Goal: Information Seeking & Learning: Learn about a topic

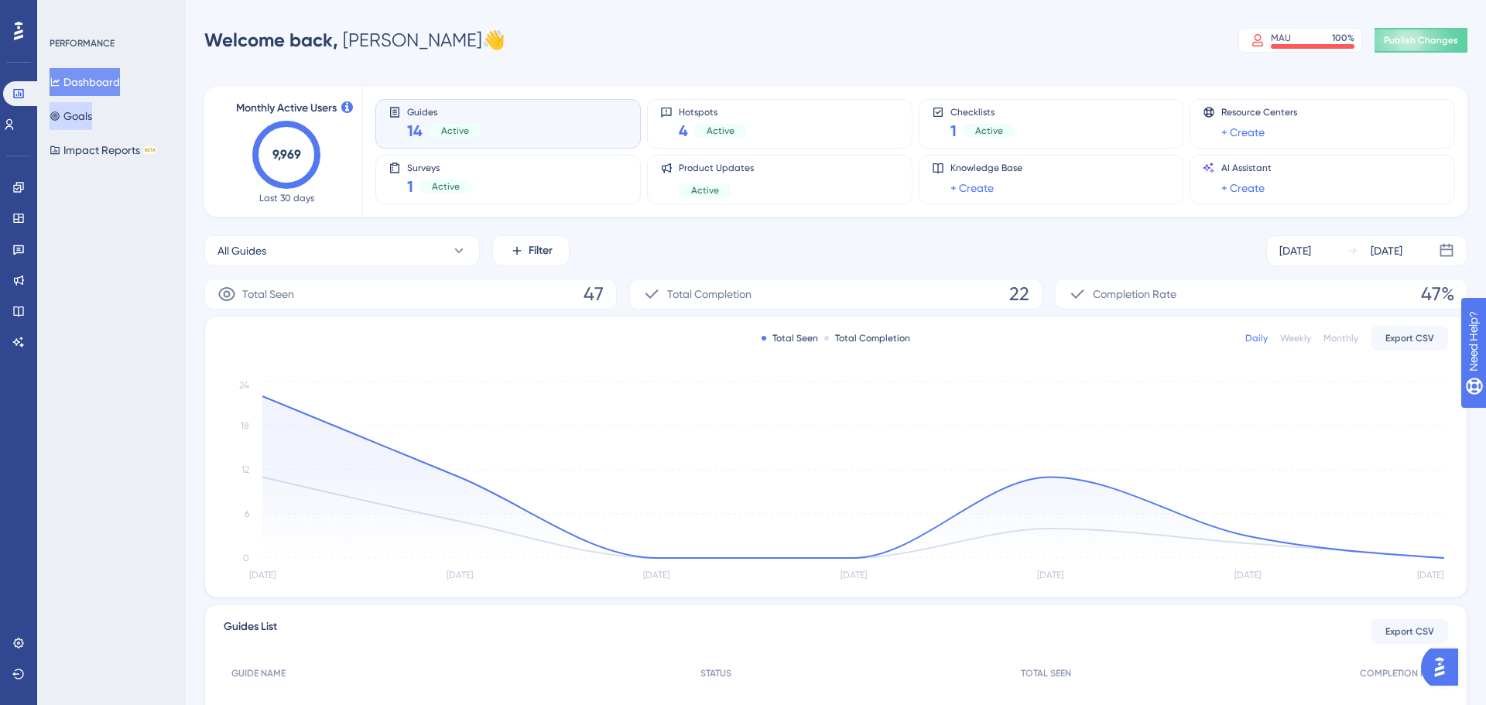
click at [91, 121] on button "Goals" at bounding box center [71, 116] width 43 height 28
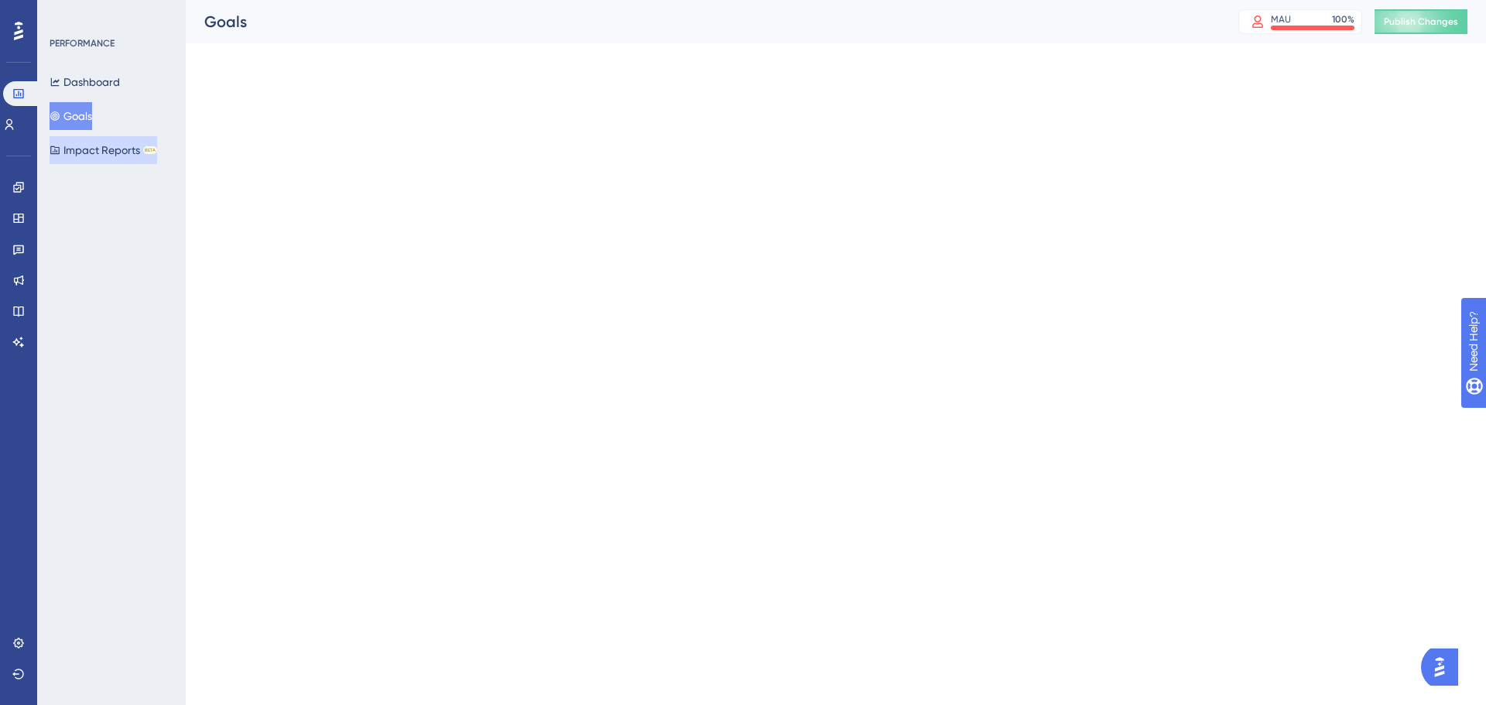
click at [96, 149] on button "Impact Reports BETA" at bounding box center [104, 150] width 108 height 28
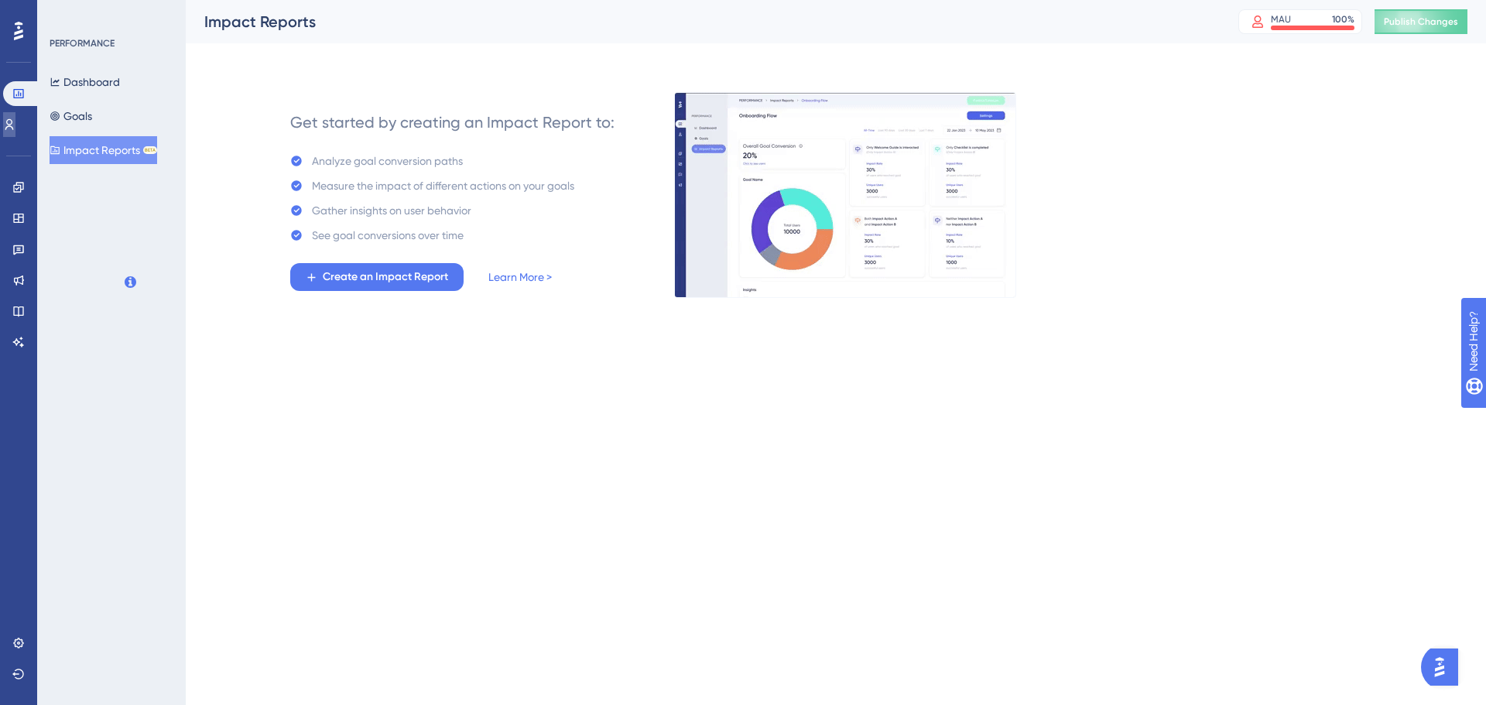
click at [15, 130] on link at bounding box center [9, 124] width 12 height 25
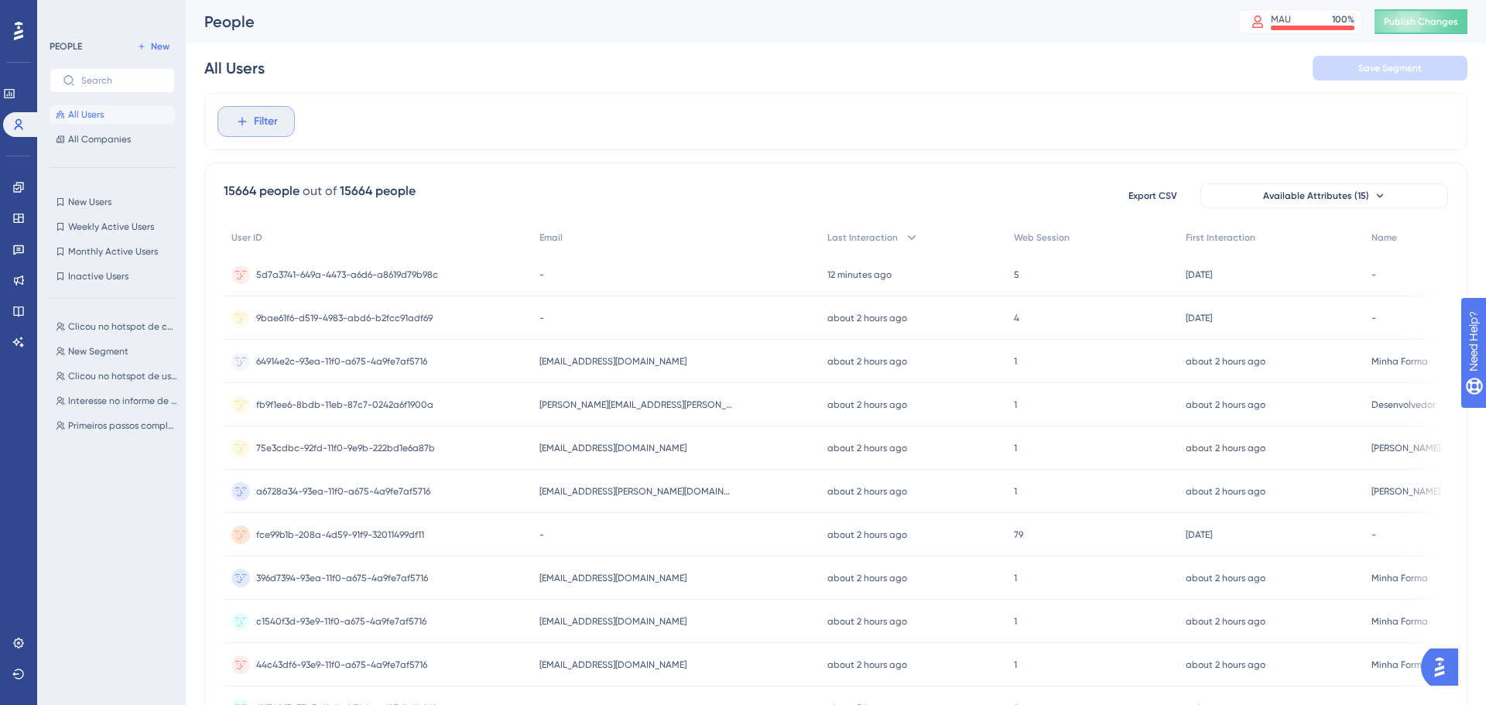
click at [288, 132] on button "Filter" at bounding box center [255, 121] width 77 height 31
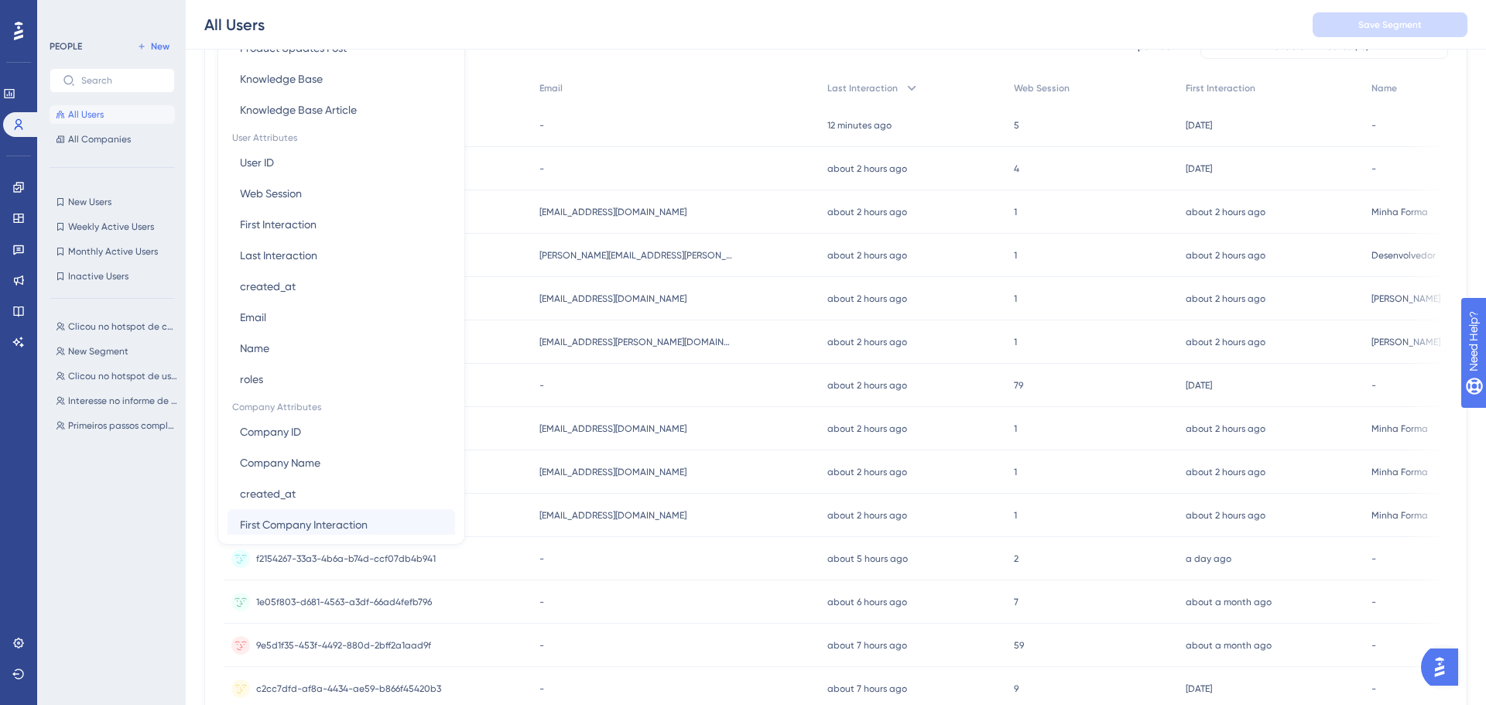
scroll to position [559, 0]
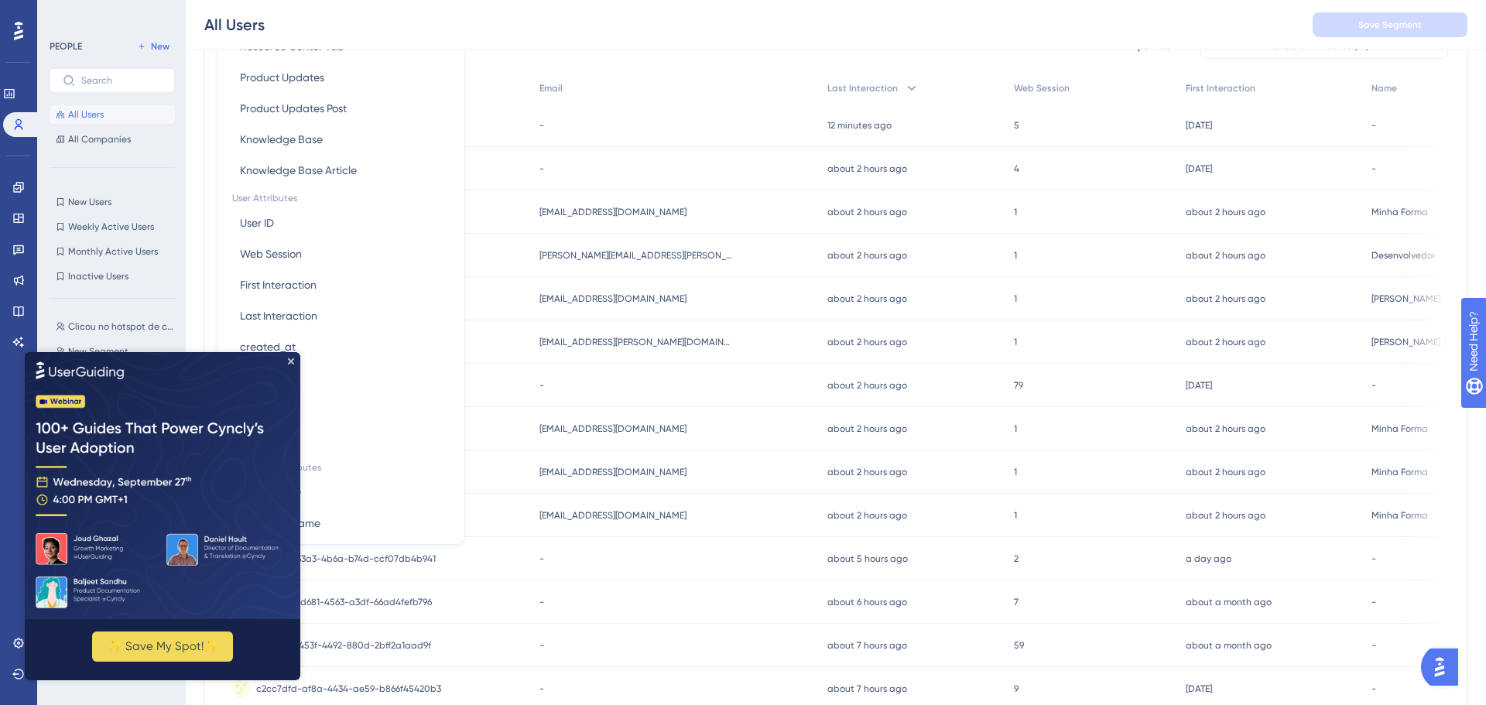
click at [294, 353] on img at bounding box center [163, 484] width 276 height 267
click at [664, 43] on div "All Users Save Segment" at bounding box center [836, 25] width 1300 height 50
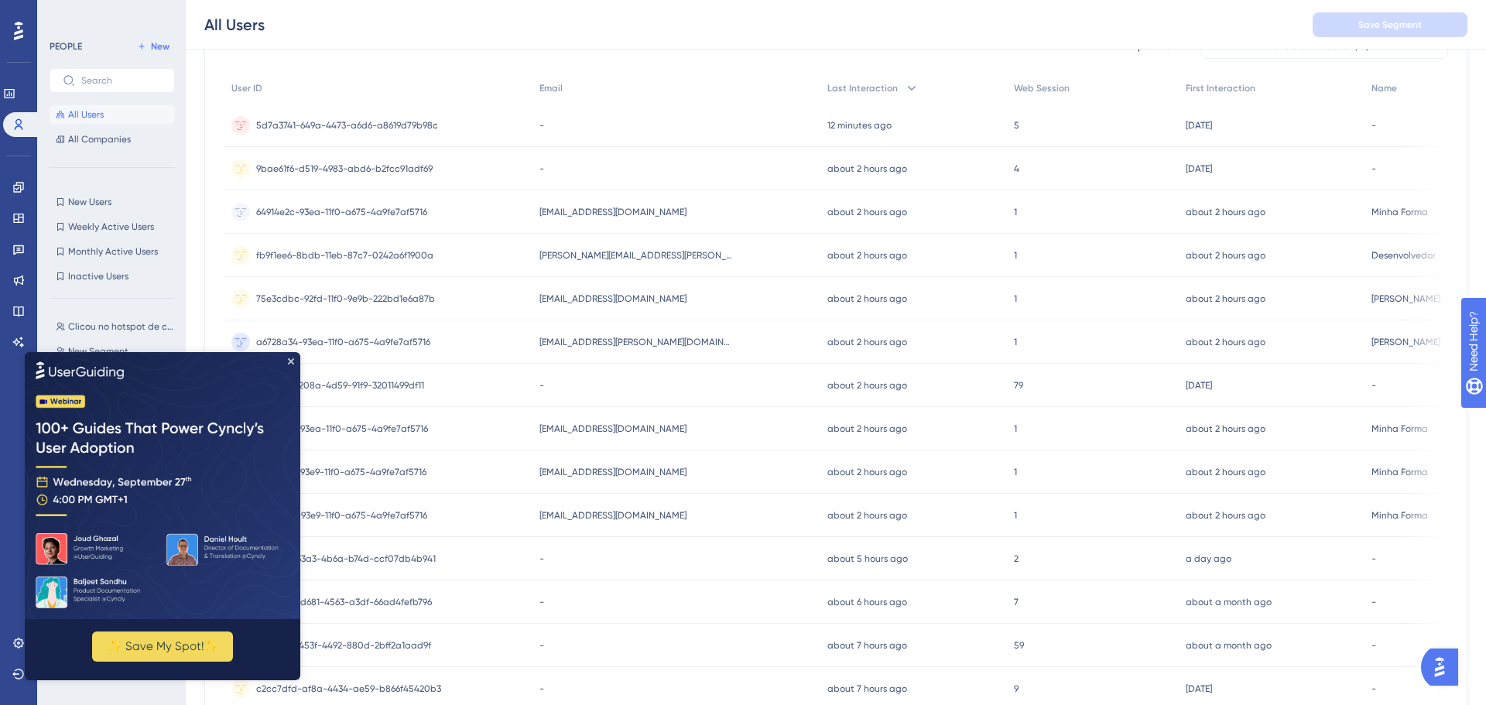
click at [291, 365] on img at bounding box center [163, 484] width 276 height 267
click at [290, 361] on icon "Close Preview" at bounding box center [291, 361] width 6 height 6
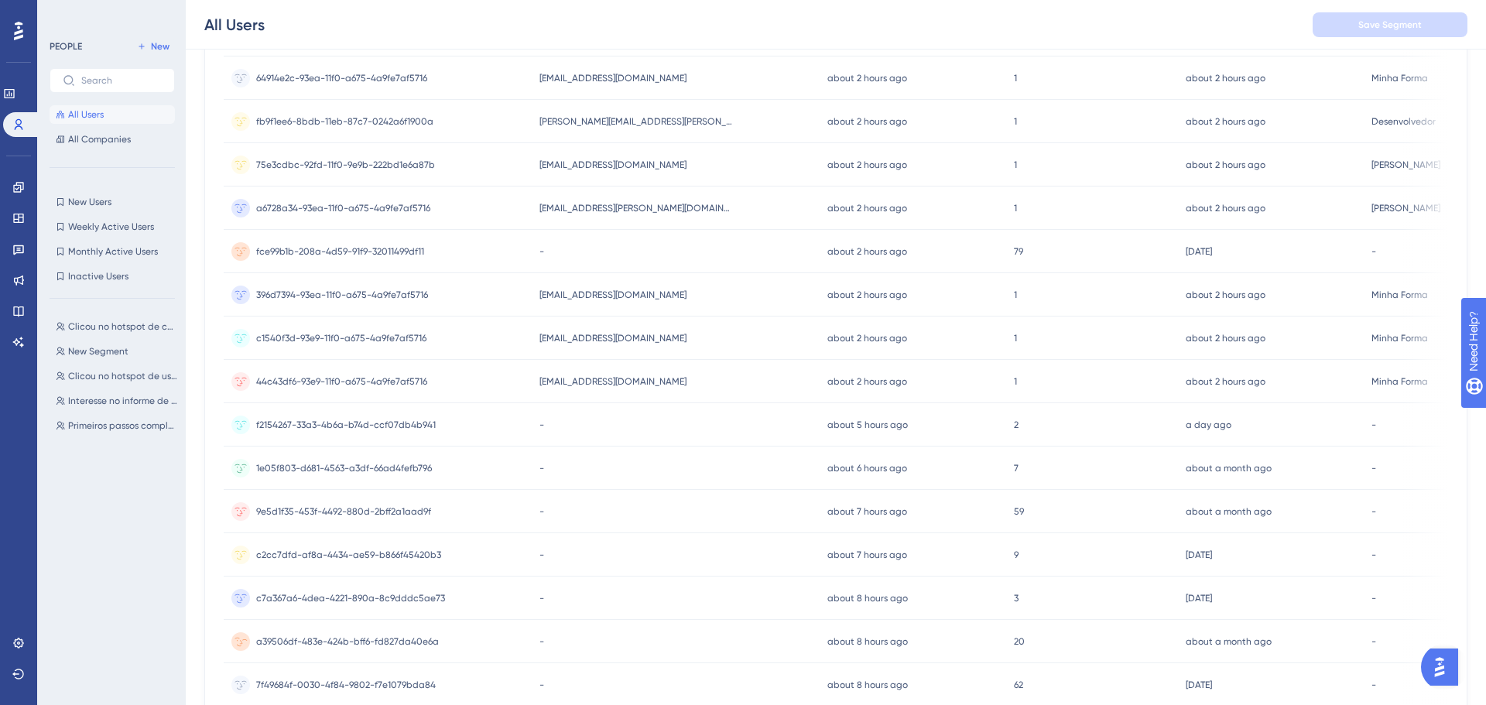
scroll to position [511, 0]
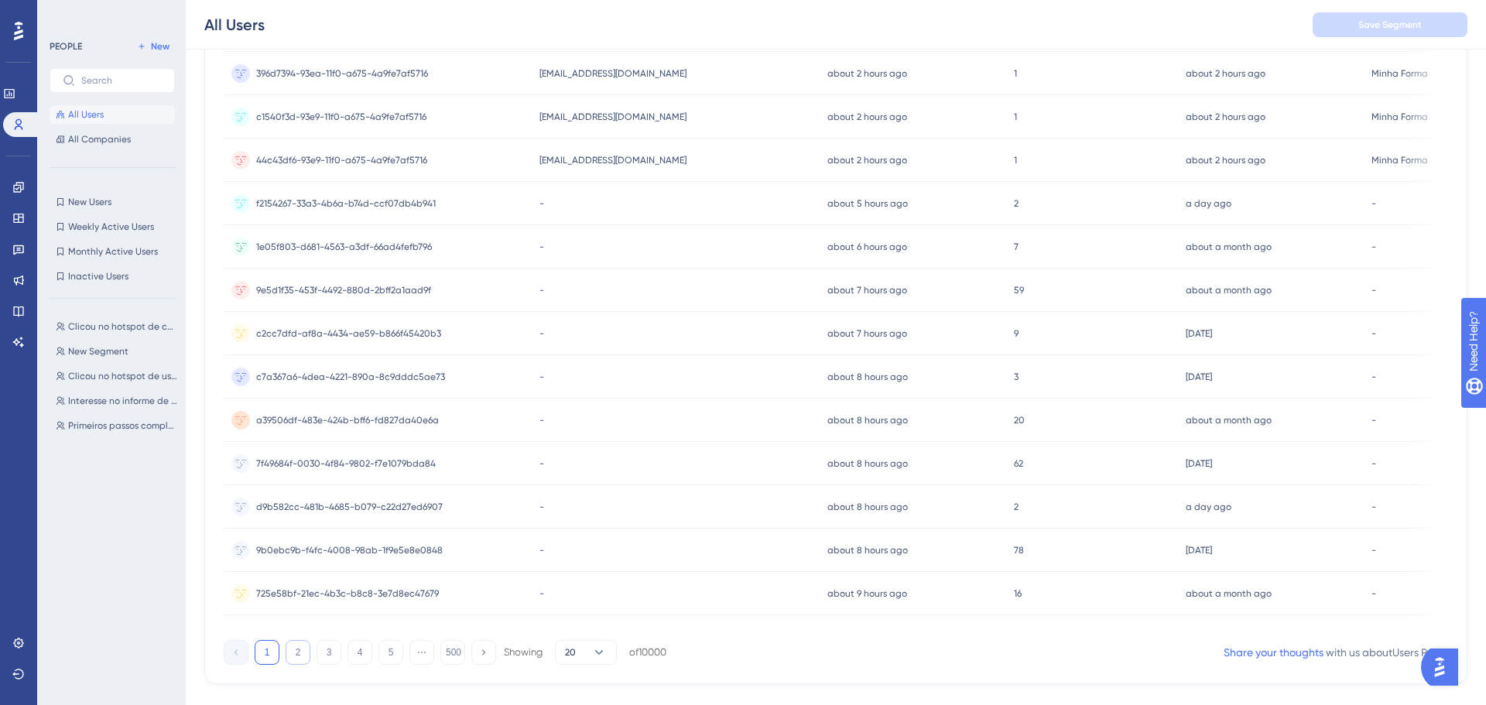
click at [288, 652] on button "2" at bounding box center [298, 652] width 25 height 25
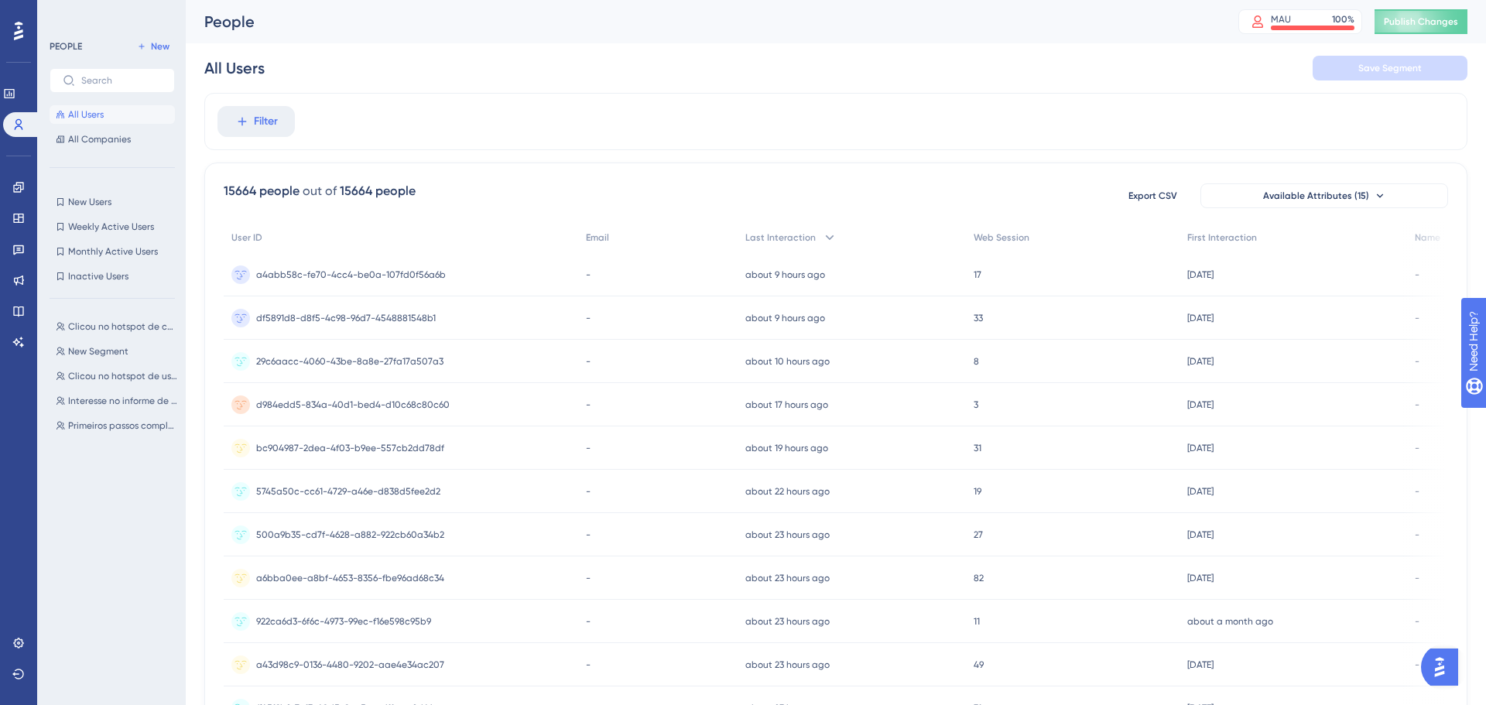
scroll to position [539, 0]
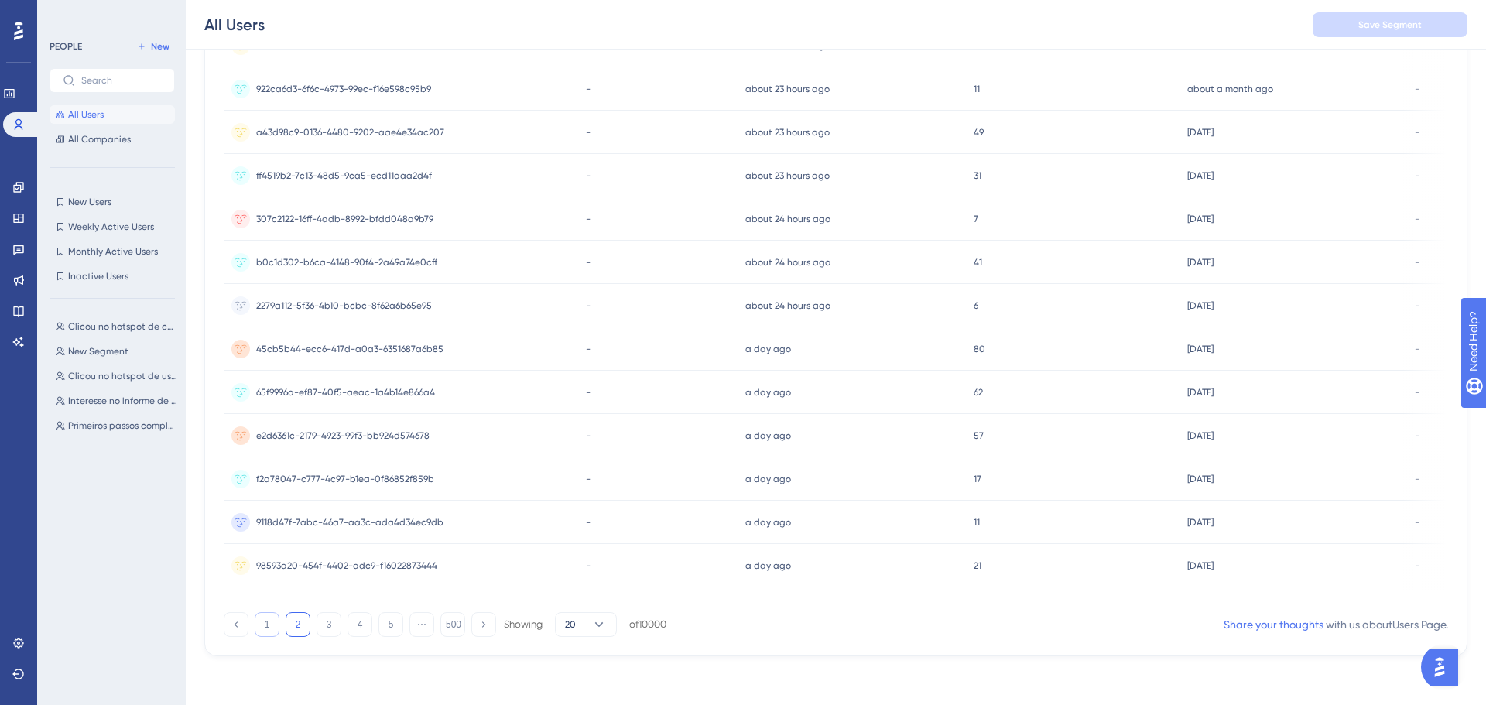
click at [265, 634] on button "1" at bounding box center [267, 624] width 25 height 25
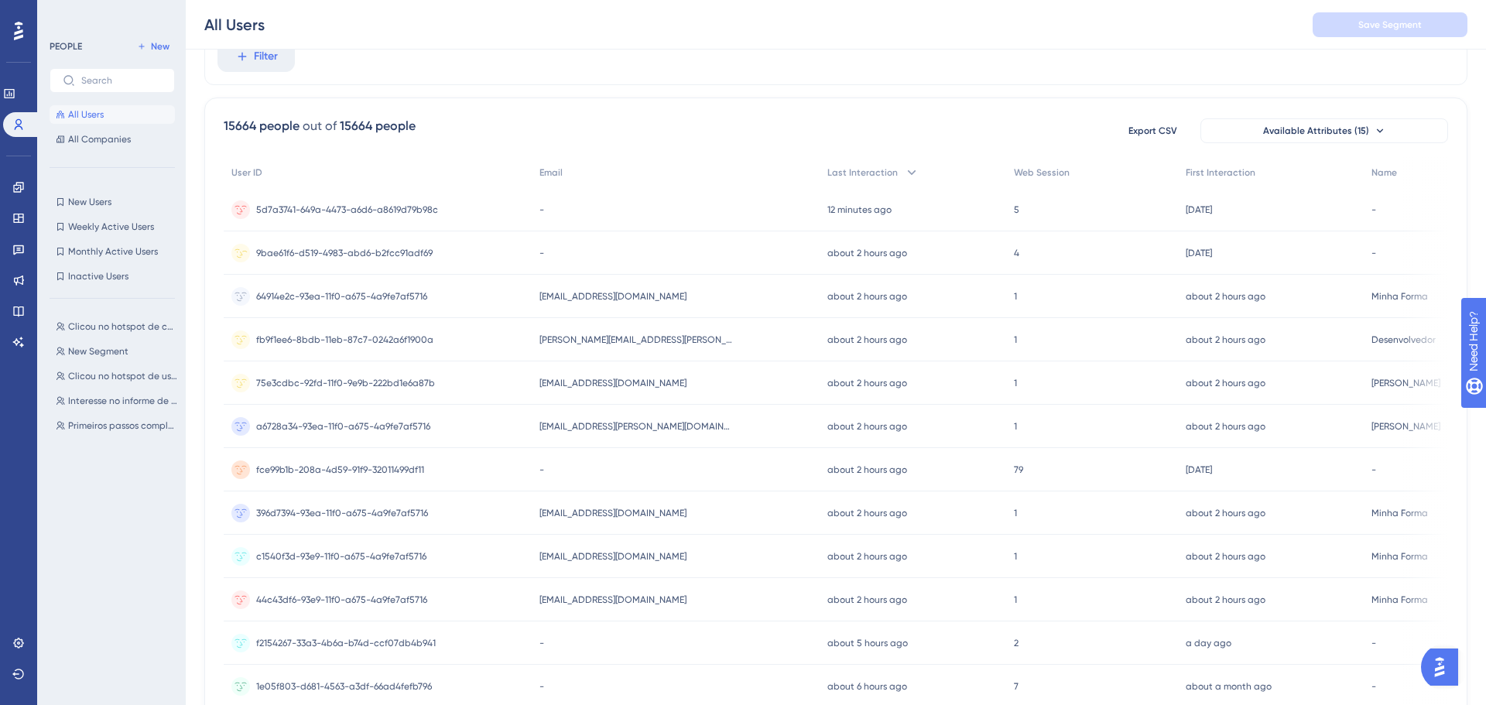
scroll to position [0, 0]
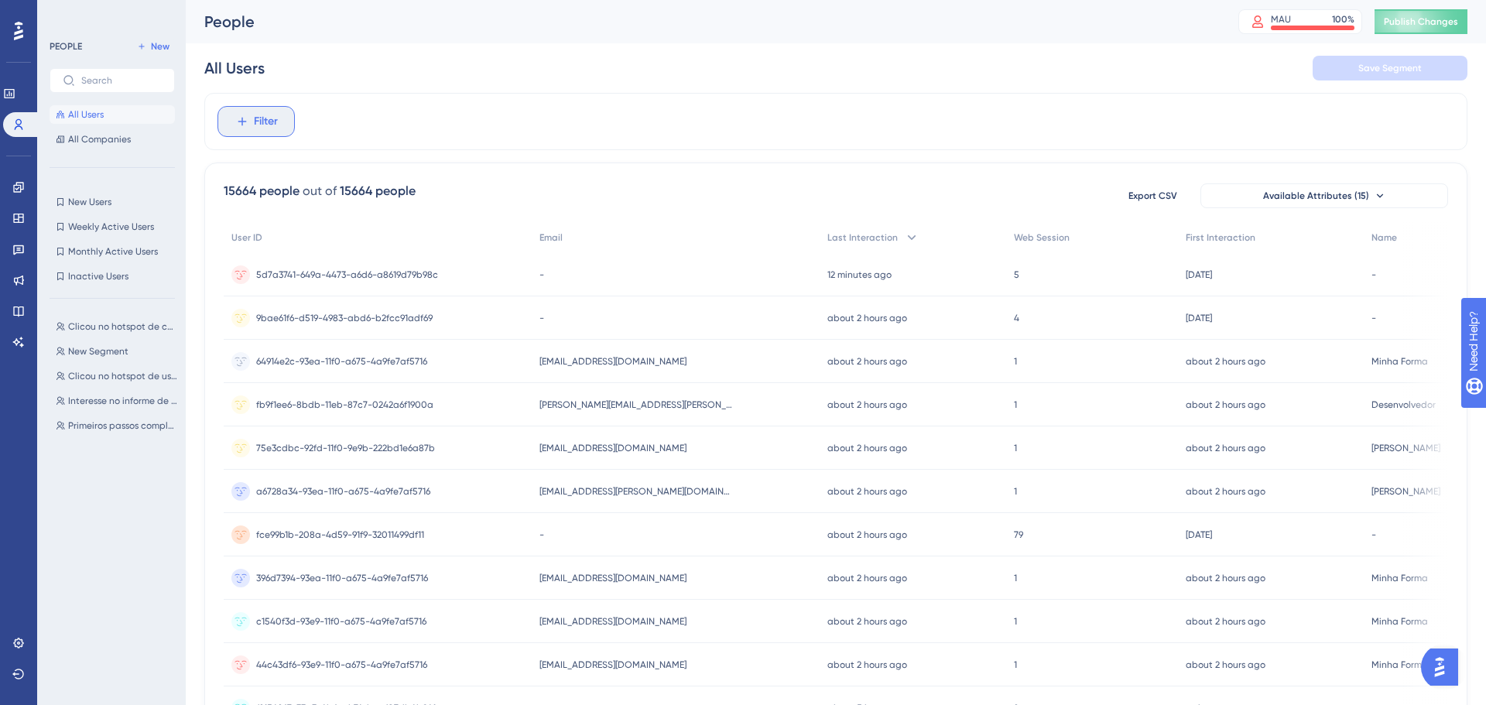
click at [279, 132] on button "Filter" at bounding box center [255, 121] width 77 height 31
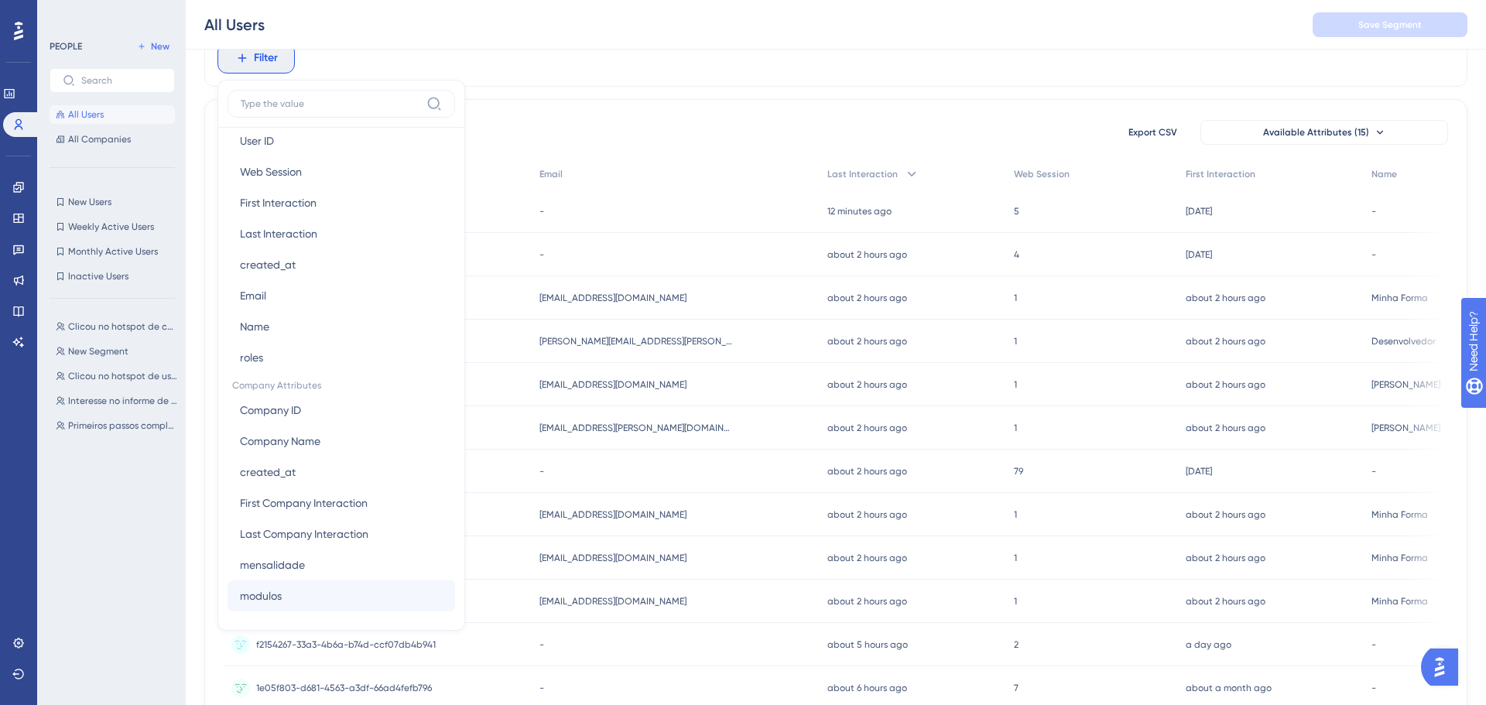
scroll to position [84, 0]
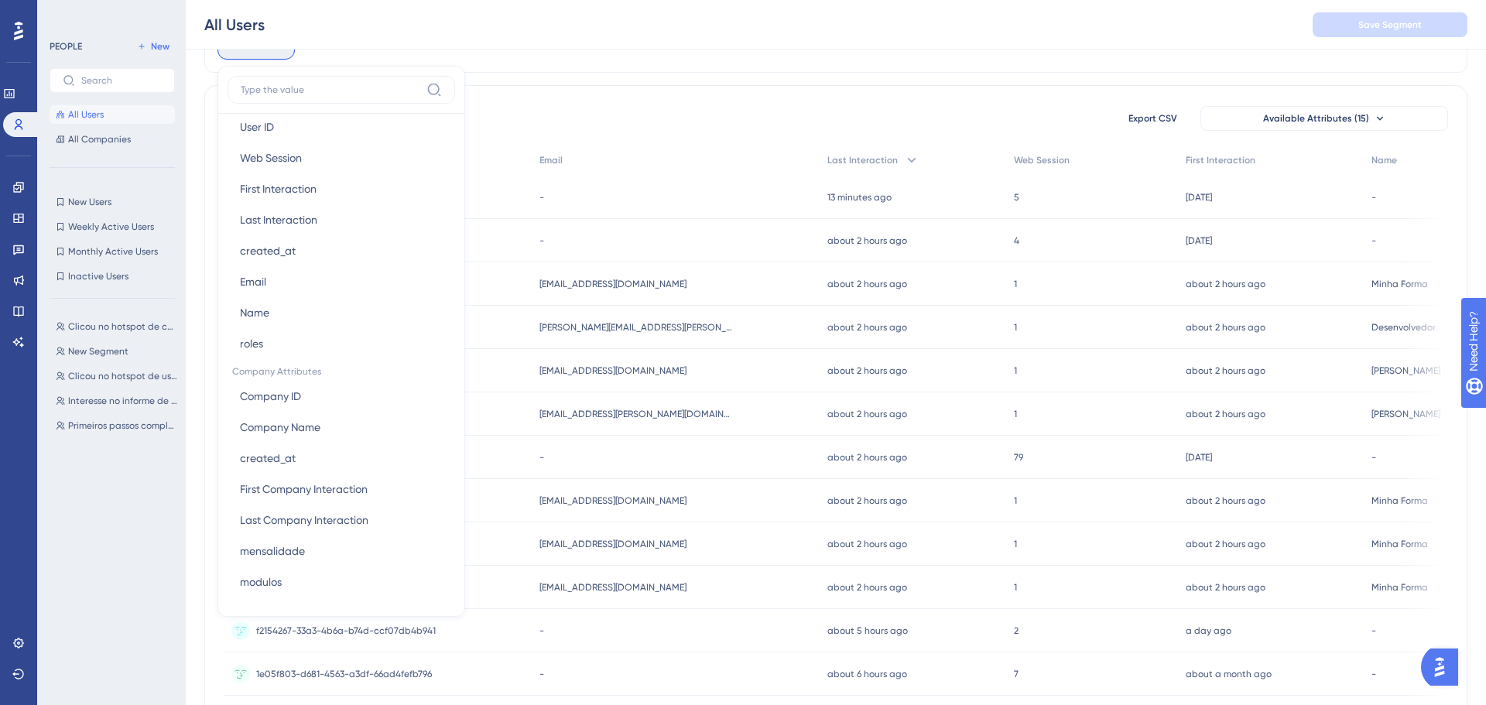
click at [628, 63] on div "Filter Browser Attributes Language Language Browser Browser Device Device Opera…" at bounding box center [835, 43] width 1263 height 57
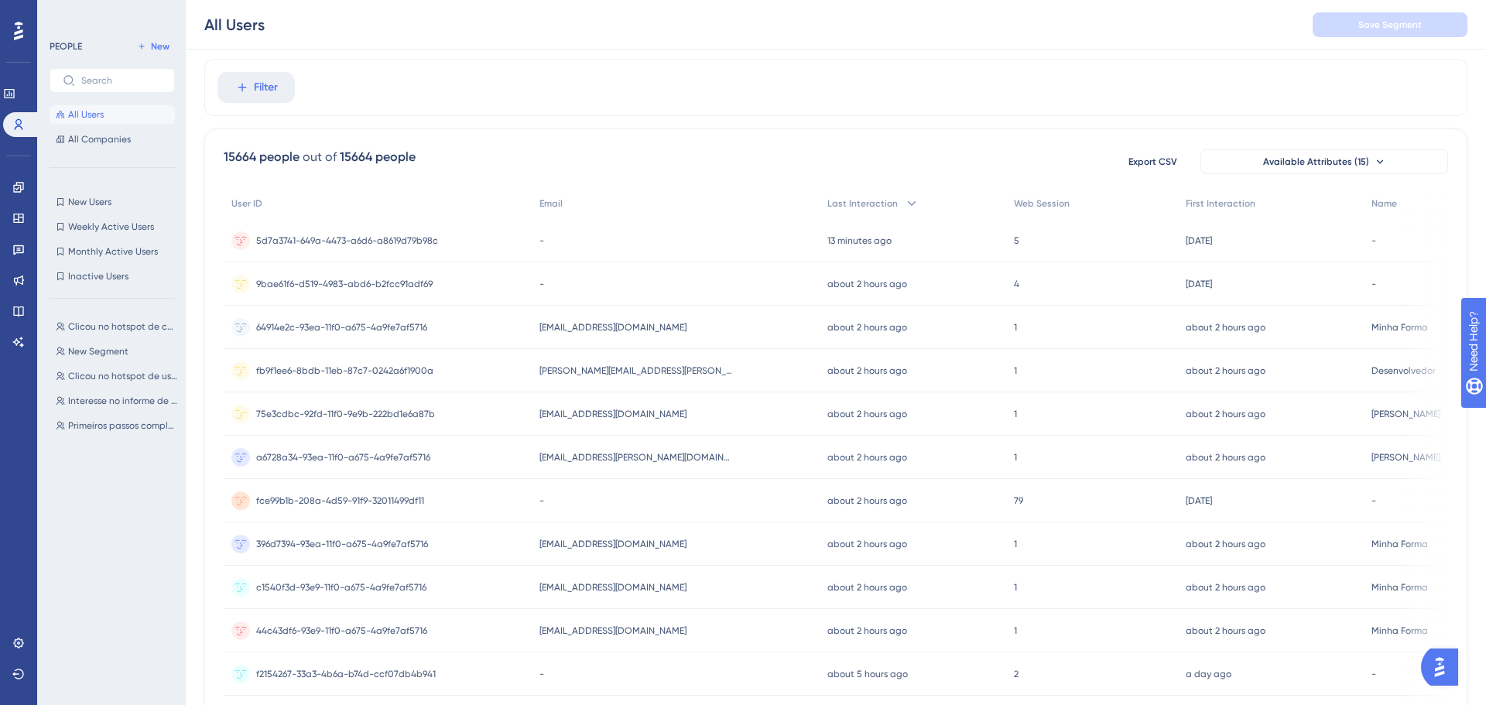
scroll to position [0, 0]
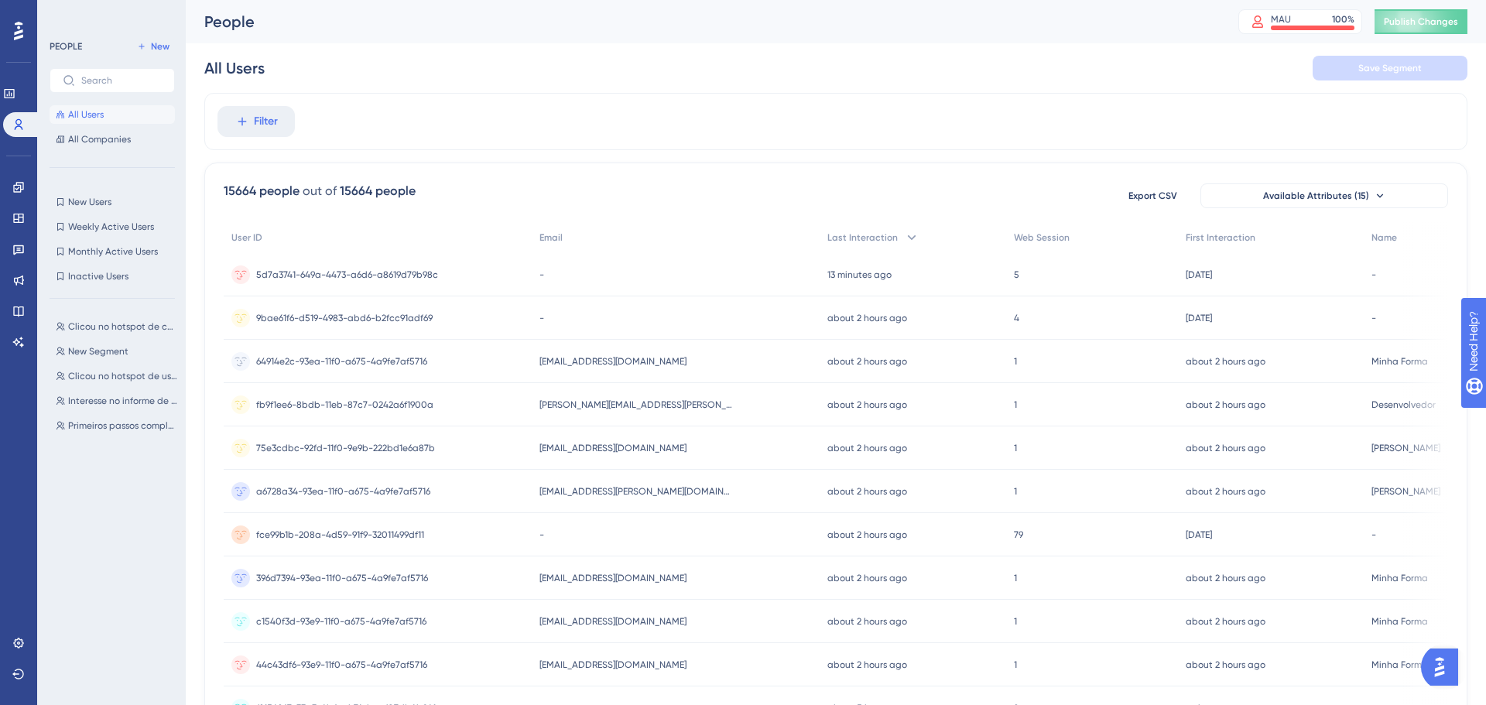
click at [84, 115] on span "All Users" at bounding box center [86, 114] width 36 height 12
click at [554, 230] on div "Email" at bounding box center [676, 238] width 288 height 32
click at [554, 248] on div "Email" at bounding box center [676, 238] width 288 height 32
drag, startPoint x: 544, startPoint y: 241, endPoint x: 670, endPoint y: 237, distance: 126.2
click at [551, 242] on span "Email" at bounding box center [550, 237] width 23 height 12
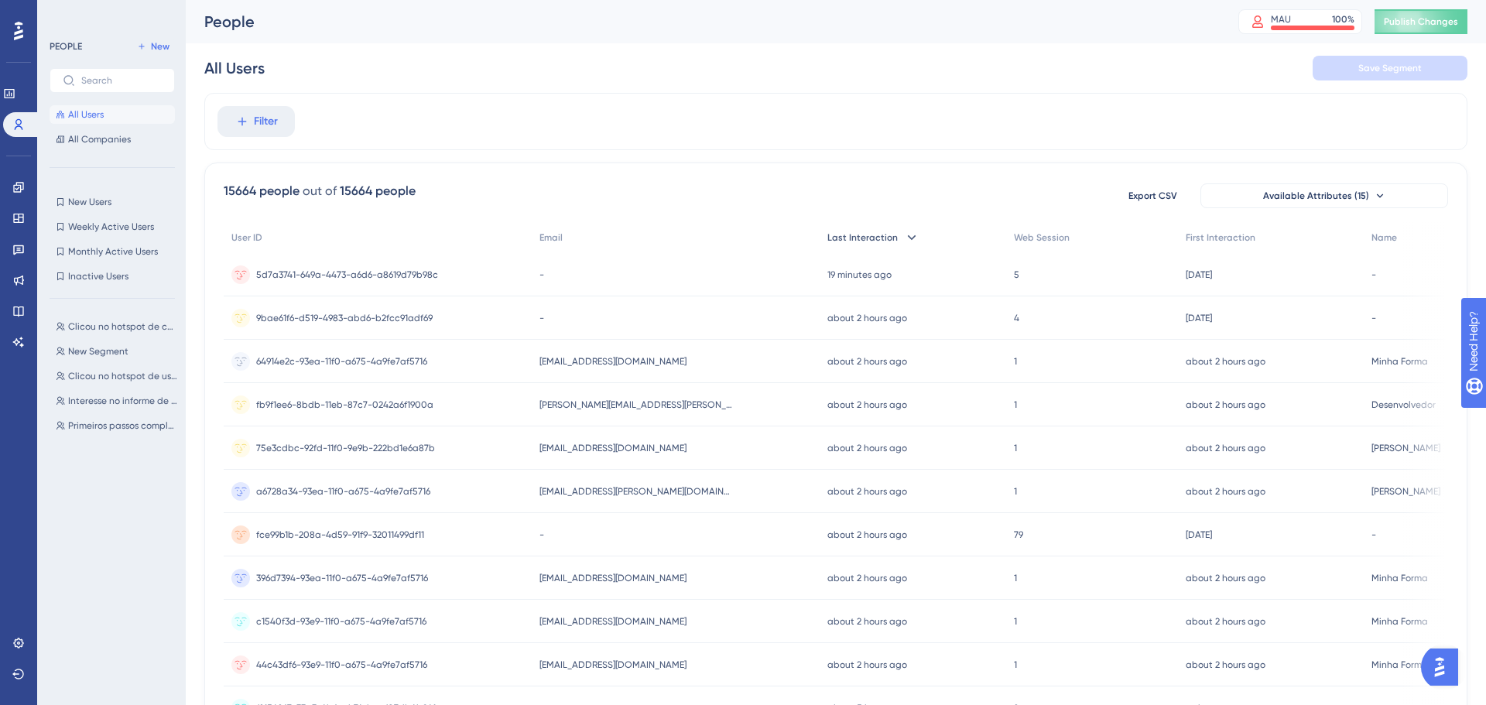
click at [834, 242] on span "Last Interaction" at bounding box center [862, 237] width 70 height 12
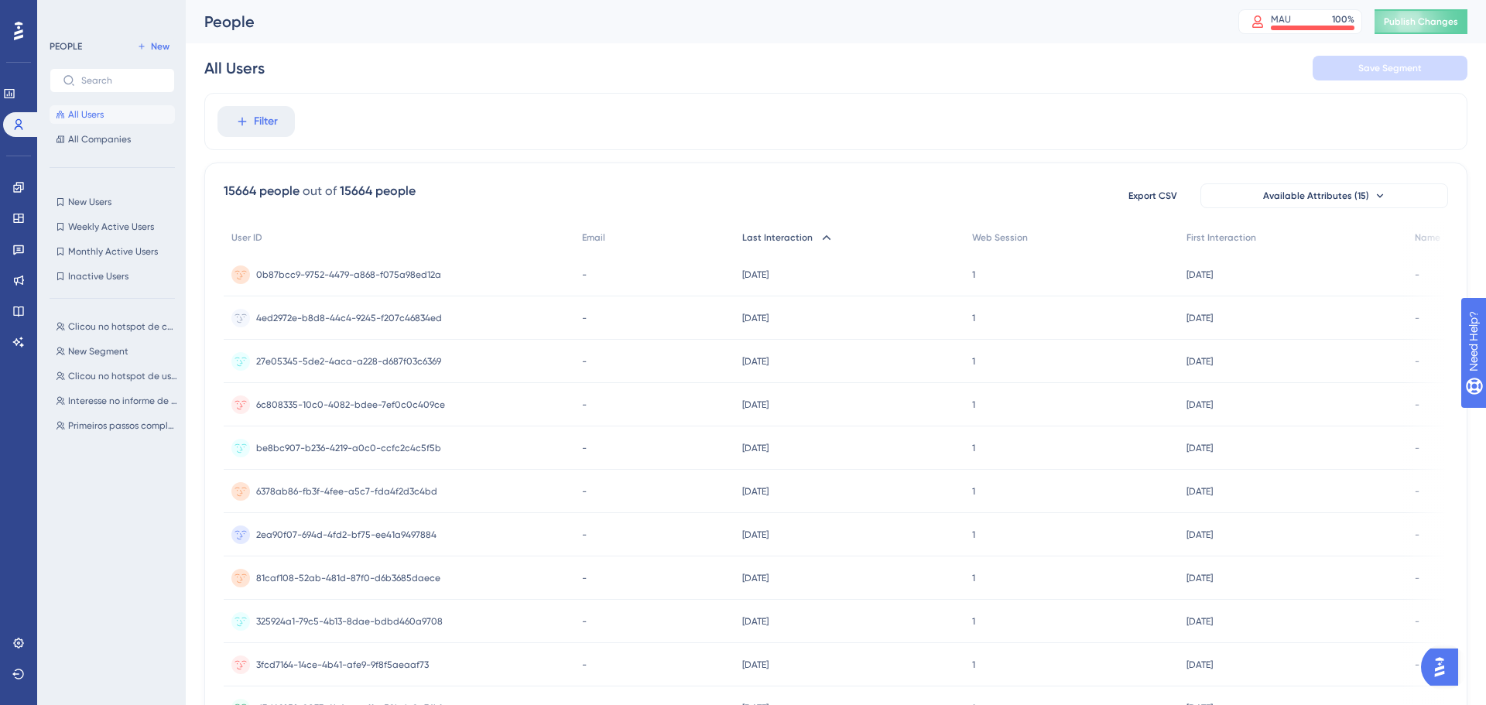
click at [826, 230] on icon at bounding box center [826, 237] width 15 height 15
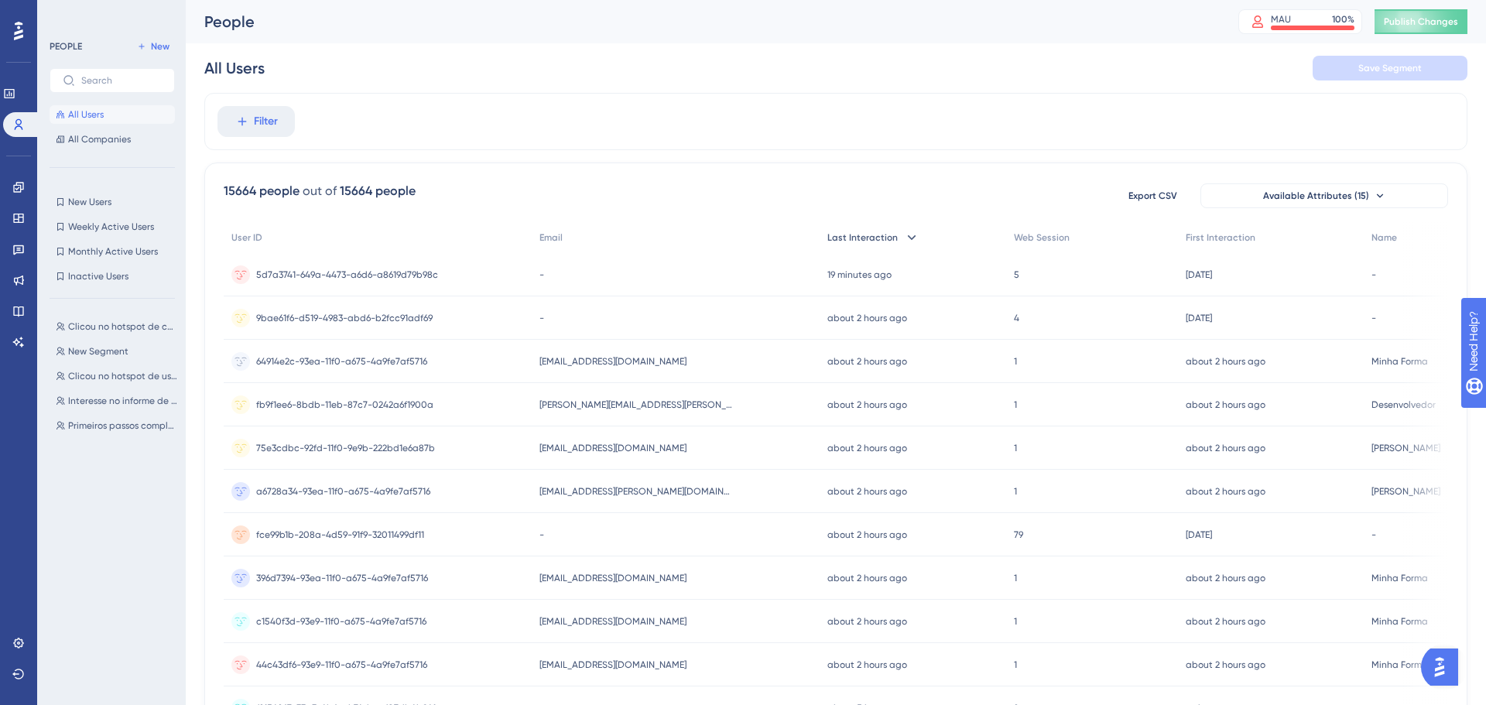
click at [116, 117] on button "All Users" at bounding box center [112, 114] width 125 height 19
drag, startPoint x: 513, startPoint y: 362, endPoint x: 1326, endPoint y: 384, distance: 812.9
click at [0, 0] on div "64914e2c-93ea-11f0-a675-4a9fe7af5716 64914e2c-93ea-11f0-a675-4a9fe7af5716 [EMAI…" at bounding box center [0, 0] width 0 height 0
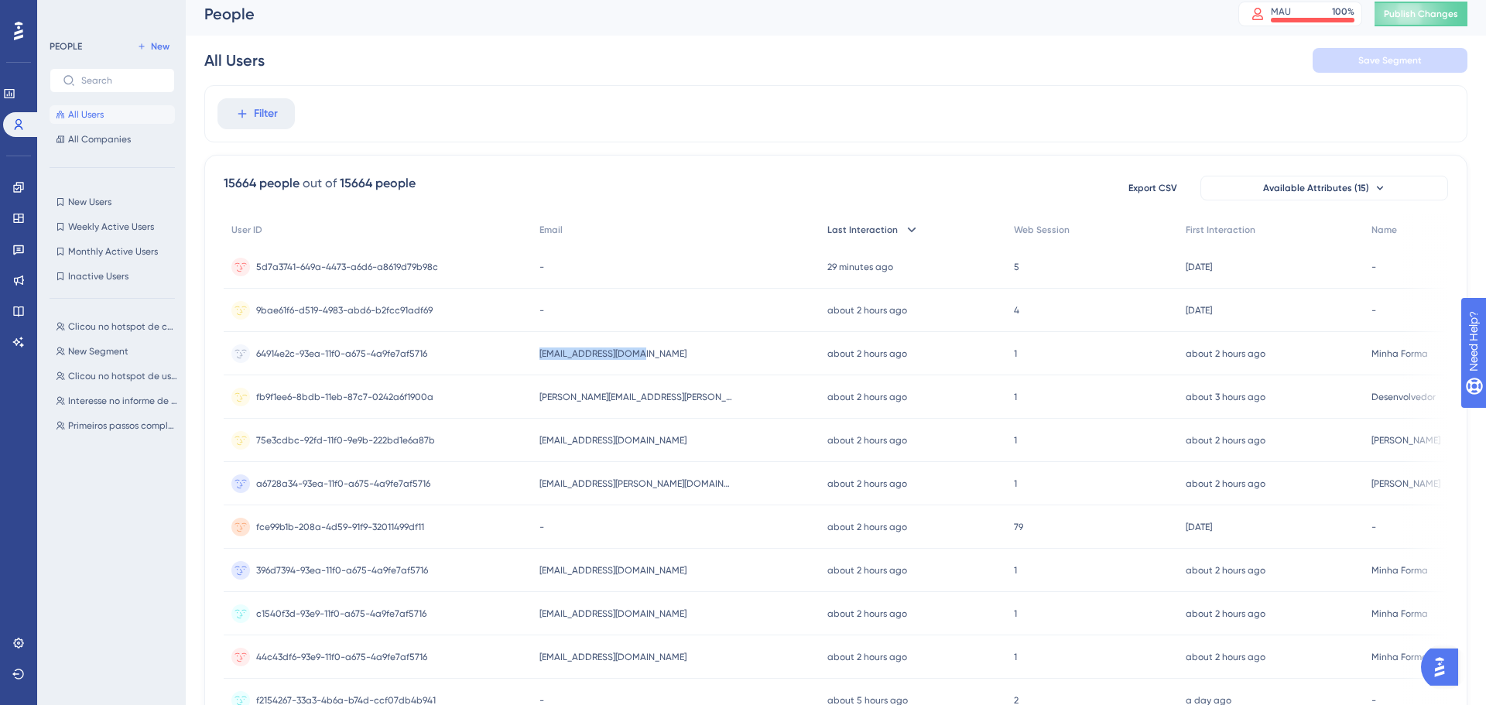
scroll to position [15, 0]
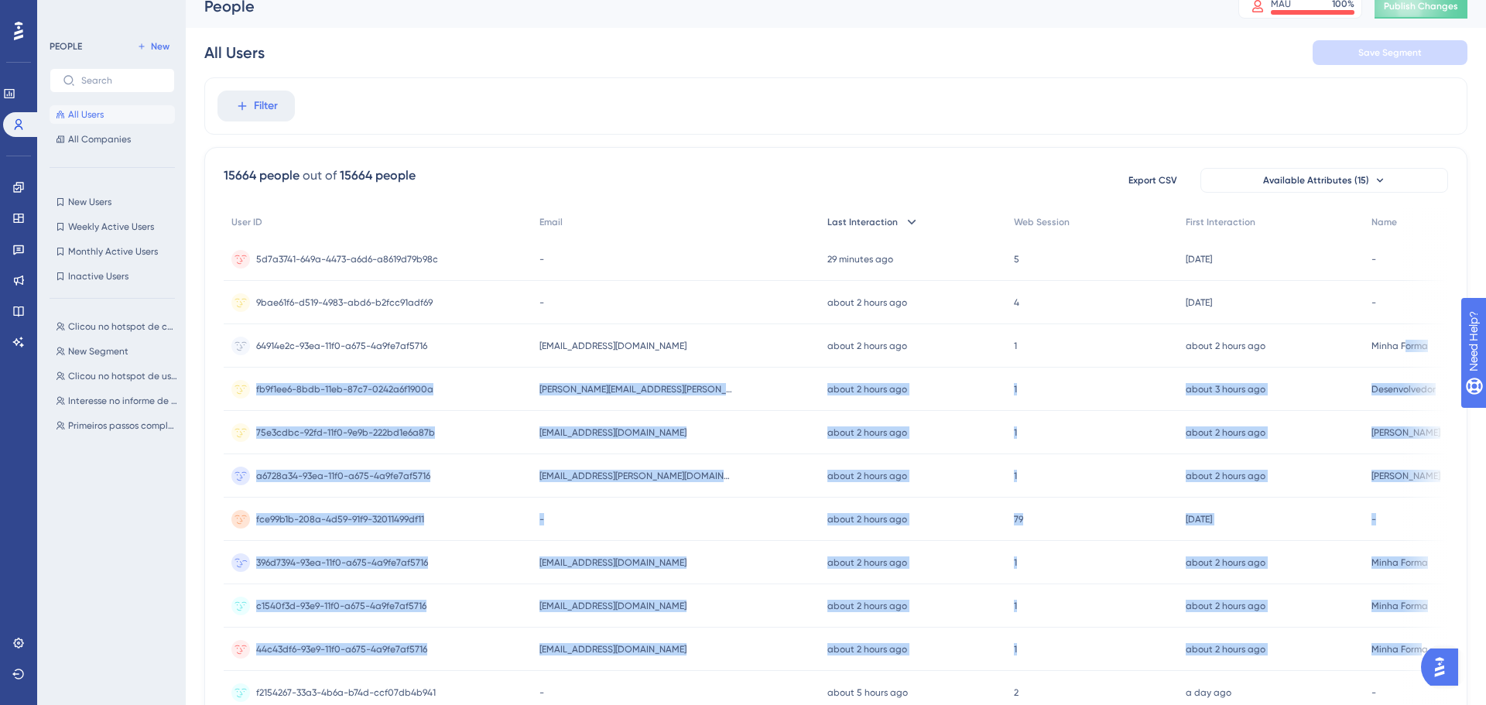
drag, startPoint x: 1394, startPoint y: 347, endPoint x: 1402, endPoint y: 632, distance: 284.9
click at [1405, 636] on div "User ID Email Last Interaction Web Session First Interaction Name 5d7a3741-649a…" at bounding box center [836, 656] width 1224 height 898
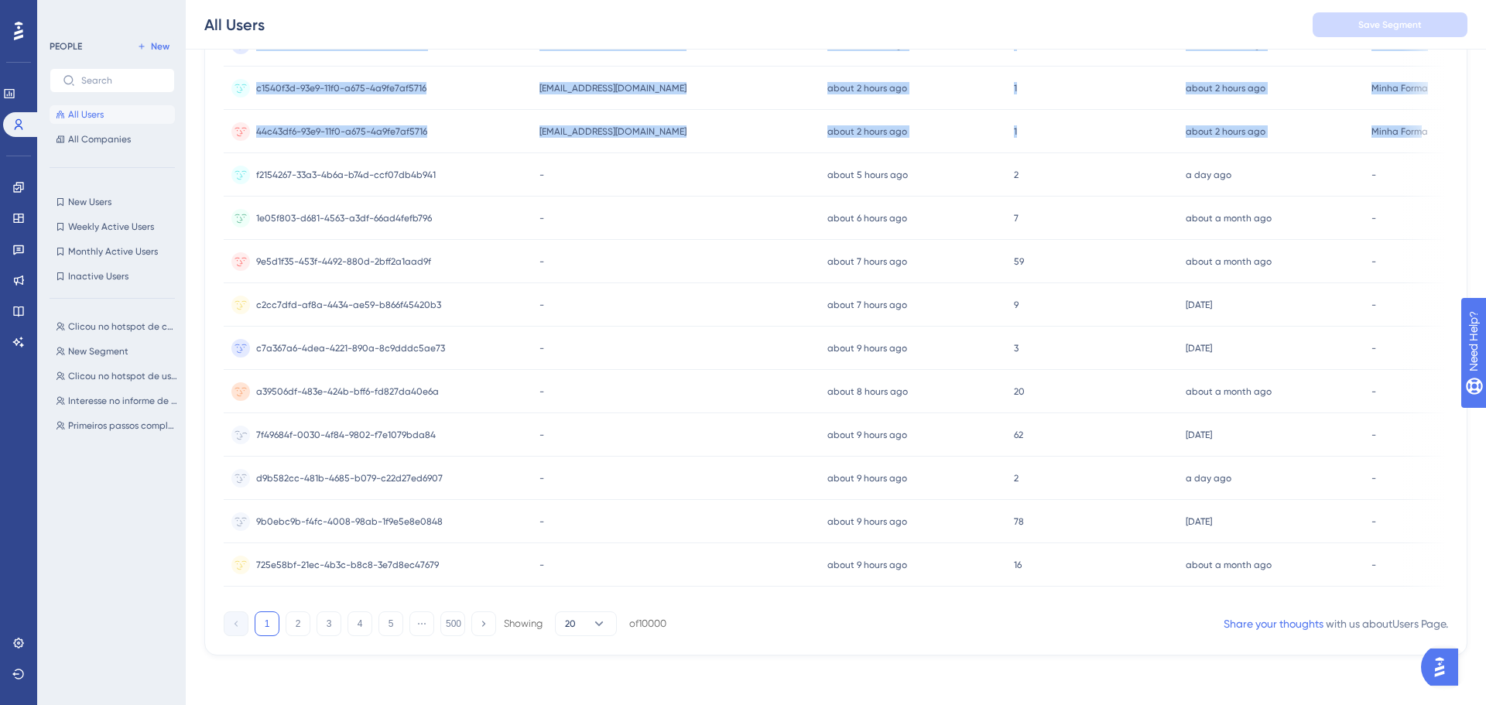
scroll to position [0, 0]
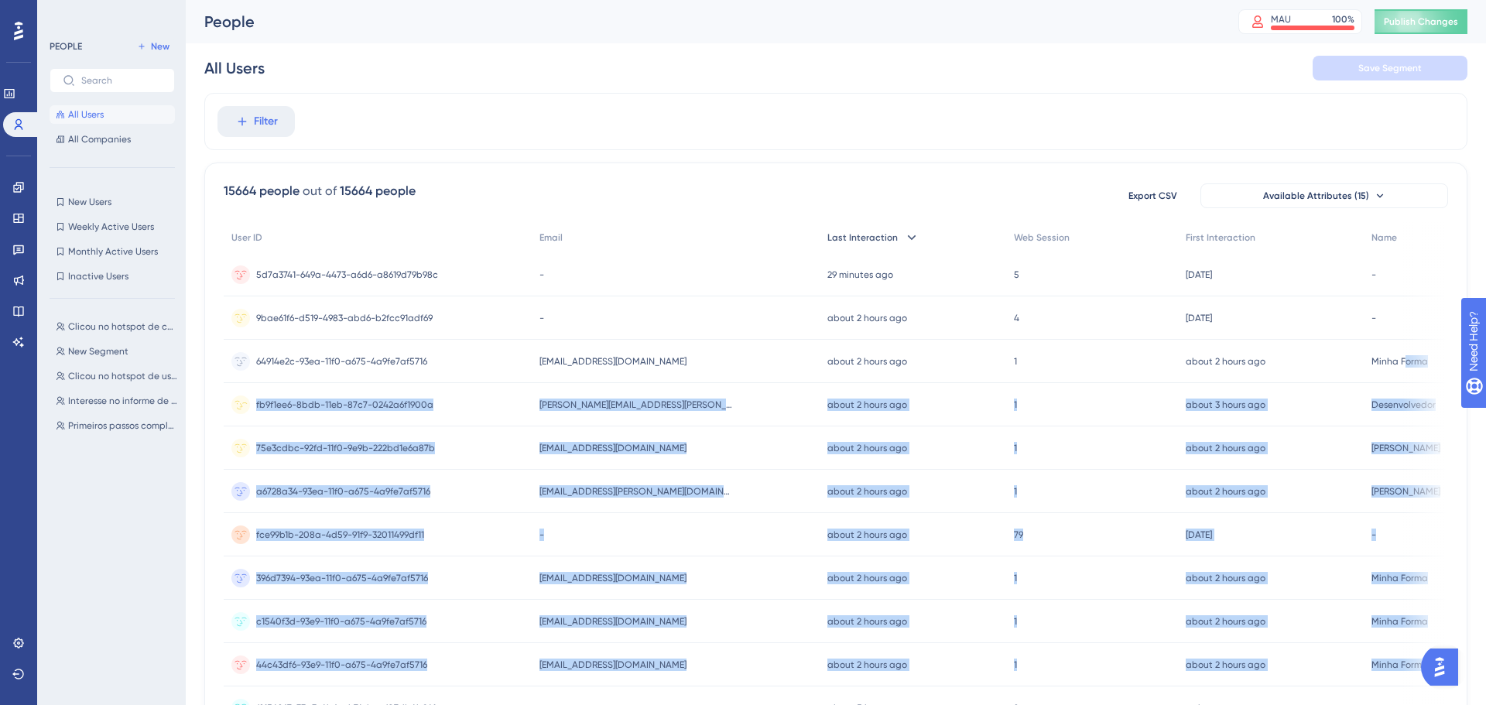
click at [901, 400] on time "about 2 hours ago" at bounding box center [867, 404] width 80 height 11
click at [8, 92] on link at bounding box center [9, 93] width 12 height 25
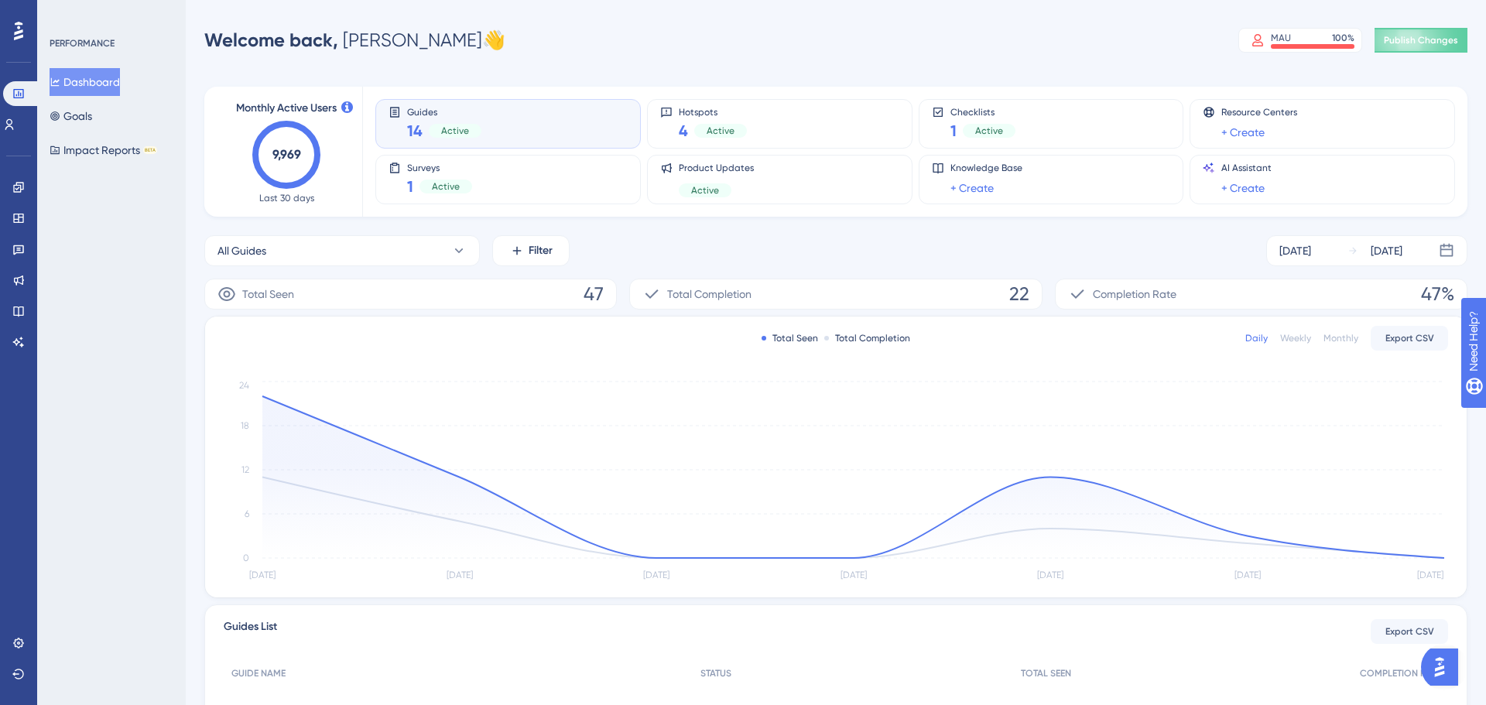
click at [295, 155] on text "9,969" at bounding box center [286, 154] width 29 height 15
click at [10, 125] on link at bounding box center [9, 124] width 12 height 25
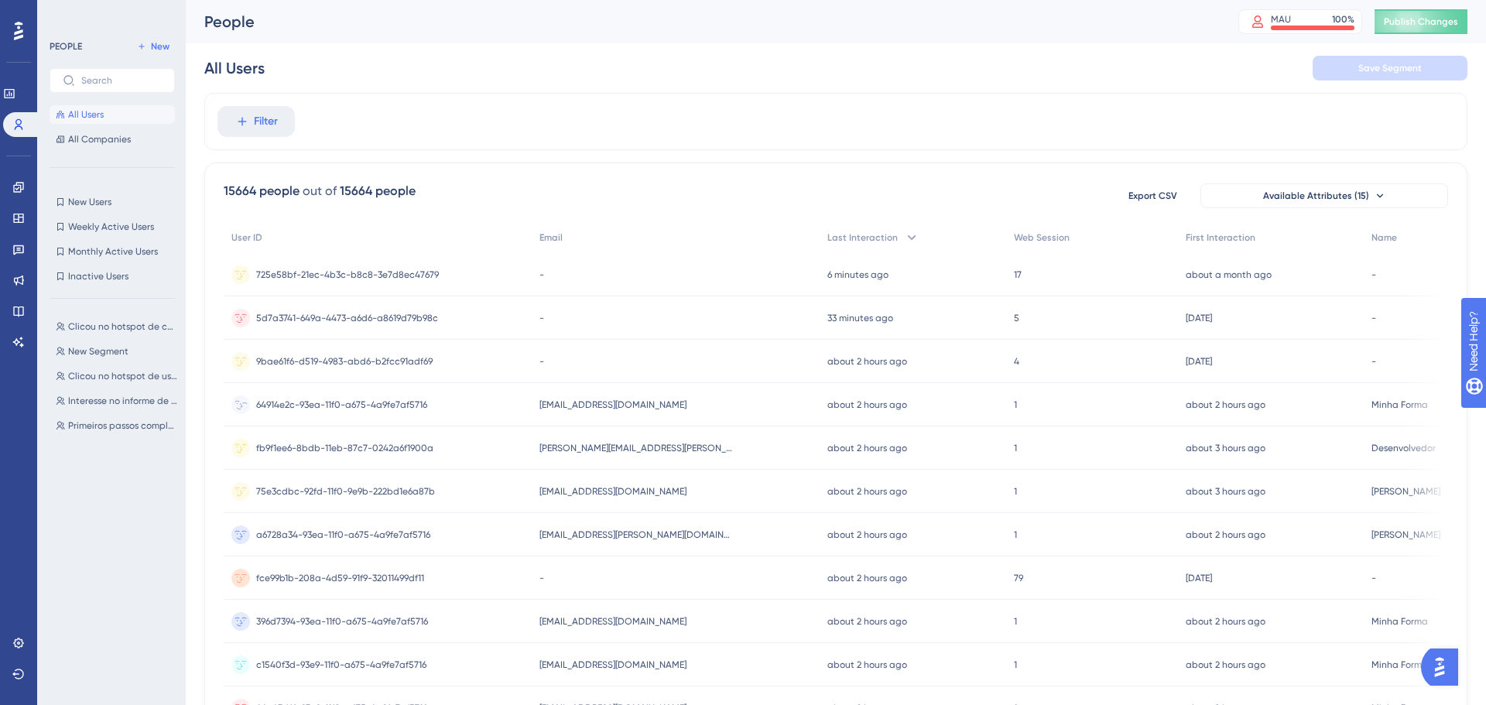
click at [571, 395] on div "[EMAIL_ADDRESS][DOMAIN_NAME] [EMAIL_ADDRESS][DOMAIN_NAME]" at bounding box center [676, 404] width 288 height 43
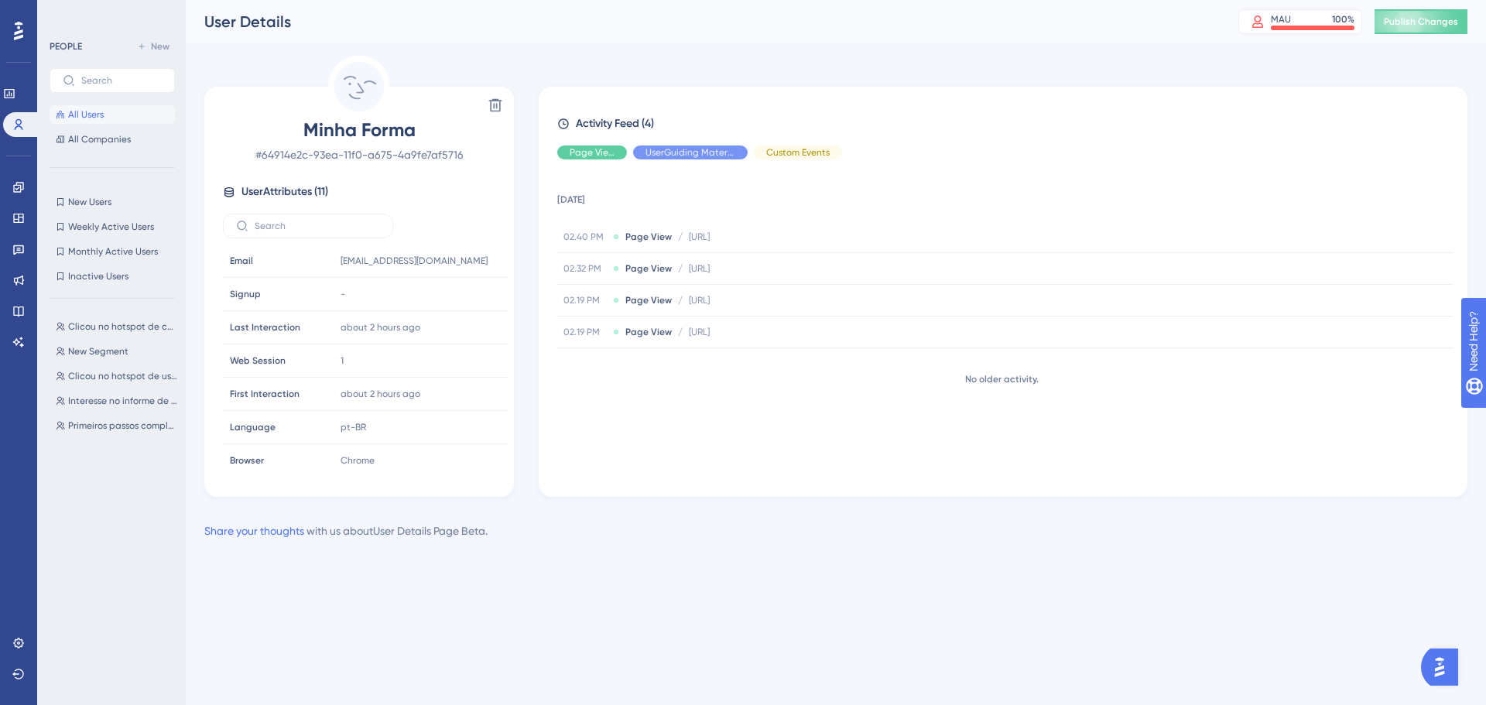
click at [352, 125] on span "Minha Forma" at bounding box center [359, 130] width 272 height 25
click at [361, 142] on div "Minha Forma # 64914e2c-93ea-11f0-a675-4a9fe7af5716" at bounding box center [359, 141] width 272 height 46
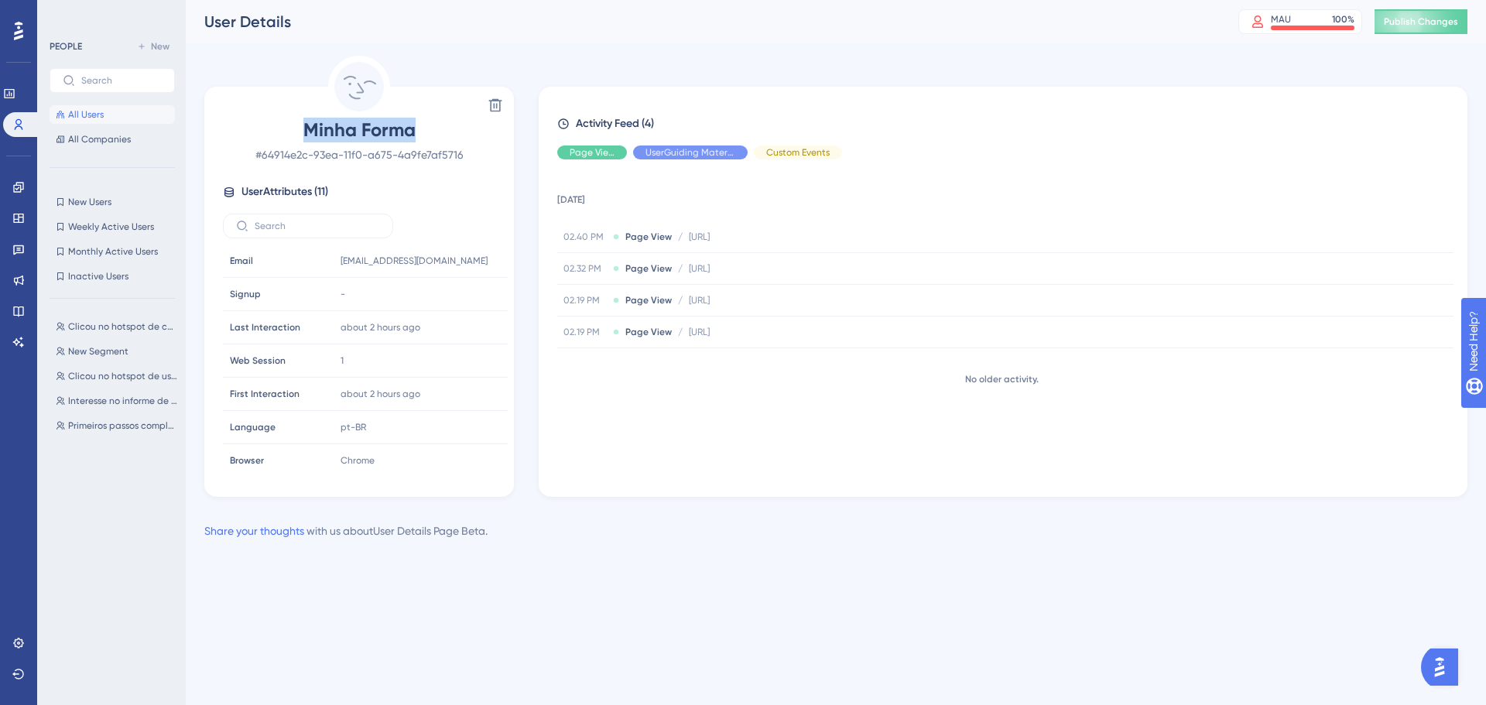
click at [361, 142] on div "Minha Forma # 64914e2c-93ea-11f0-a675-4a9fe7af5716" at bounding box center [359, 141] width 272 height 46
click at [354, 371] on div "1 Copy 1" at bounding box center [417, 360] width 167 height 31
click at [378, 257] on span "[EMAIL_ADDRESS][DOMAIN_NAME]" at bounding box center [406, 261] width 130 height 12
click at [482, 258] on icon at bounding box center [482, 260] width 15 height 15
click at [101, 111] on span "All Users" at bounding box center [86, 114] width 36 height 12
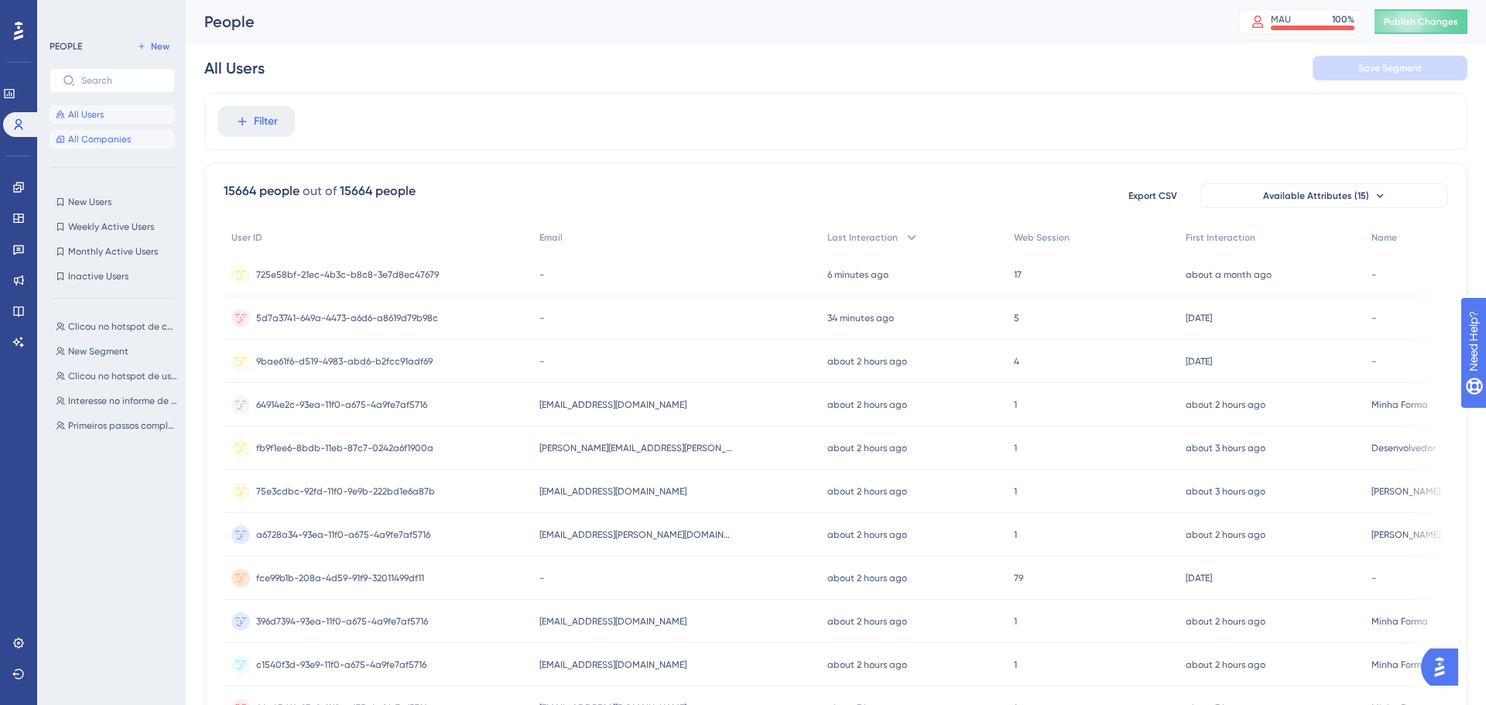
click at [102, 139] on span "All Companies" at bounding box center [99, 139] width 63 height 12
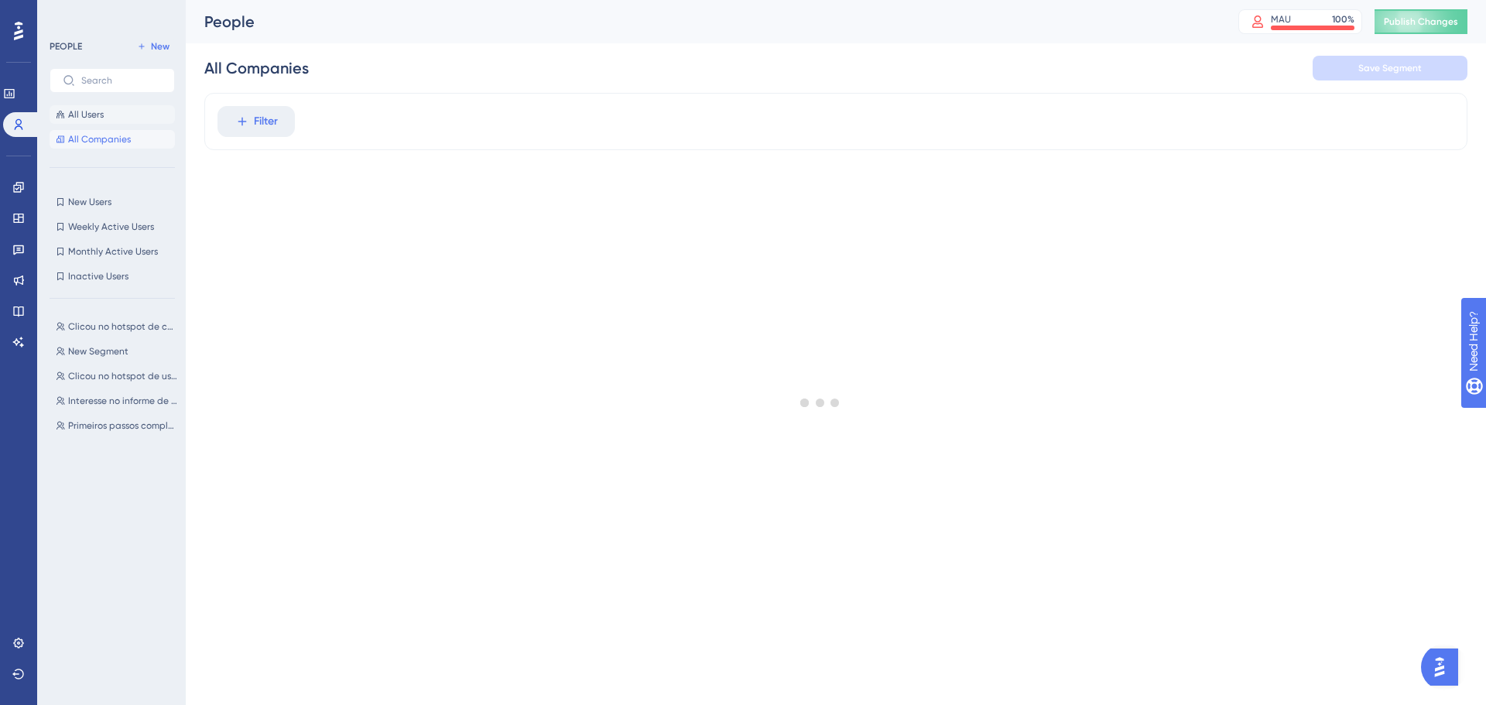
click at [103, 112] on button "All Users" at bounding box center [112, 114] width 125 height 19
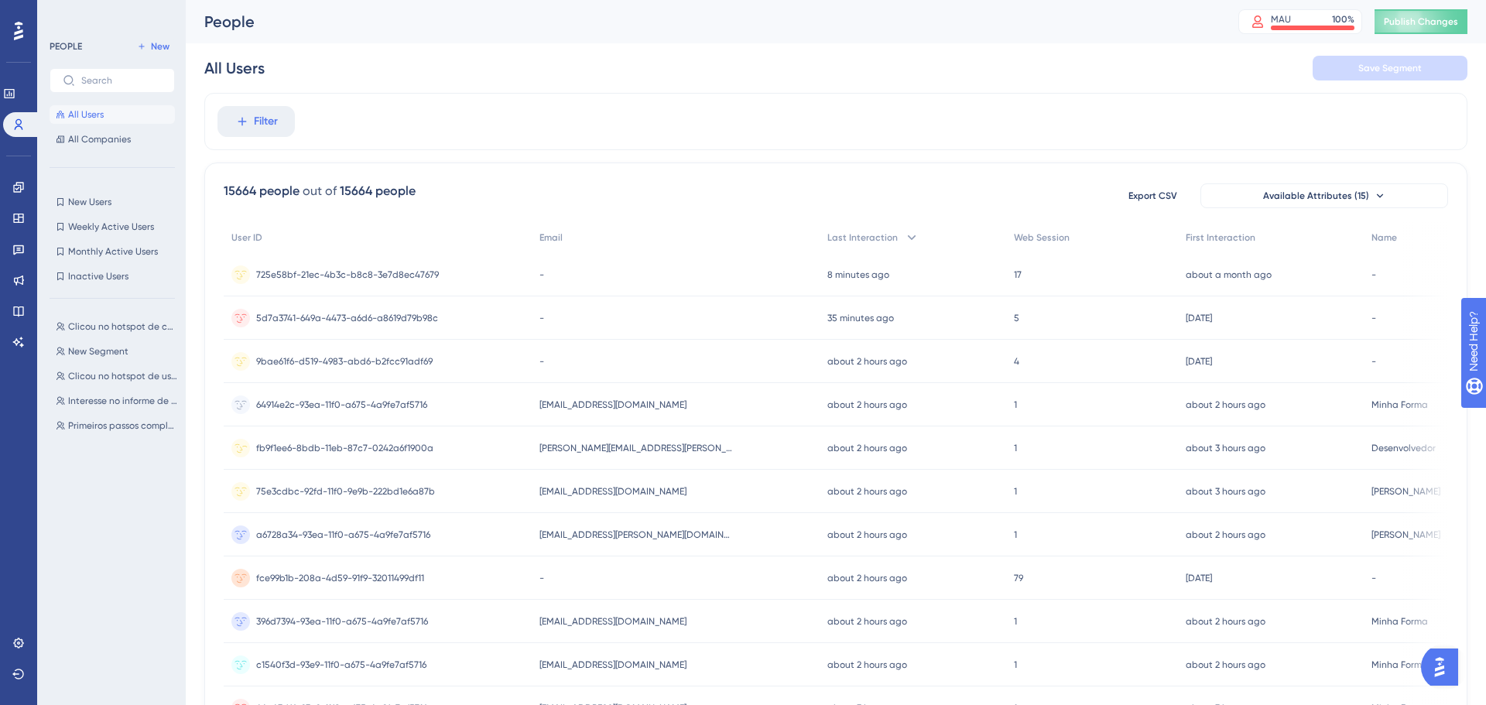
click at [334, 461] on div "fb9f1ee6-8bdb-11eb-87c7-0242a6f1900a fb9f1ee6-8bdb-11eb-87c7-0242a6f1900a" at bounding box center [344, 447] width 177 height 43
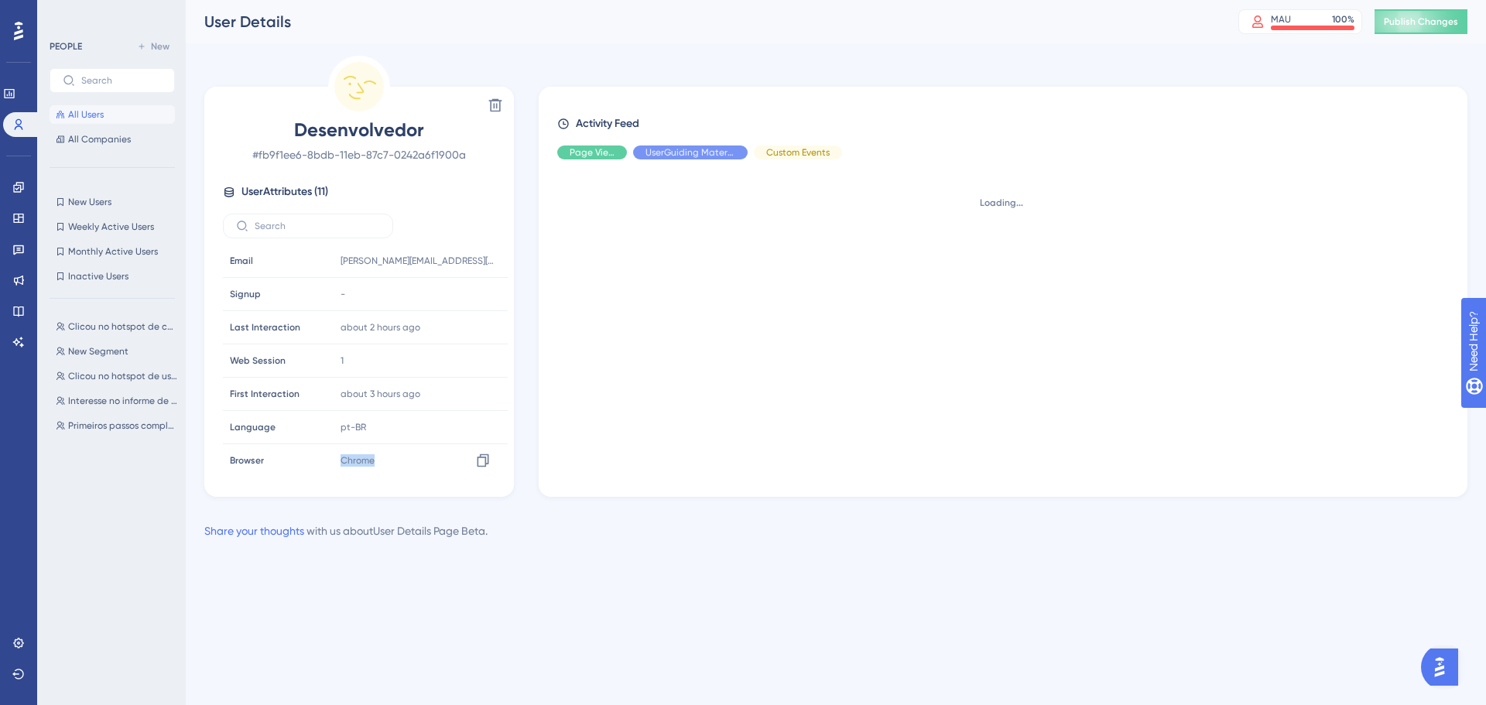
click at [334, 476] on div "Delete Desenvolvedor # fb9f1ee6-8bdb-11eb-87c7-0242a6f1900a User Attributes ( 1…" at bounding box center [359, 292] width 310 height 410
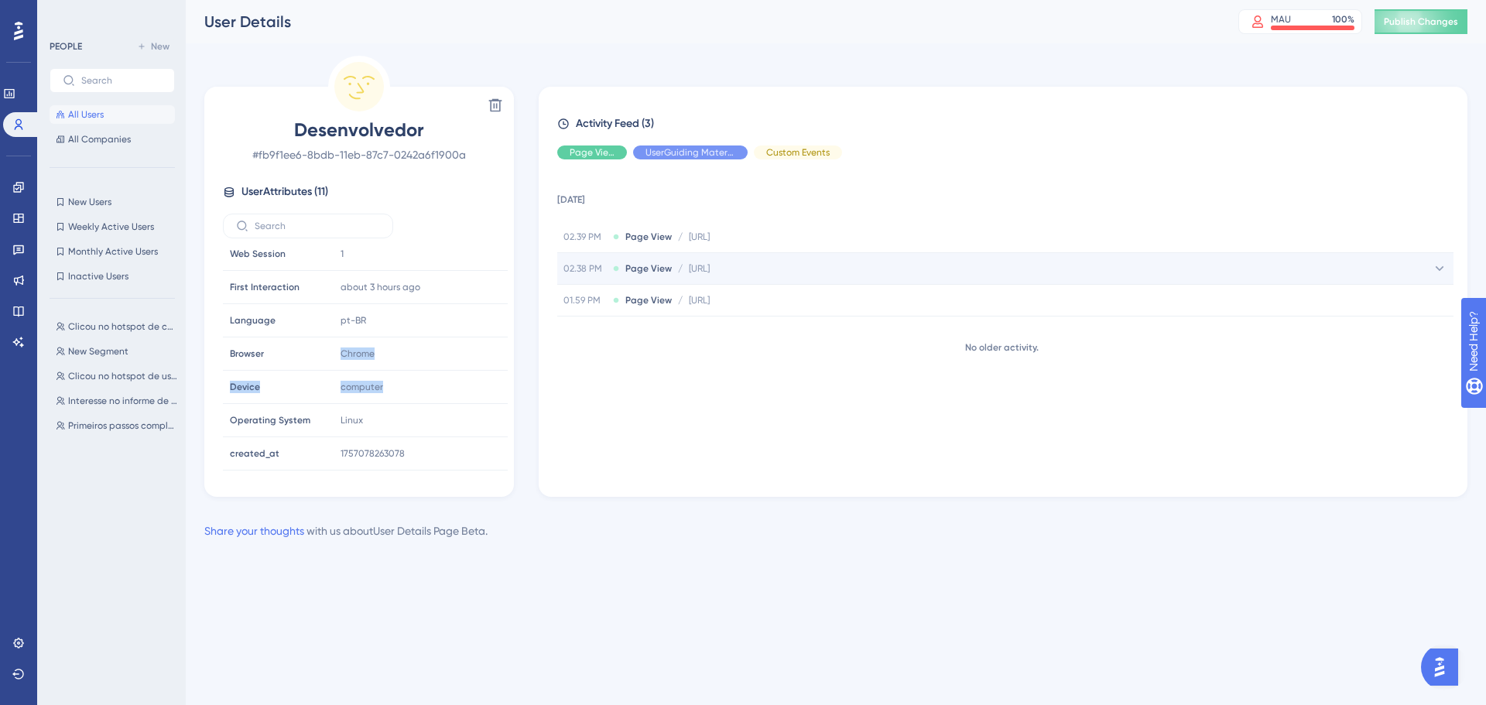
scroll to position [120, 0]
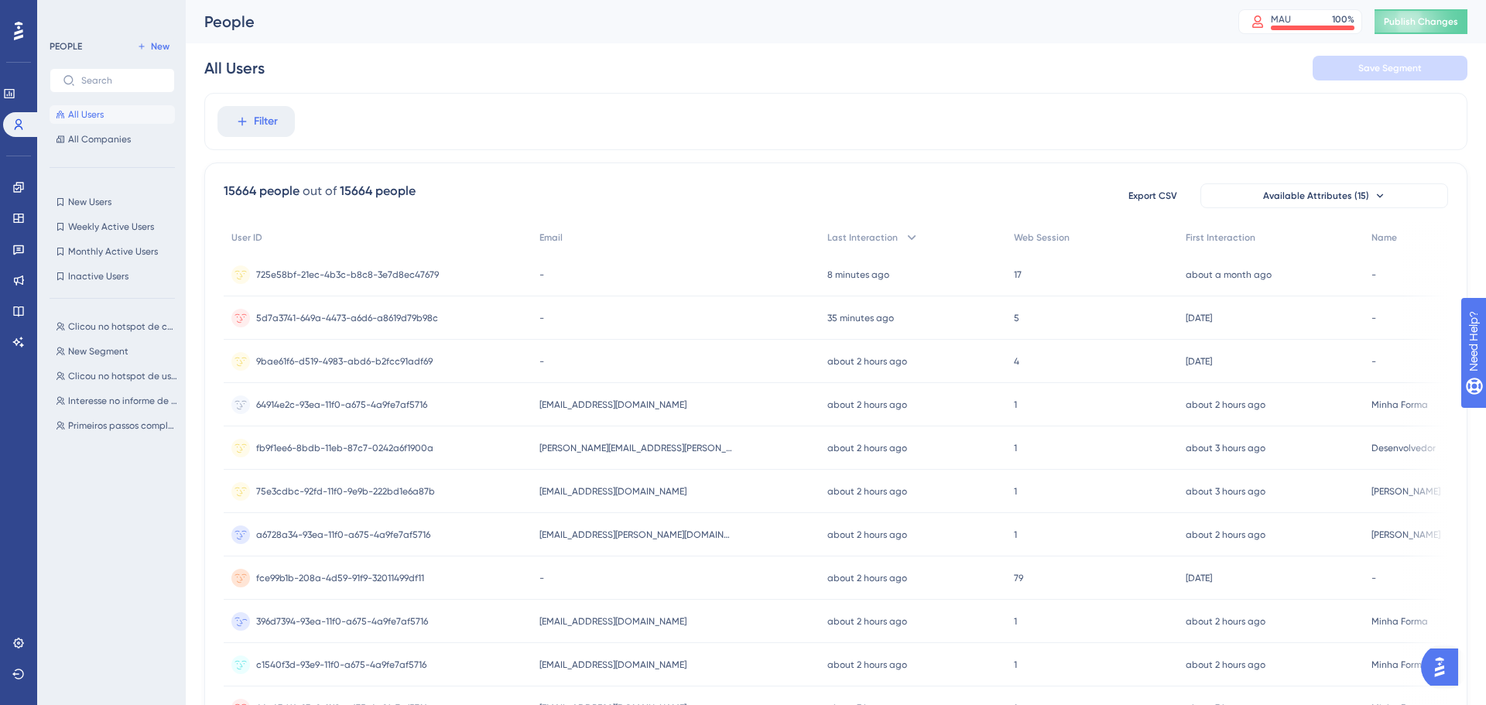
click at [605, 634] on div "[EMAIL_ADDRESS][DOMAIN_NAME] [EMAIL_ADDRESS][DOMAIN_NAME]" at bounding box center [676, 621] width 288 height 43
click at [262, 120] on span "Filter" at bounding box center [266, 121] width 24 height 19
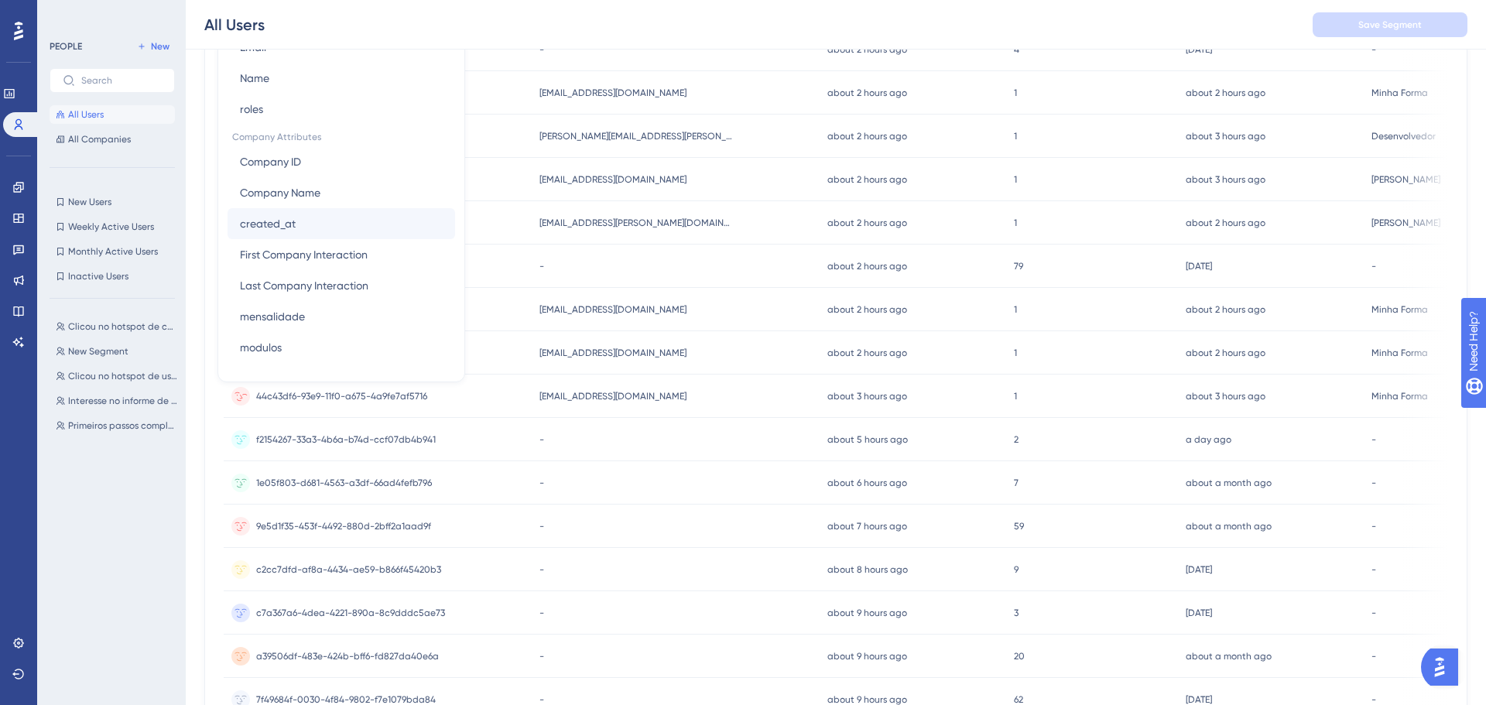
scroll to position [305, 0]
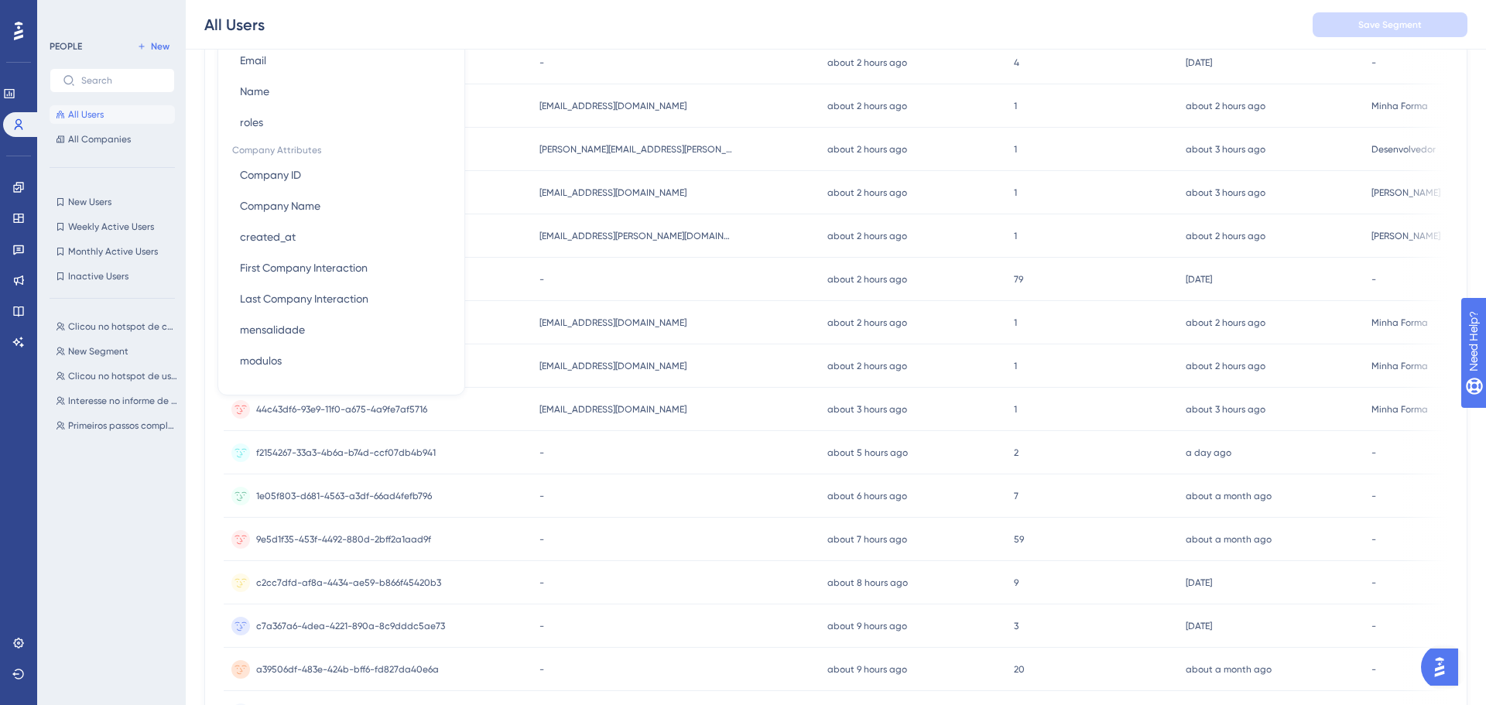
click at [591, 26] on div "All Users Save Segment" at bounding box center [836, 25] width 1300 height 50
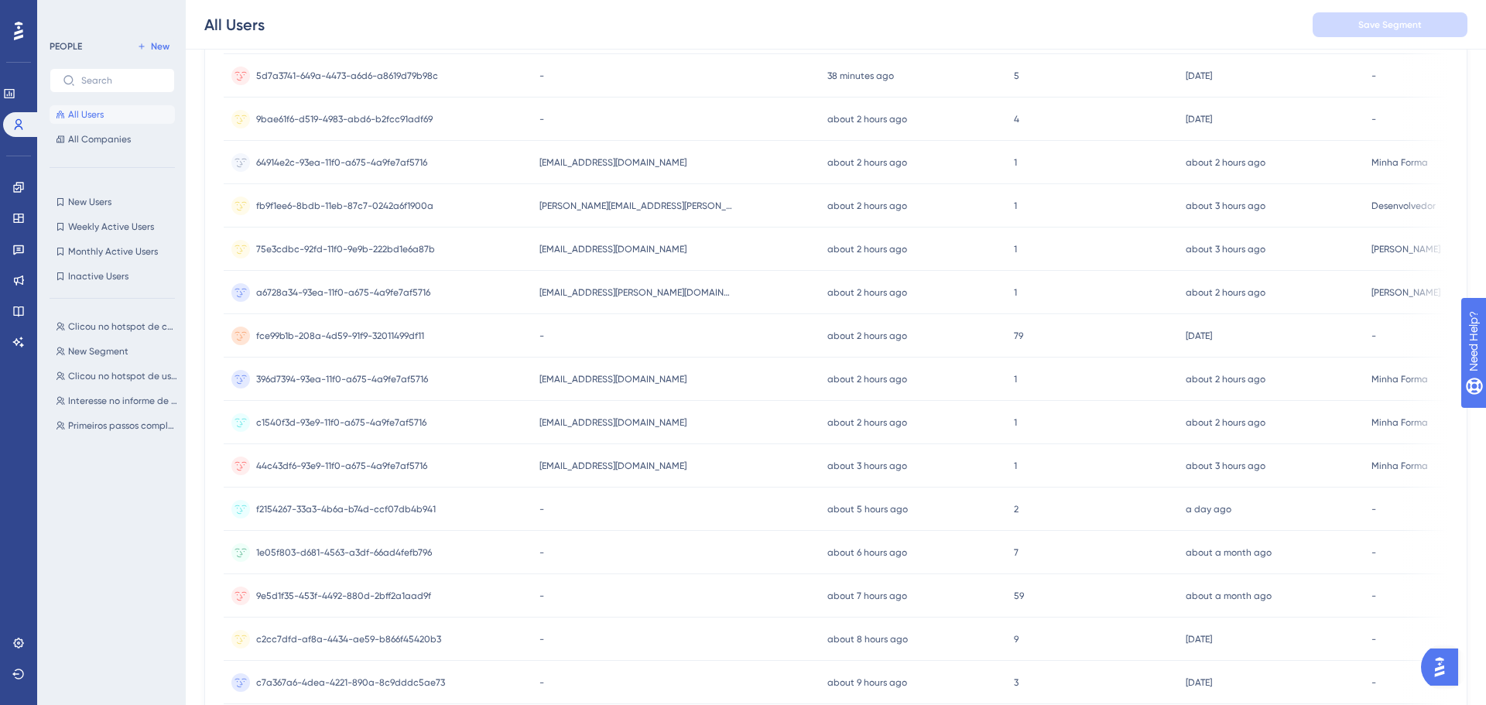
scroll to position [176, 0]
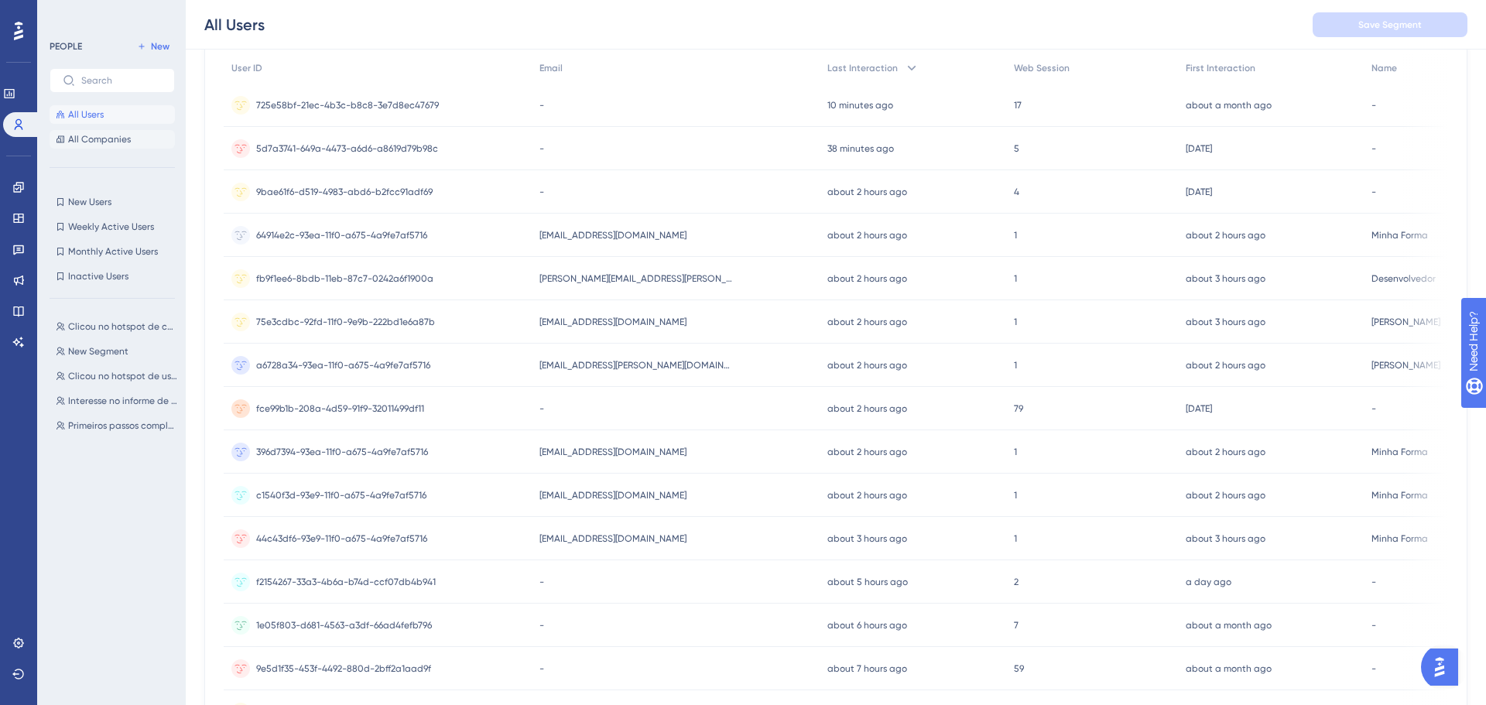
click at [87, 130] on button "All Companies" at bounding box center [112, 139] width 125 height 19
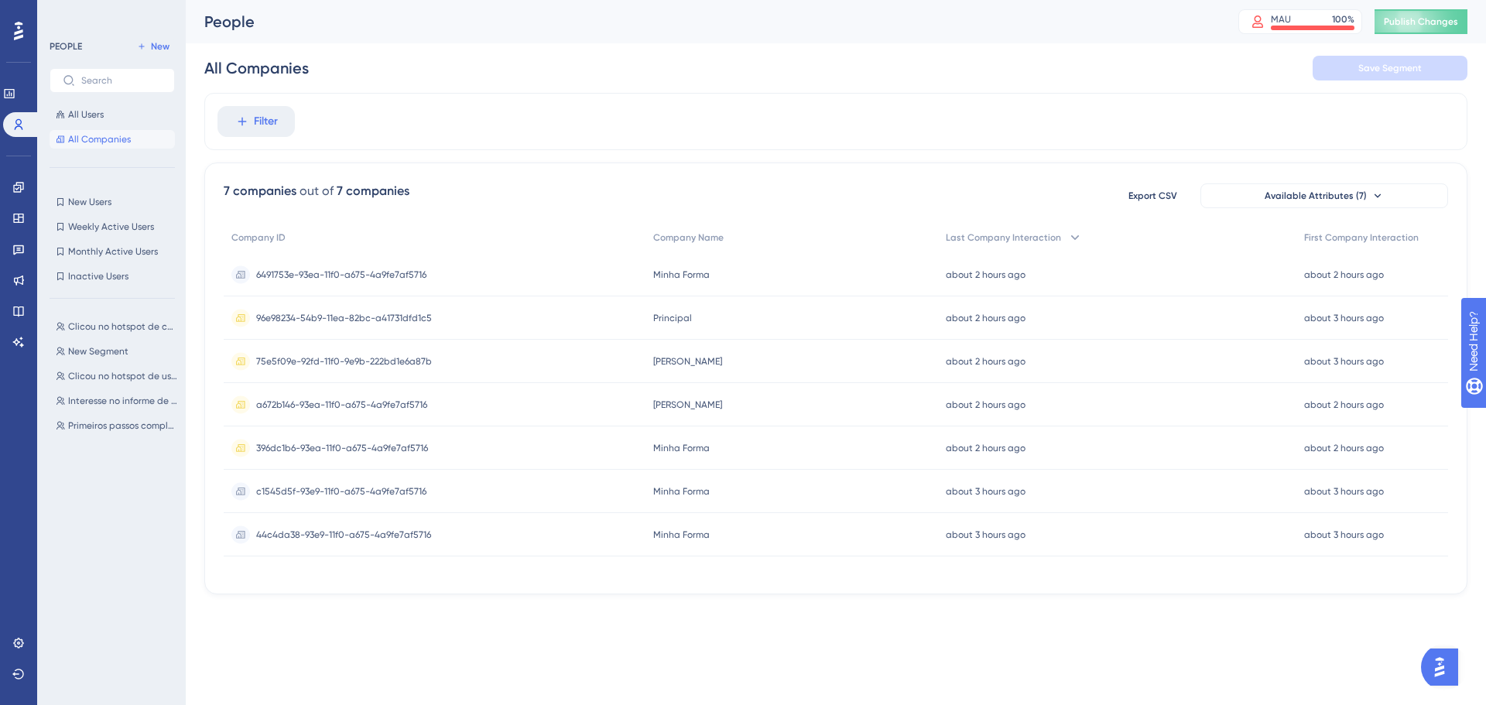
click at [1261, 269] on div "about 2 hours ago [DATE] 14:40" at bounding box center [1117, 274] width 358 height 43
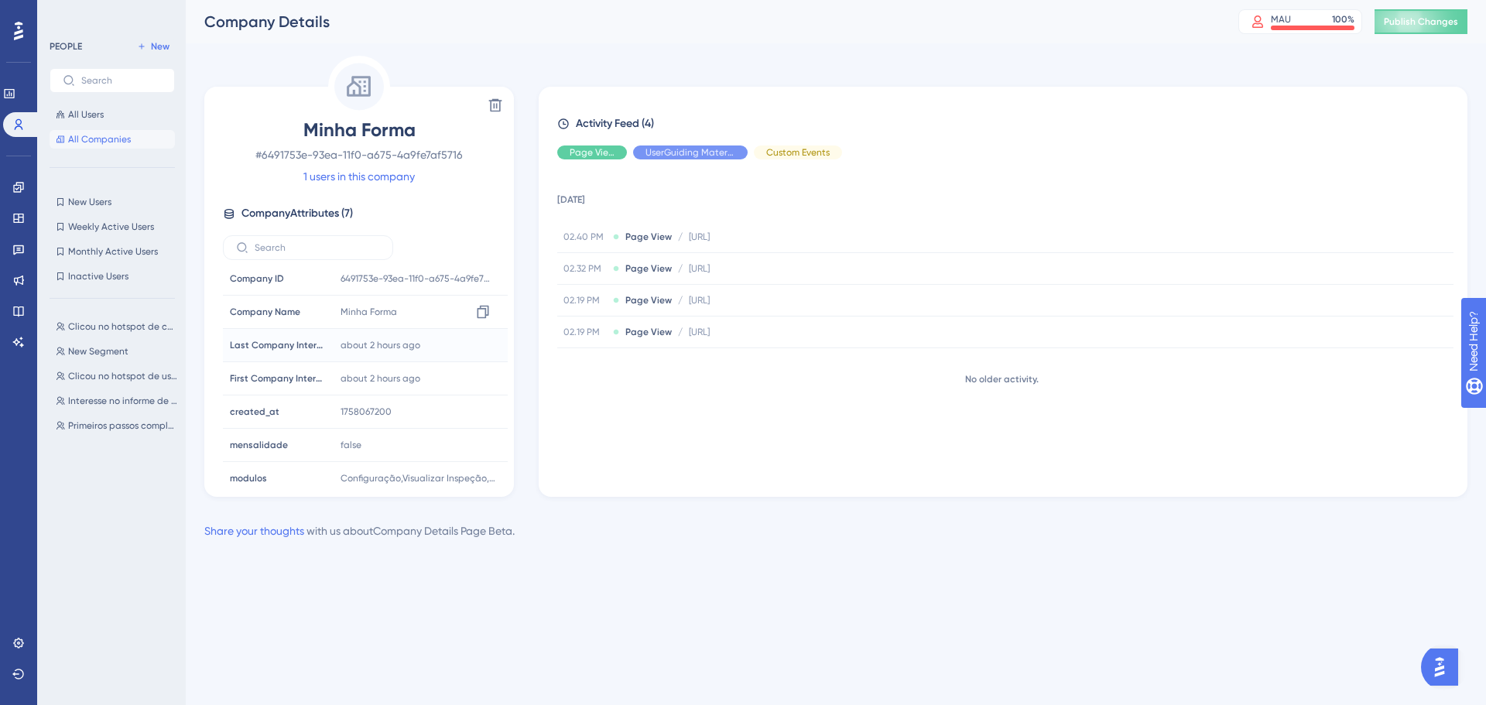
scroll to position [5, 0]
drag, startPoint x: 342, startPoint y: 447, endPoint x: 361, endPoint y: 451, distance: 19.9
click at [361, 451] on div "false Copy false" at bounding box center [417, 443] width 167 height 31
drag, startPoint x: 340, startPoint y: 485, endPoint x: 476, endPoint y: 482, distance: 136.2
click at [465, 488] on div "Configuração,Visualizar Inspeção,Inspeção [PERSON_NAME],Plano de Ação,Controle …" at bounding box center [417, 476] width 167 height 31
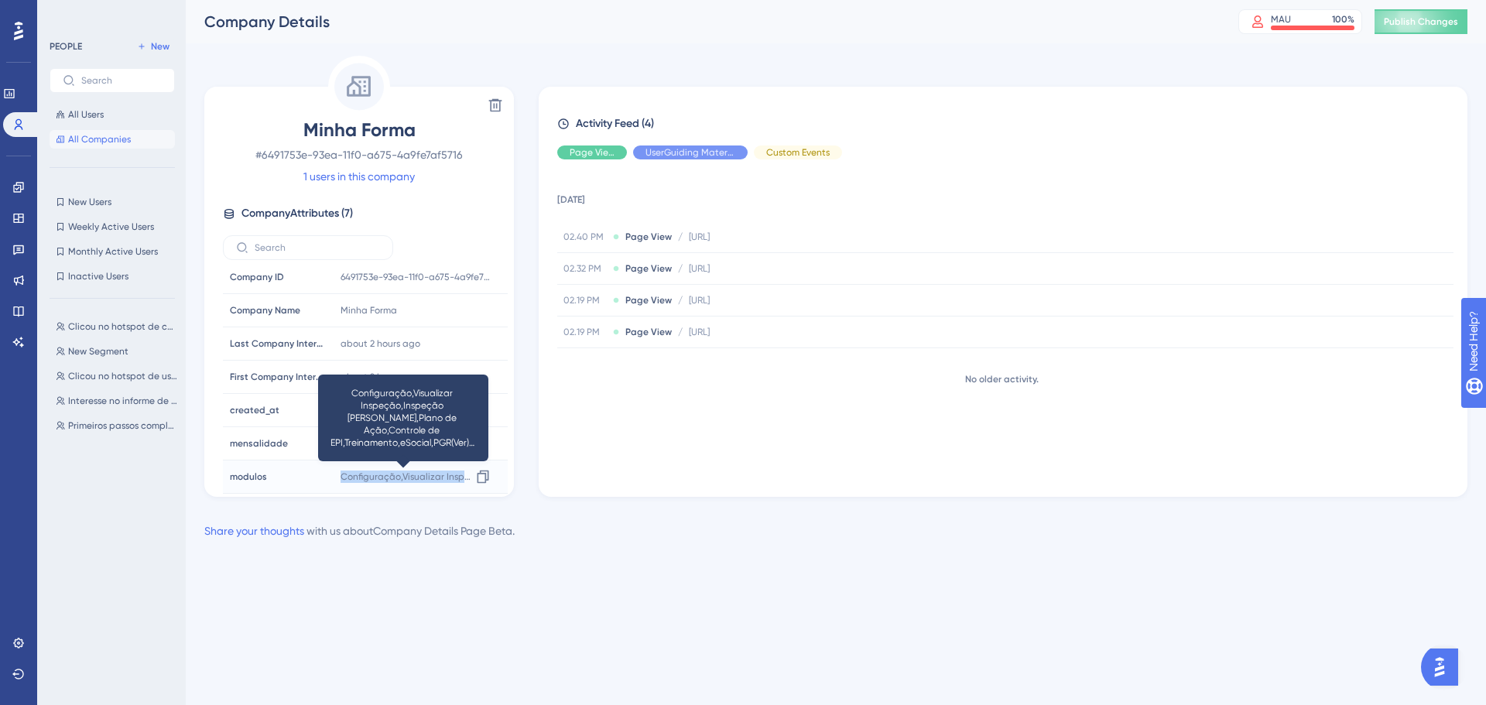
click at [415, 471] on span "Configuração,Visualizar Inspeção,Inspeção [PERSON_NAME],Plano de Ação,Controle …" at bounding box center [406, 477] width 130 height 12
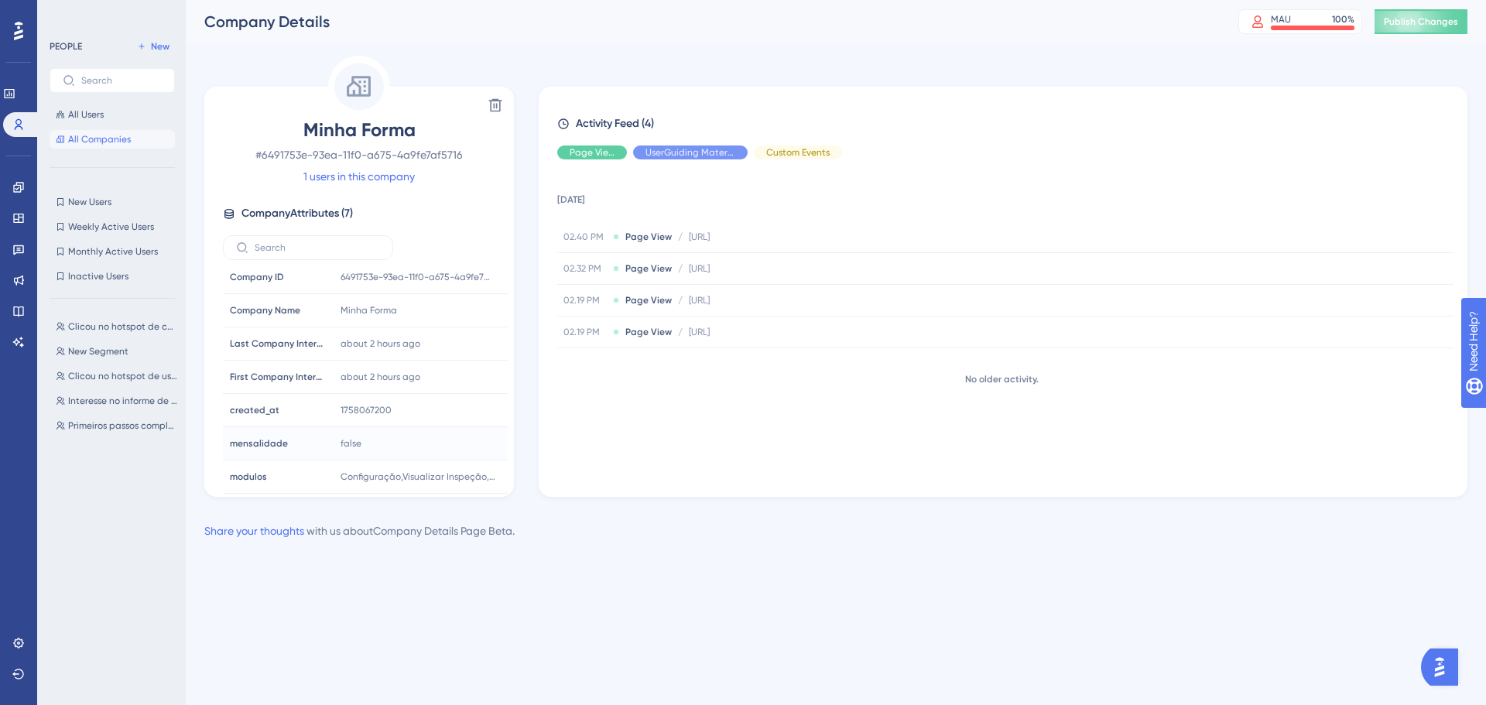
click at [306, 448] on div "mensalidade mensalidade" at bounding box center [276, 443] width 105 height 31
click at [20, 207] on link at bounding box center [18, 218] width 12 height 25
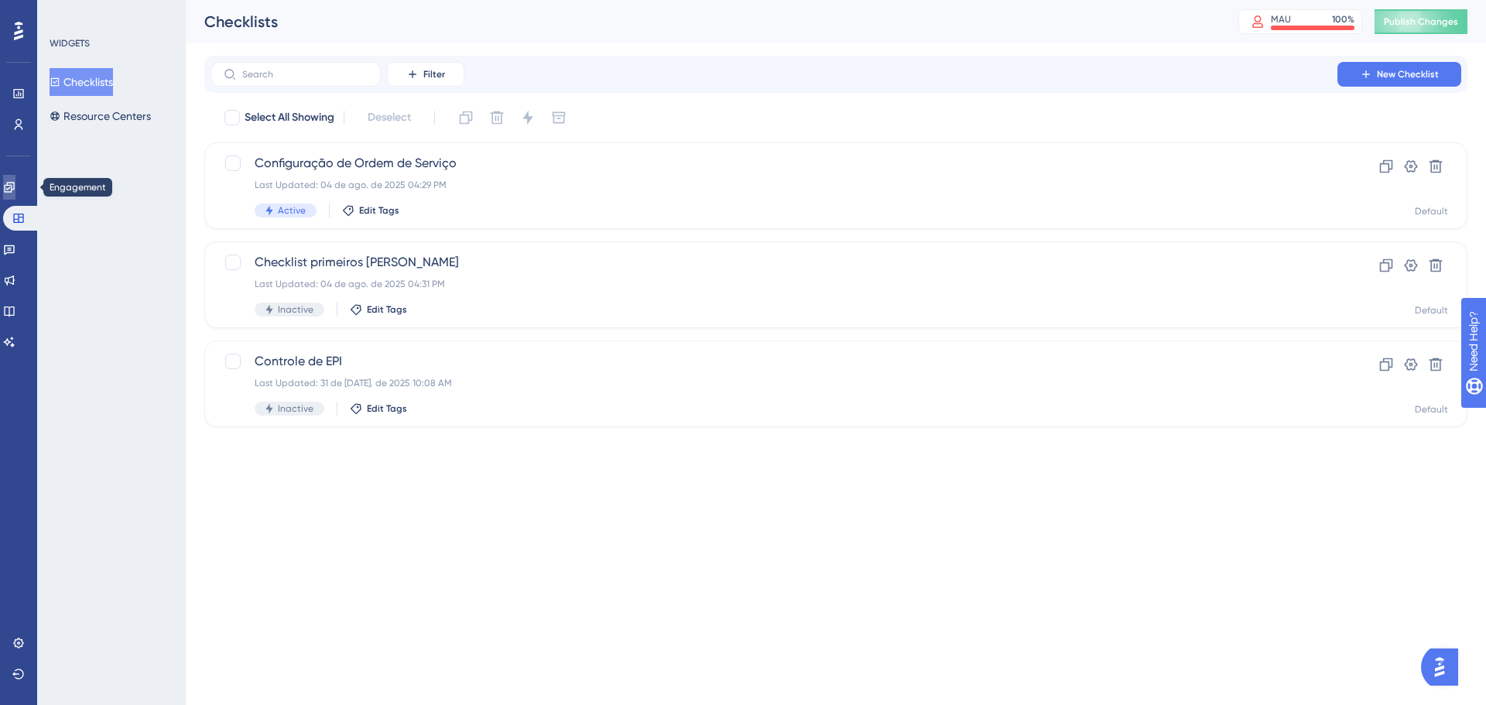
click at [15, 195] on link at bounding box center [9, 187] width 12 height 25
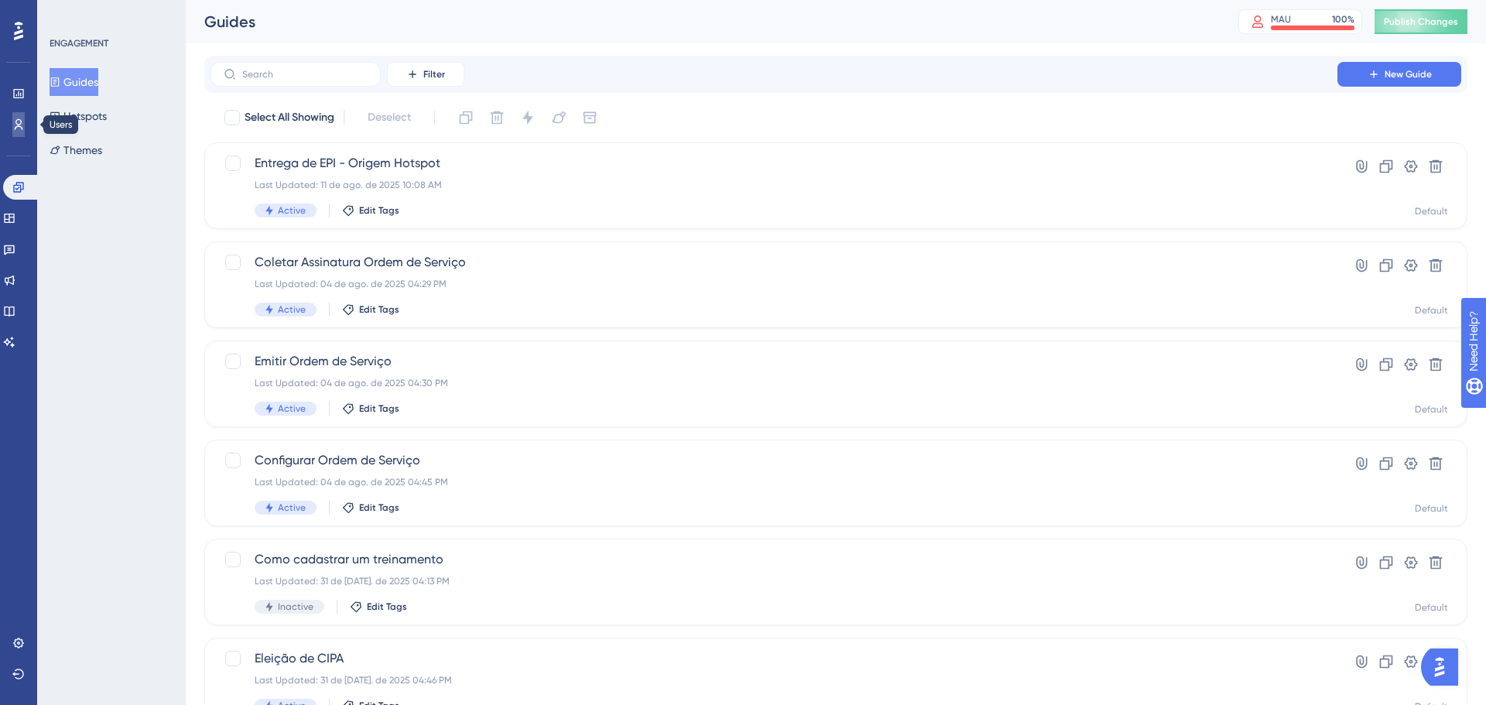
click at [17, 125] on icon at bounding box center [18, 124] width 12 height 12
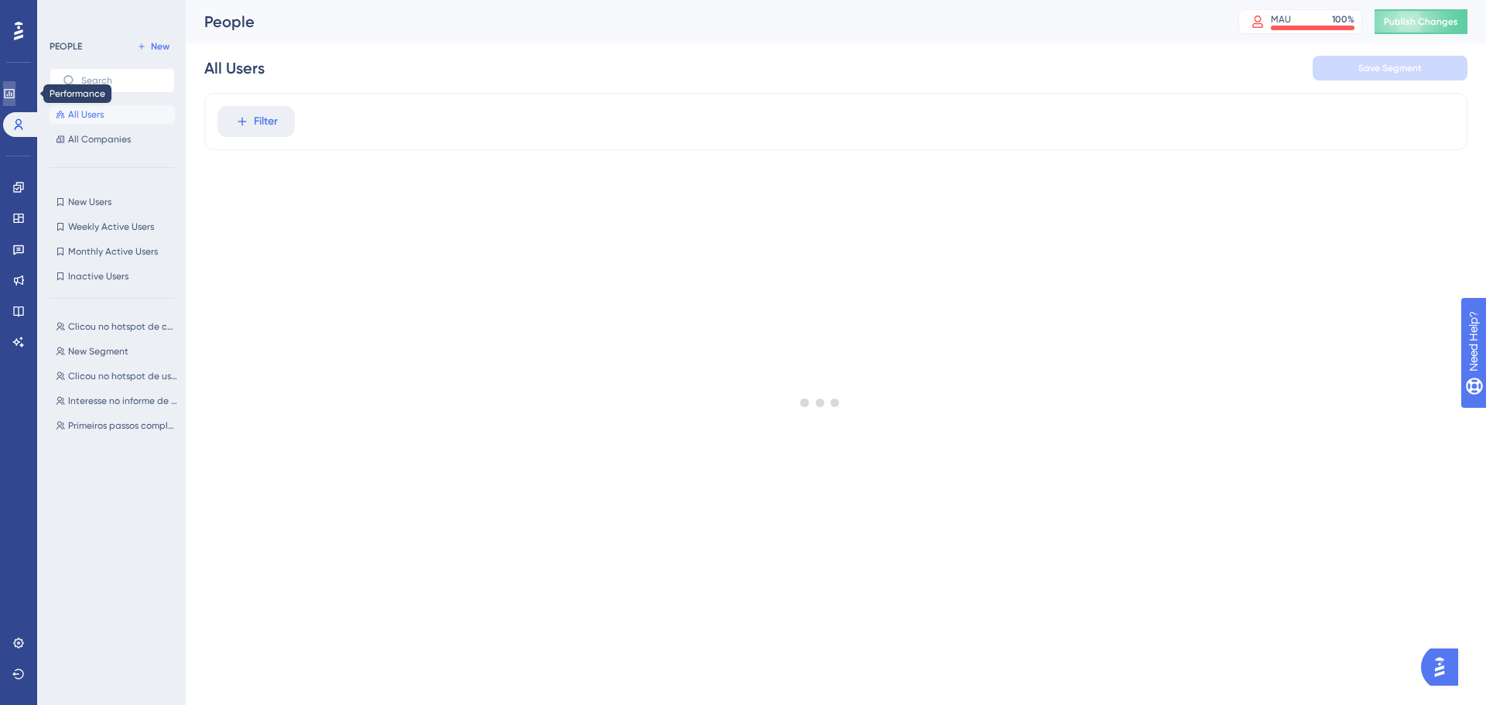
click at [15, 92] on icon at bounding box center [9, 93] width 12 height 12
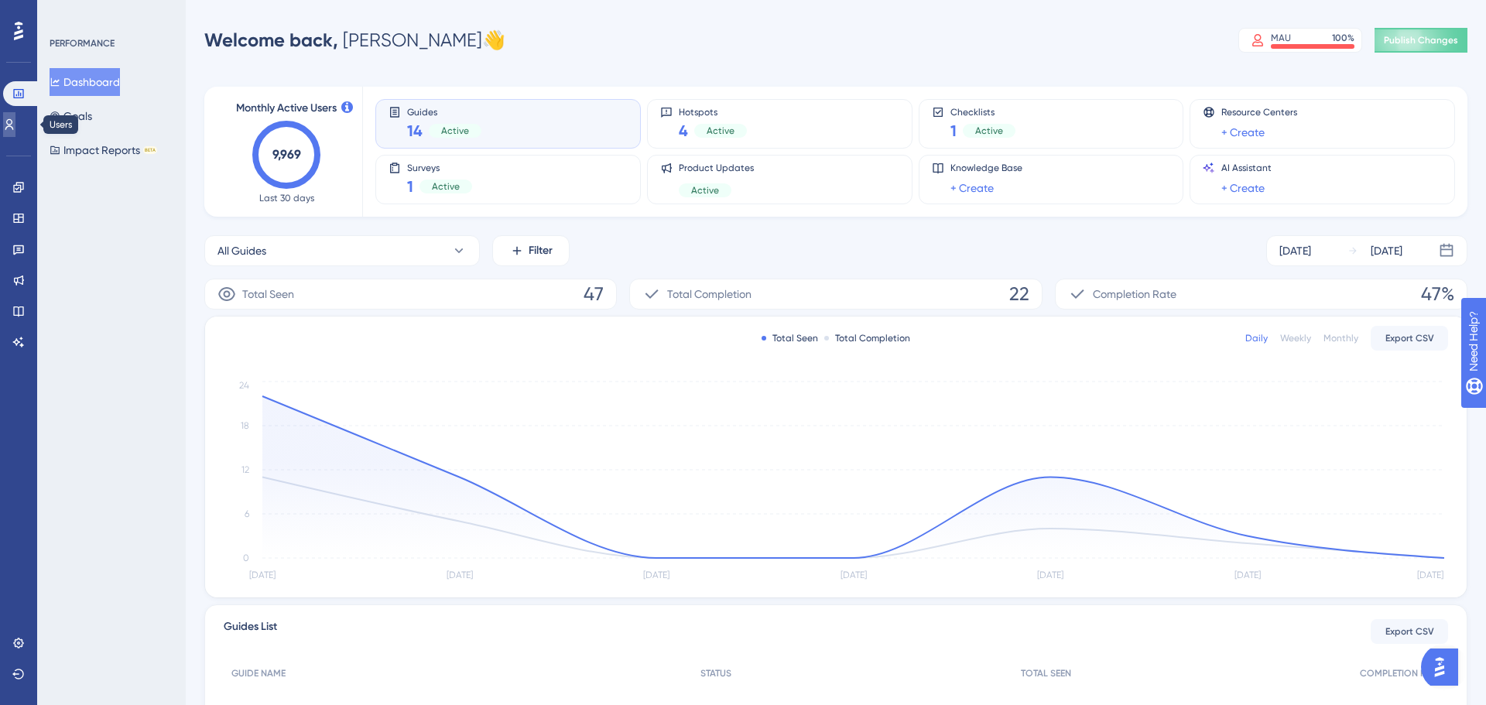
click at [15, 118] on icon at bounding box center [9, 124] width 12 height 12
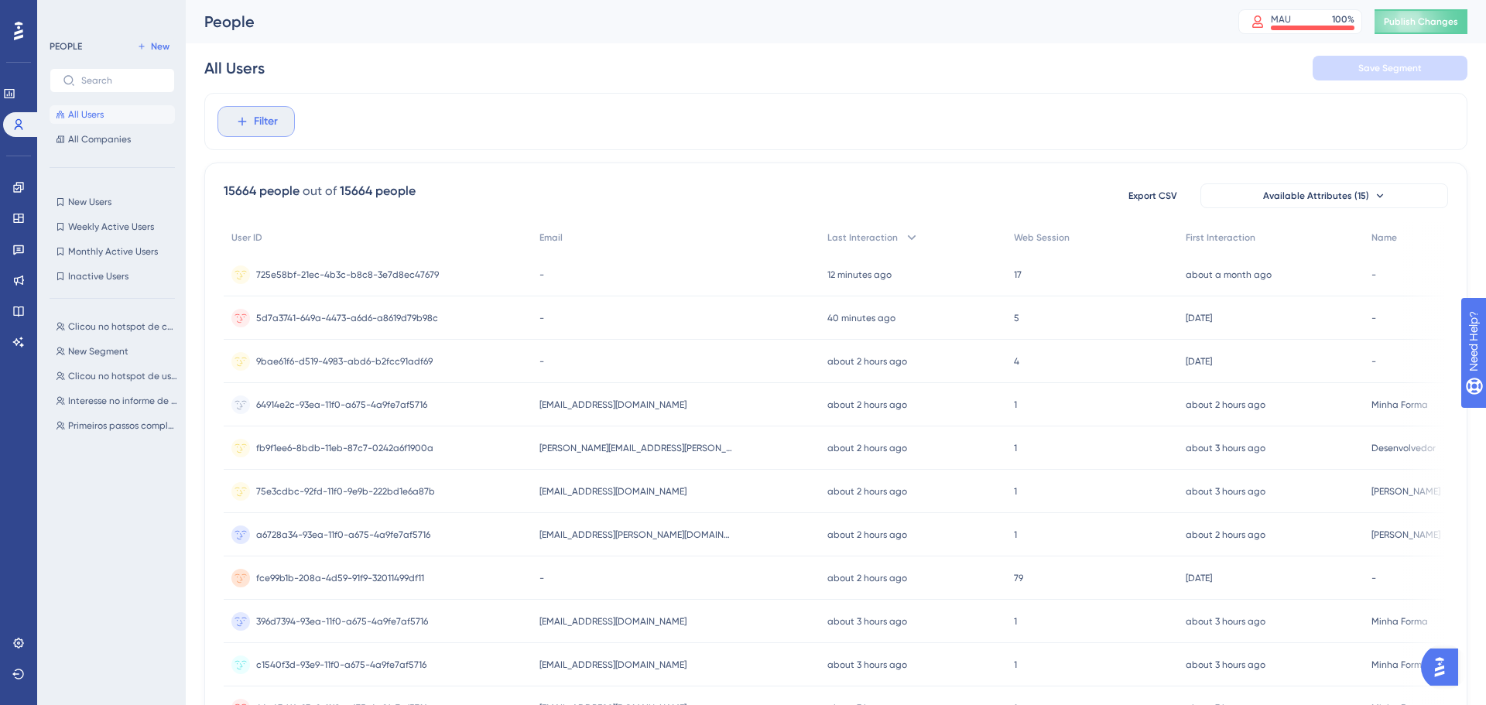
click at [263, 126] on span "Filter" at bounding box center [266, 121] width 24 height 19
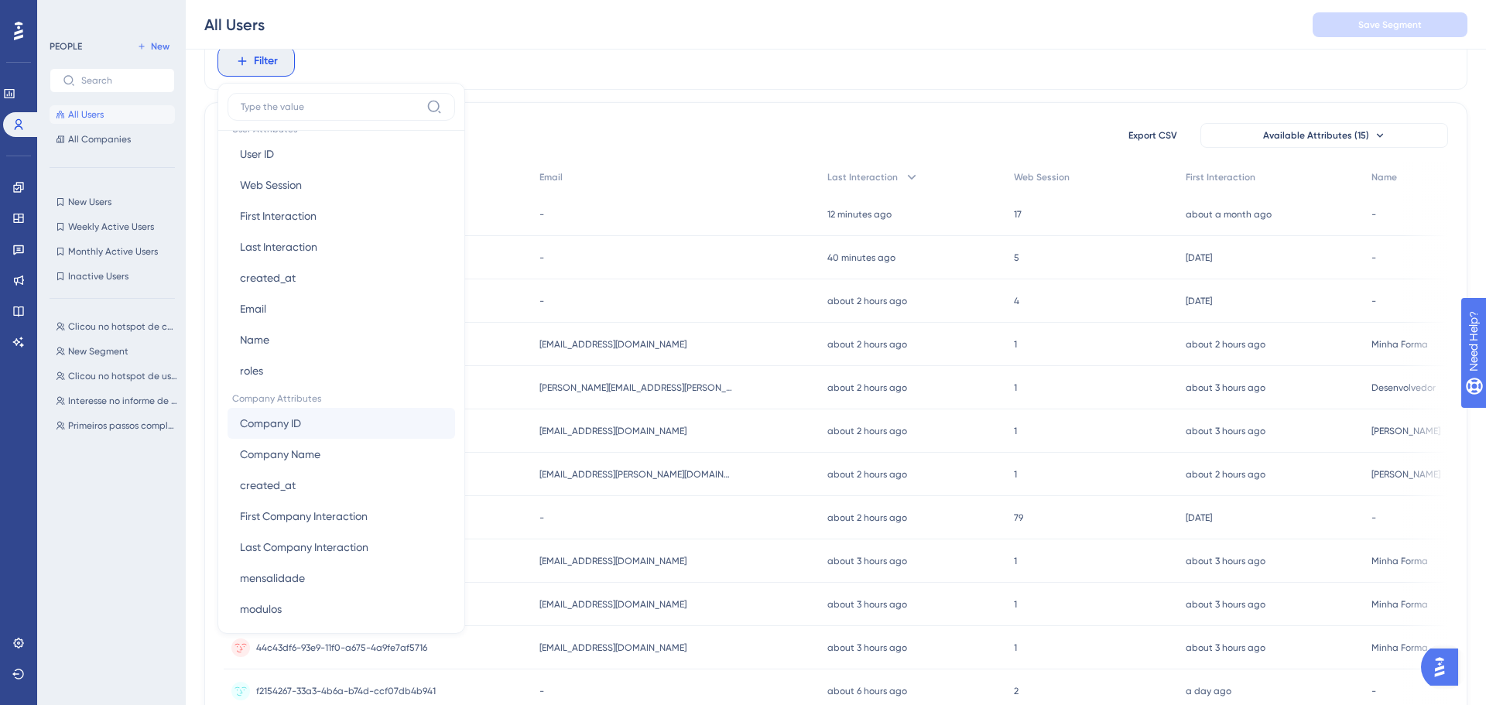
scroll to position [448, 0]
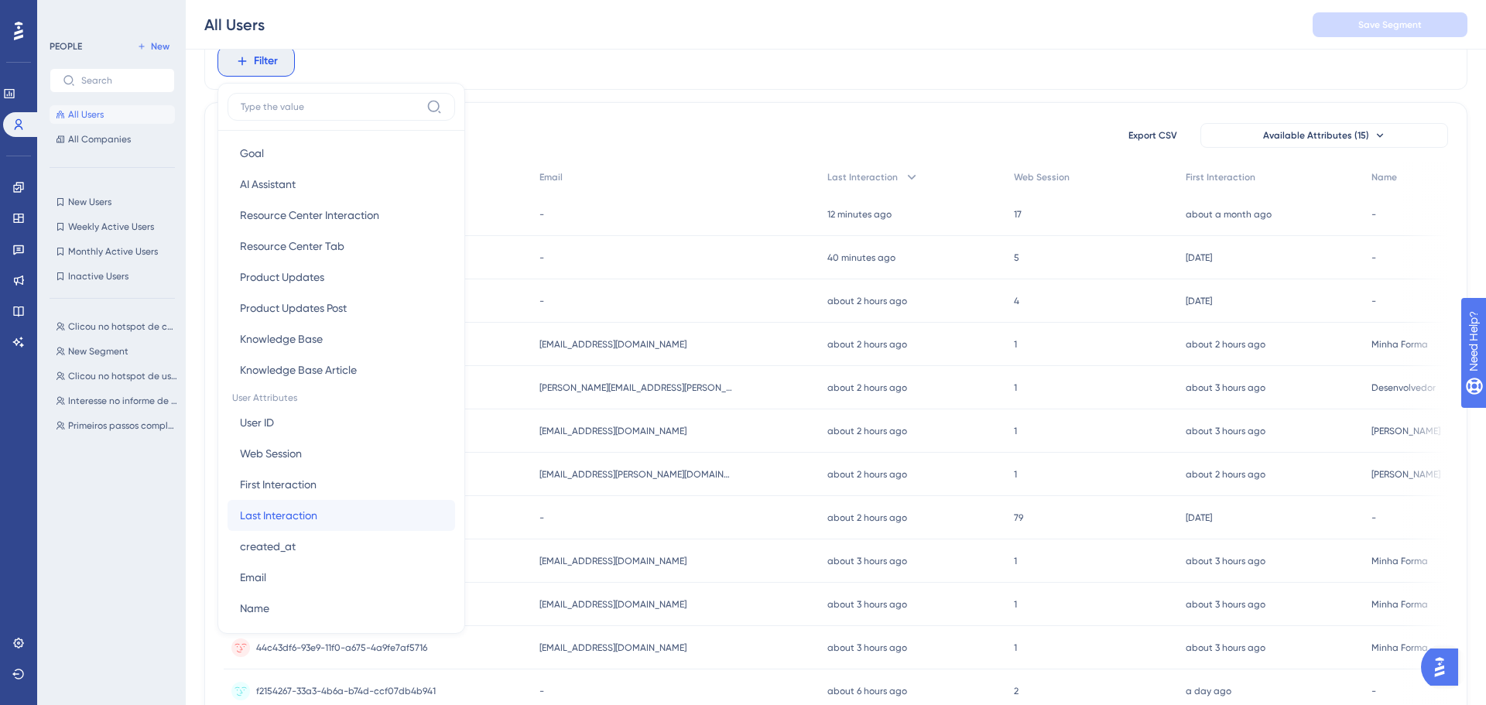
click at [298, 511] on span "Last Interaction" at bounding box center [278, 515] width 77 height 19
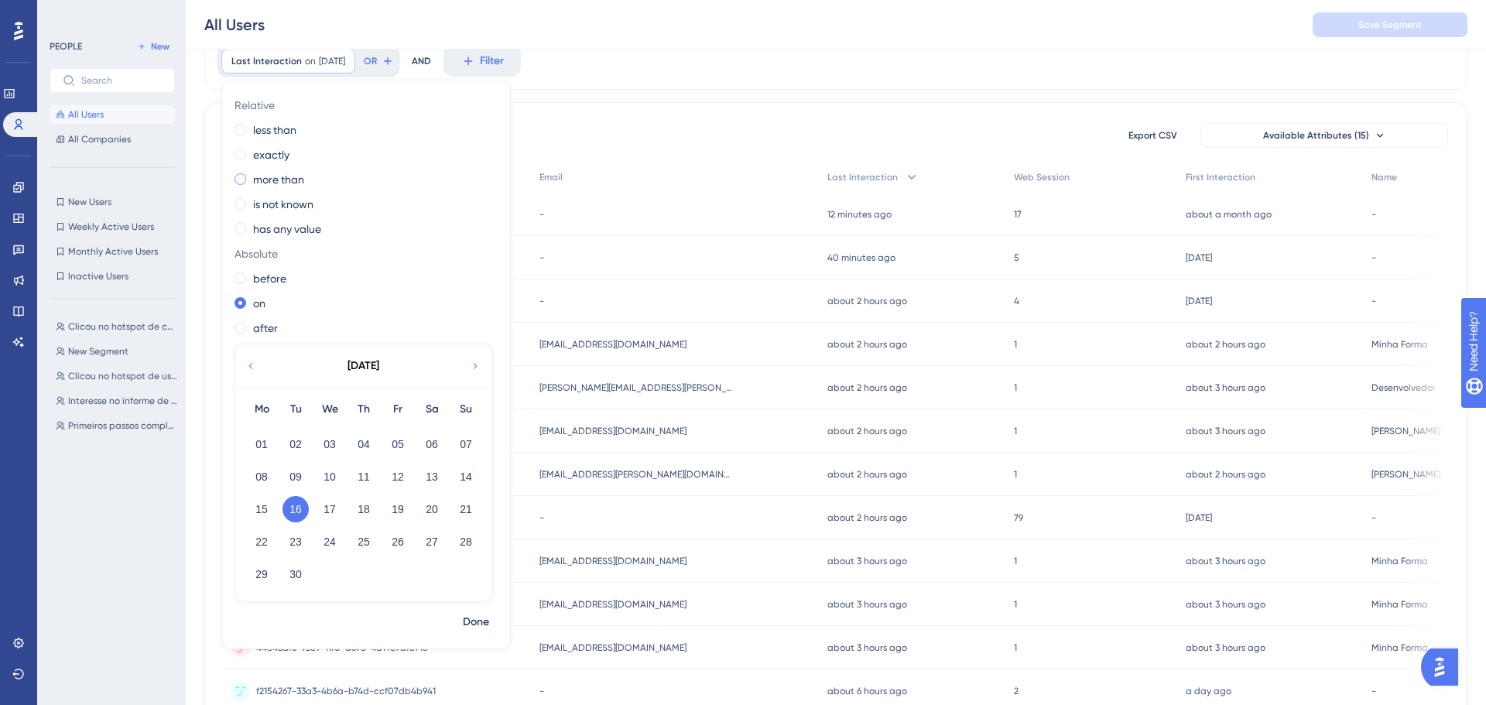
click at [291, 183] on label "more than" at bounding box center [278, 179] width 51 height 19
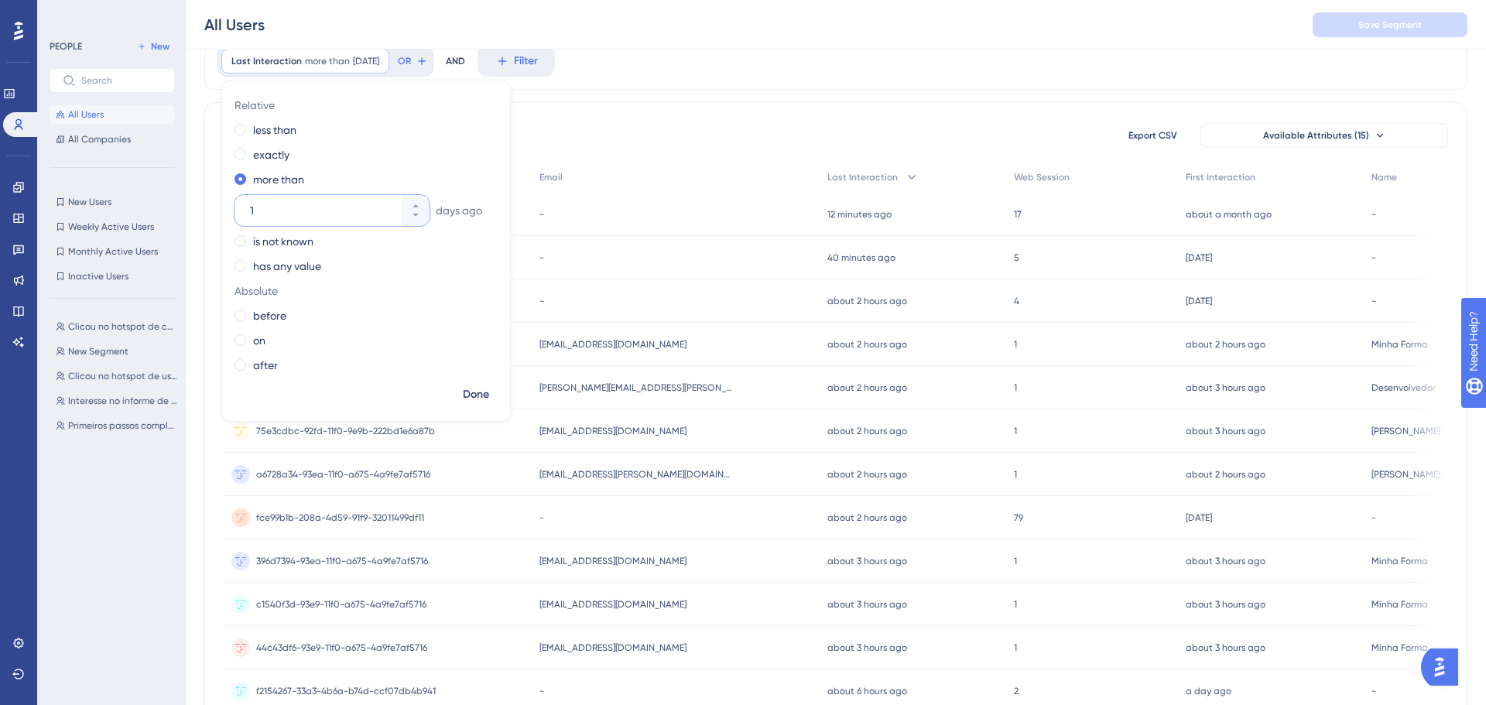
click at [346, 207] on input "1" at bounding box center [324, 210] width 149 height 19
type input "10"
click at [420, 450] on div "75e3cdbc-92fd-11f0-9e9b-222bd1e6a87b 75e3cdbc-92fd-11f0-9e9b-222bd1e6a87b" at bounding box center [345, 430] width 179 height 43
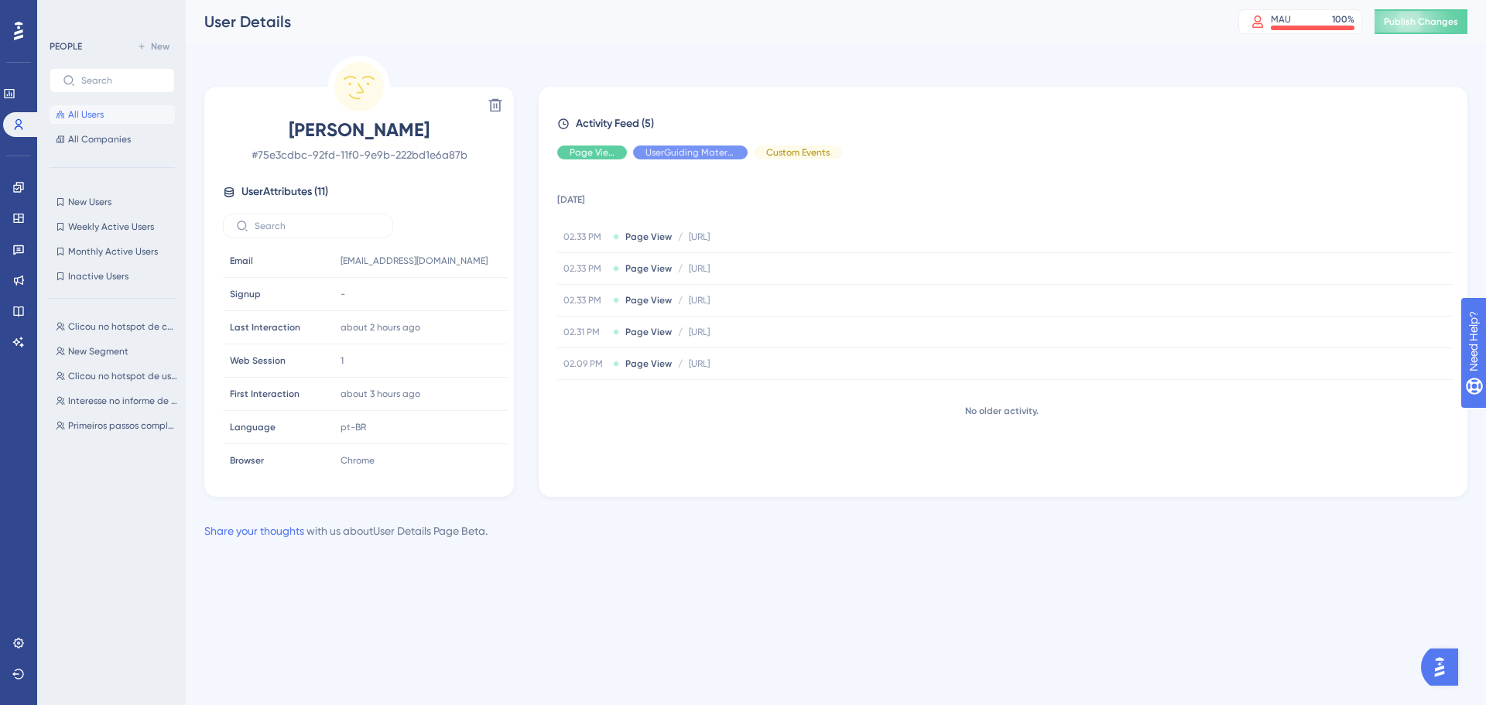
click at [65, 101] on div "PEOPLE New All Users All Companies" at bounding box center [112, 92] width 125 height 111
click at [81, 114] on span "All Users" at bounding box center [86, 114] width 36 height 12
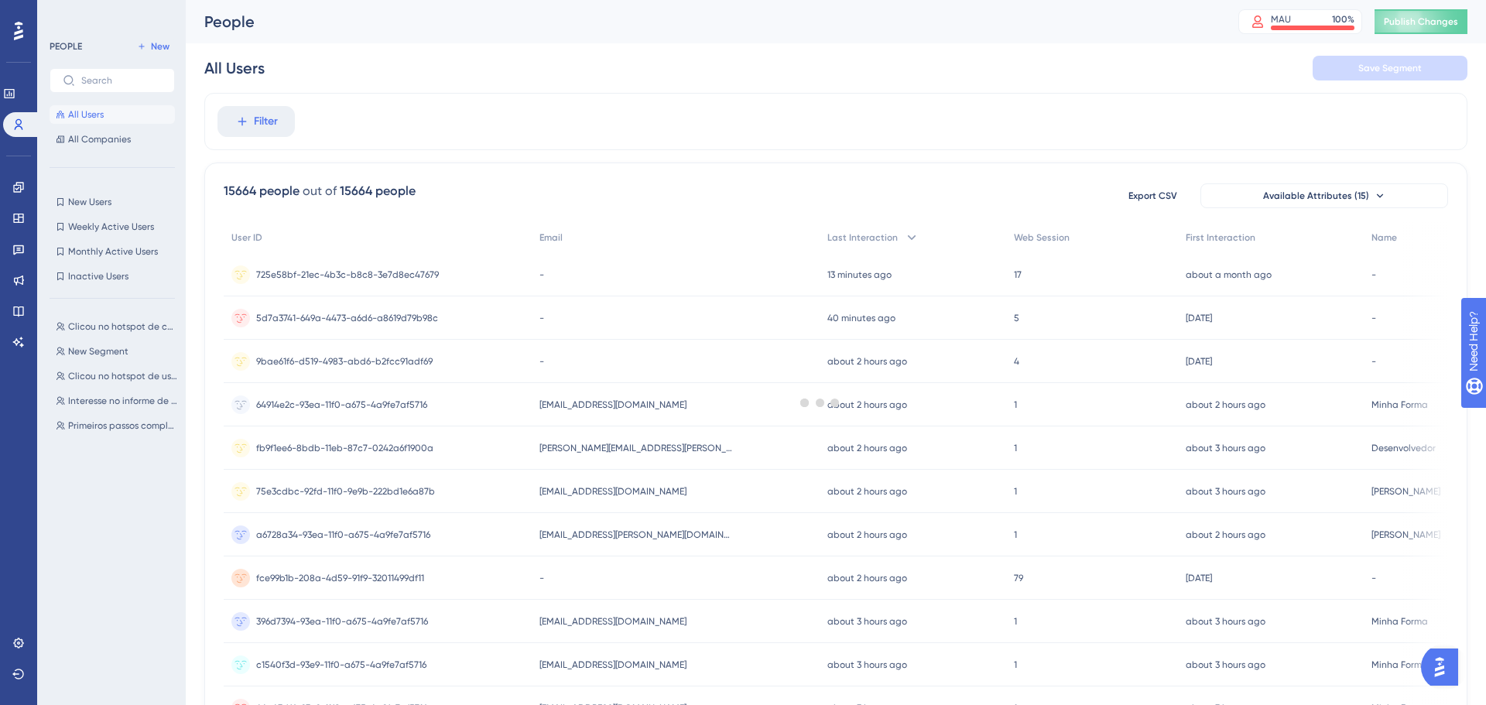
click at [81, 114] on span "All Users" at bounding box center [86, 114] width 36 height 12
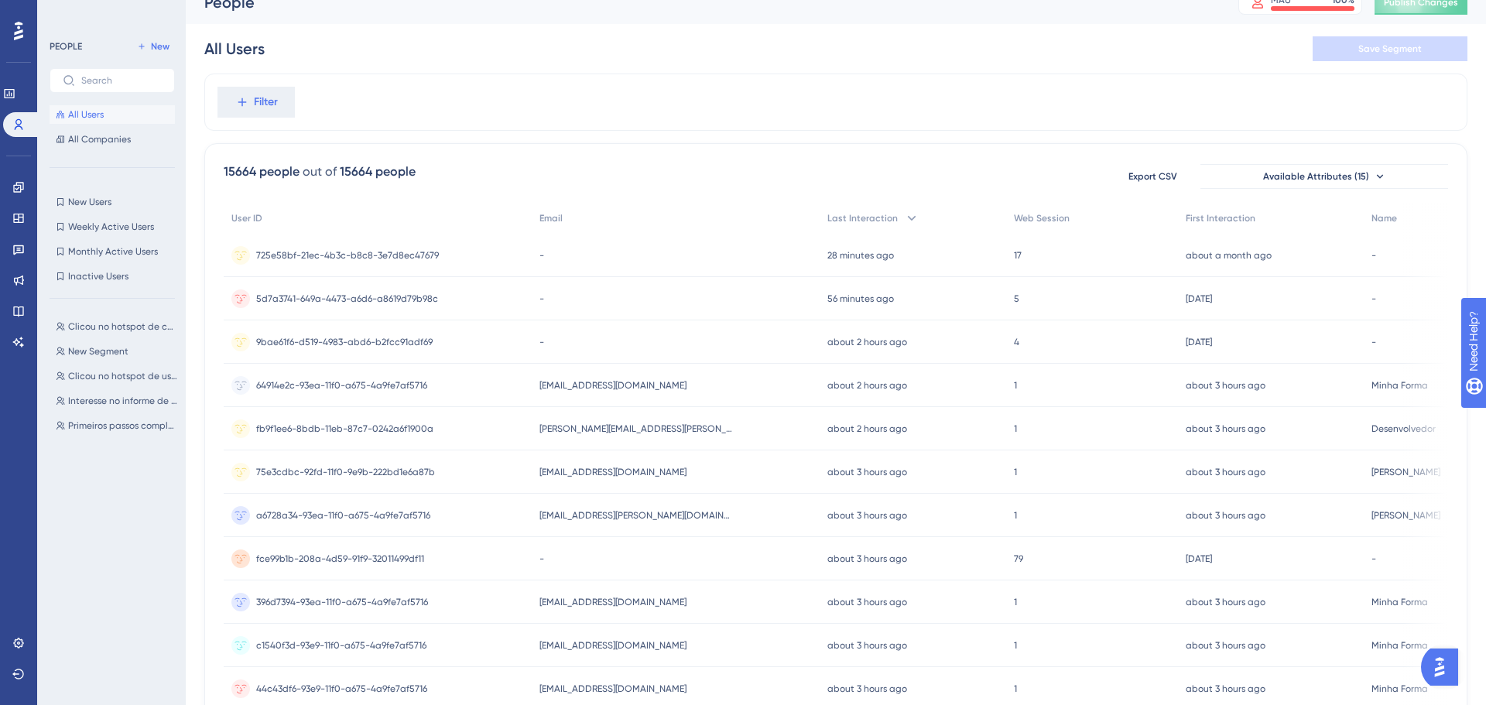
scroll to position [23, 0]
click at [98, 128] on div "All Users All Companies" at bounding box center [112, 126] width 125 height 43
click at [100, 116] on span "All Users" at bounding box center [86, 114] width 36 height 12
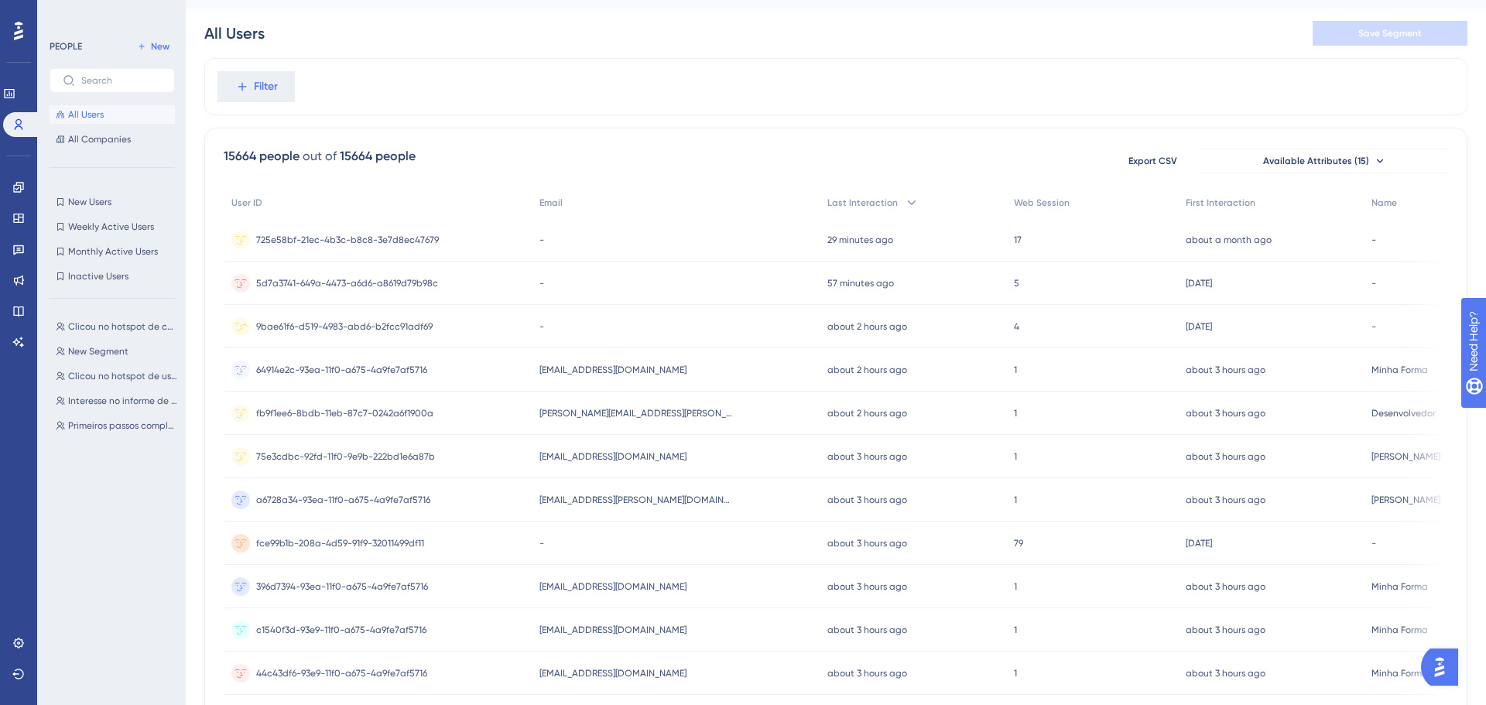
scroll to position [0, 0]
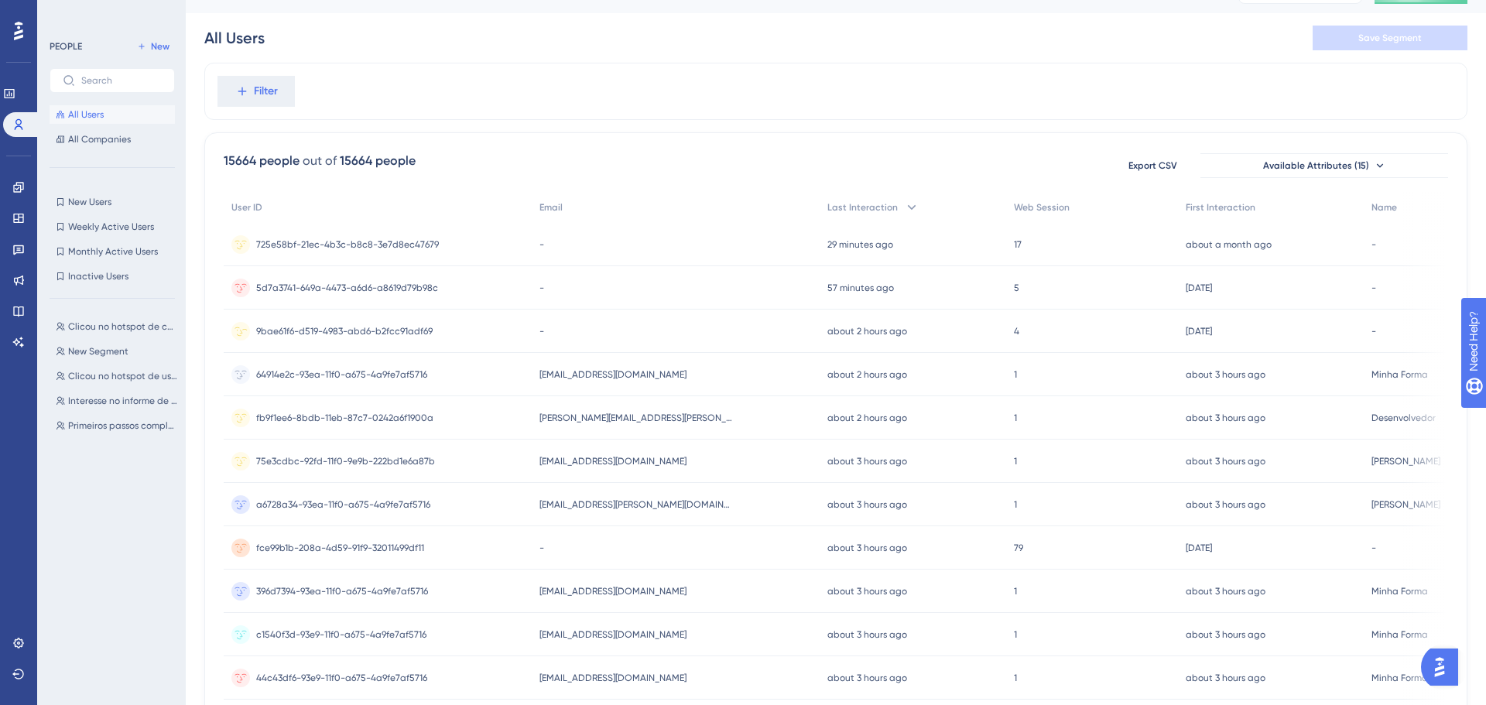
click at [365, 353] on div "64914e2c-93ea-11f0-a675-4a9fe7af5716 64914e2c-93ea-11f0-a675-4a9fe7af5716" at bounding box center [341, 374] width 171 height 43
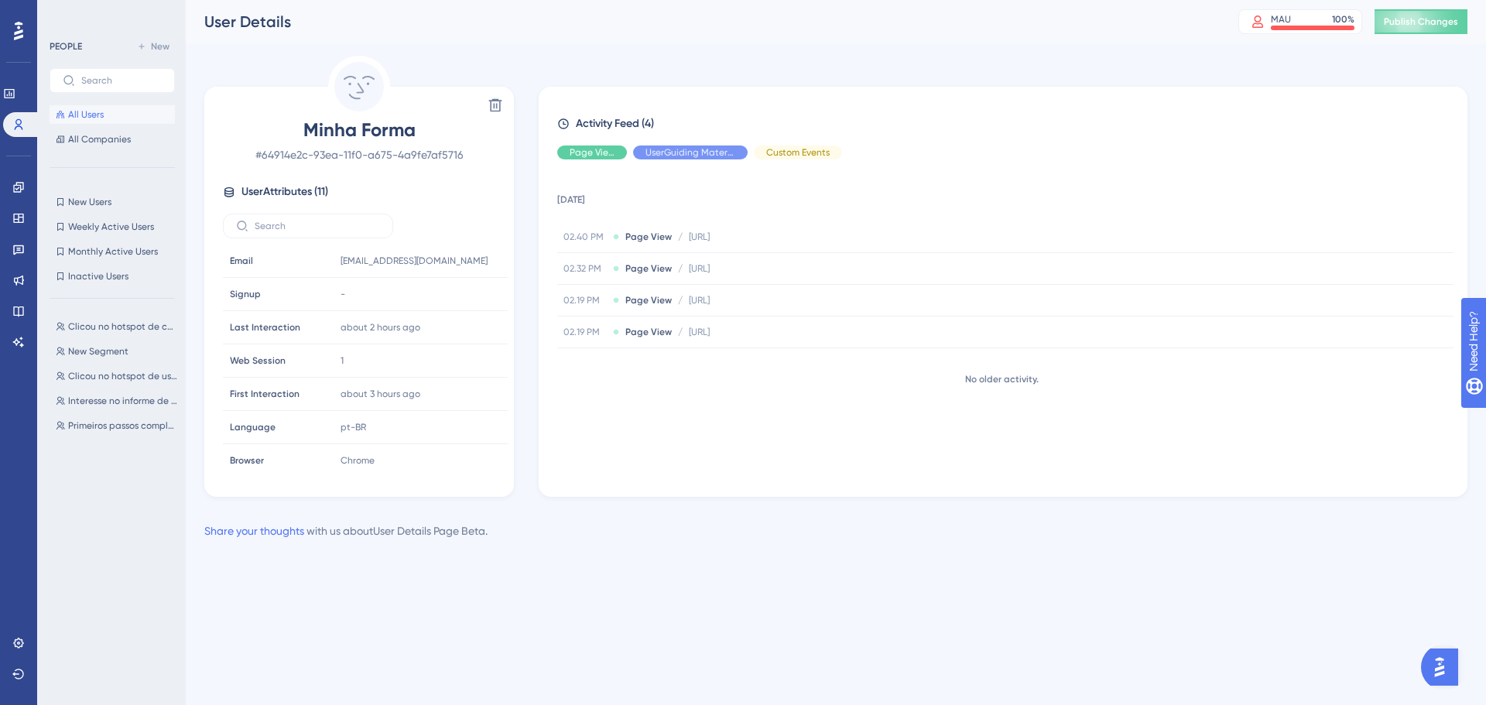
click at [87, 118] on span "All Users" at bounding box center [86, 114] width 36 height 12
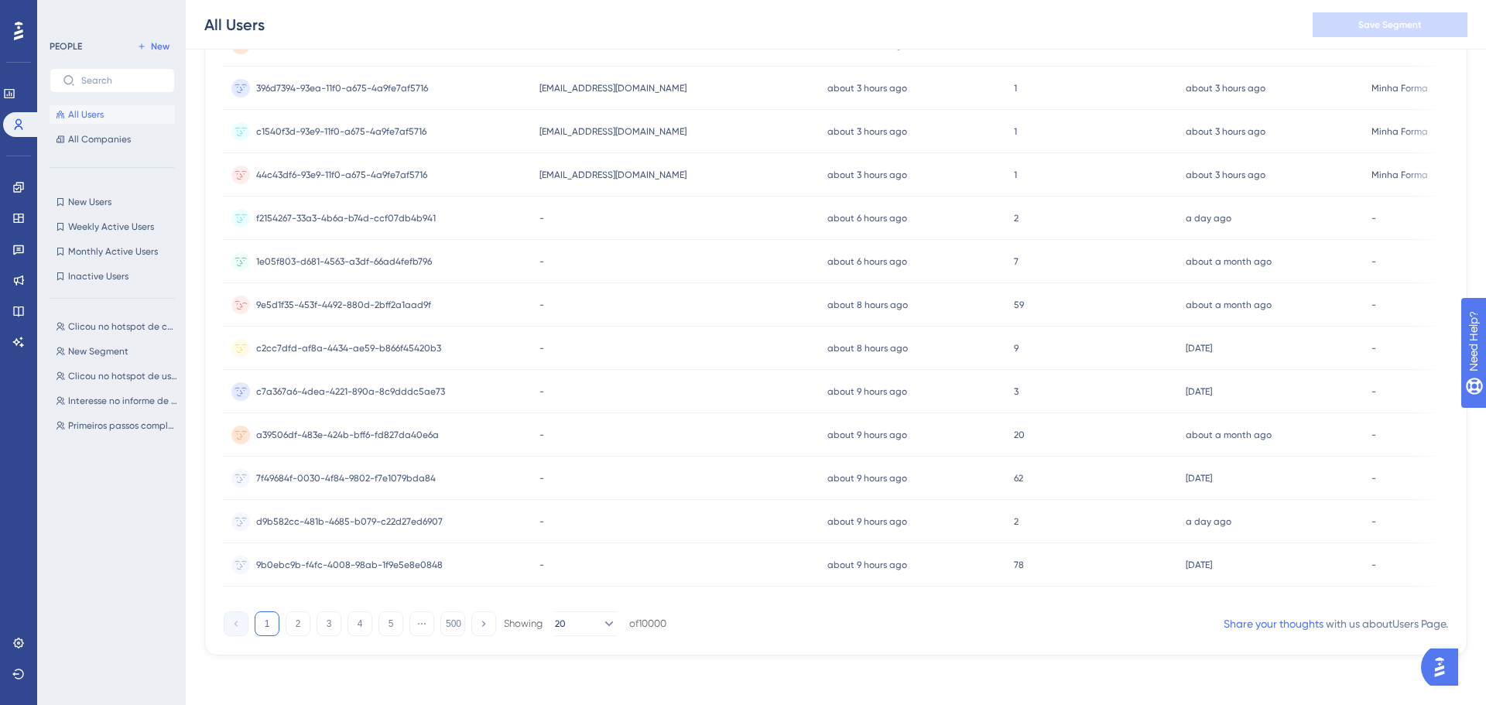
scroll to position [545, 0]
click at [602, 620] on icon at bounding box center [608, 623] width 15 height 15
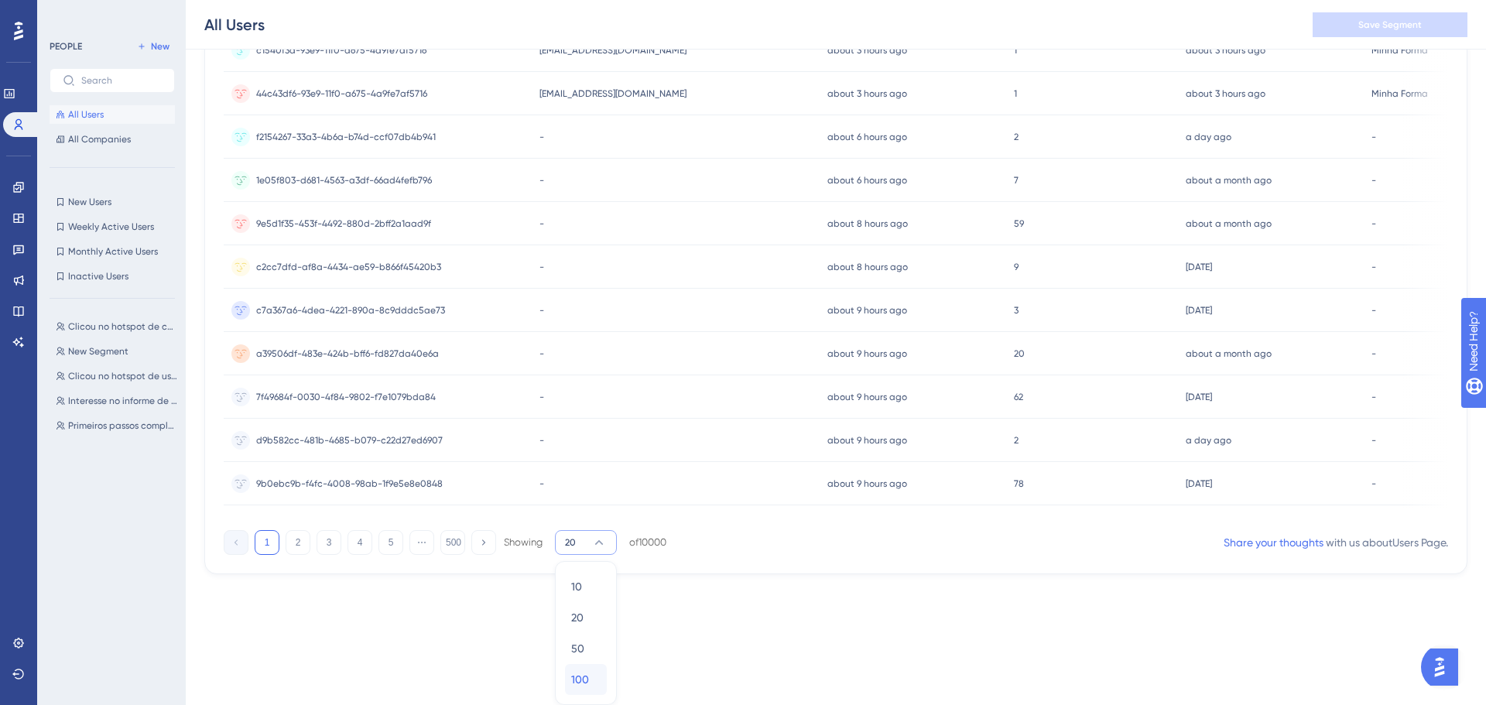
click at [584, 682] on span "100" at bounding box center [580, 679] width 18 height 19
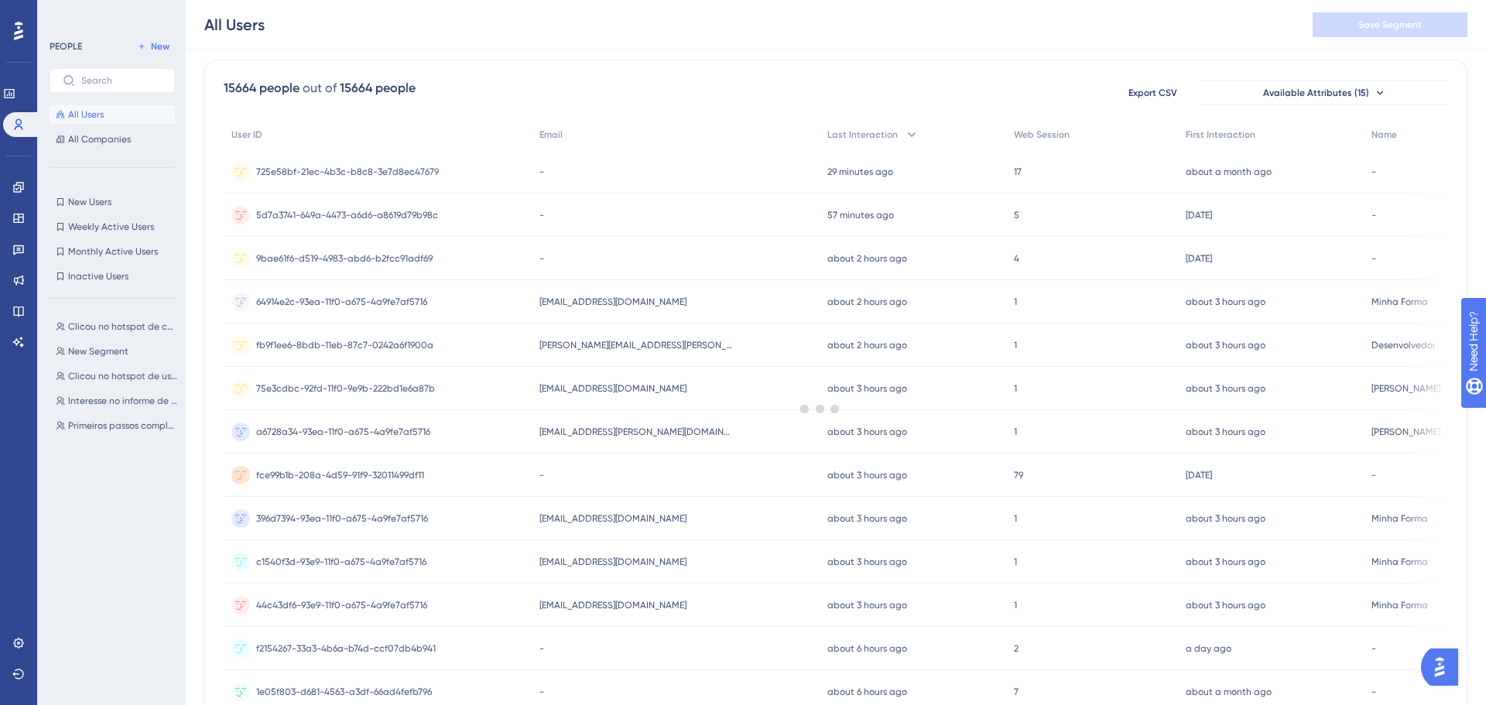
scroll to position [7, 0]
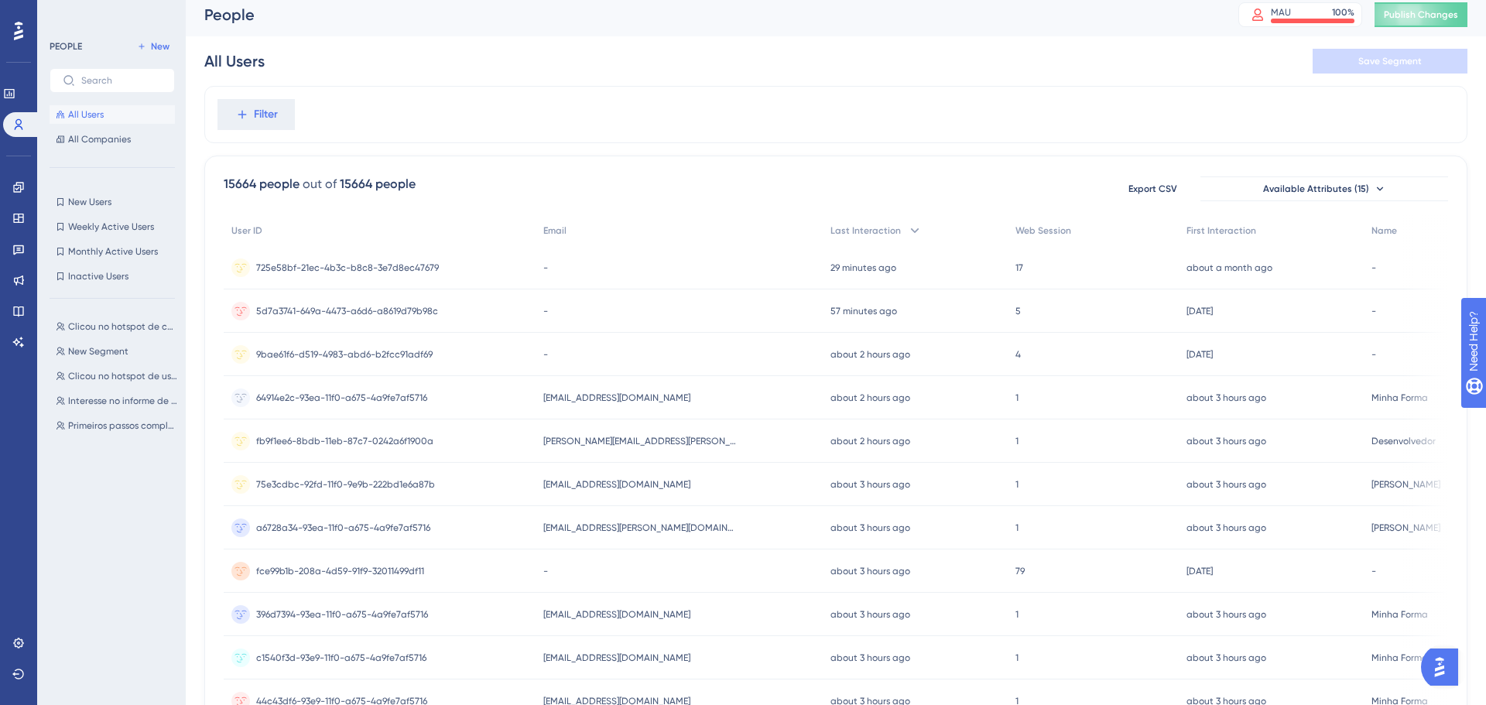
drag, startPoint x: 221, startPoint y: 256, endPoint x: 347, endPoint y: 256, distance: 126.9
click at [366, 254] on div "725e58bf-21ec-4b3c-b8c8-3e7d8ec47679 725e58bf-21ec-4b3c-b8c8-3e7d8ec47679" at bounding box center [347, 267] width 183 height 43
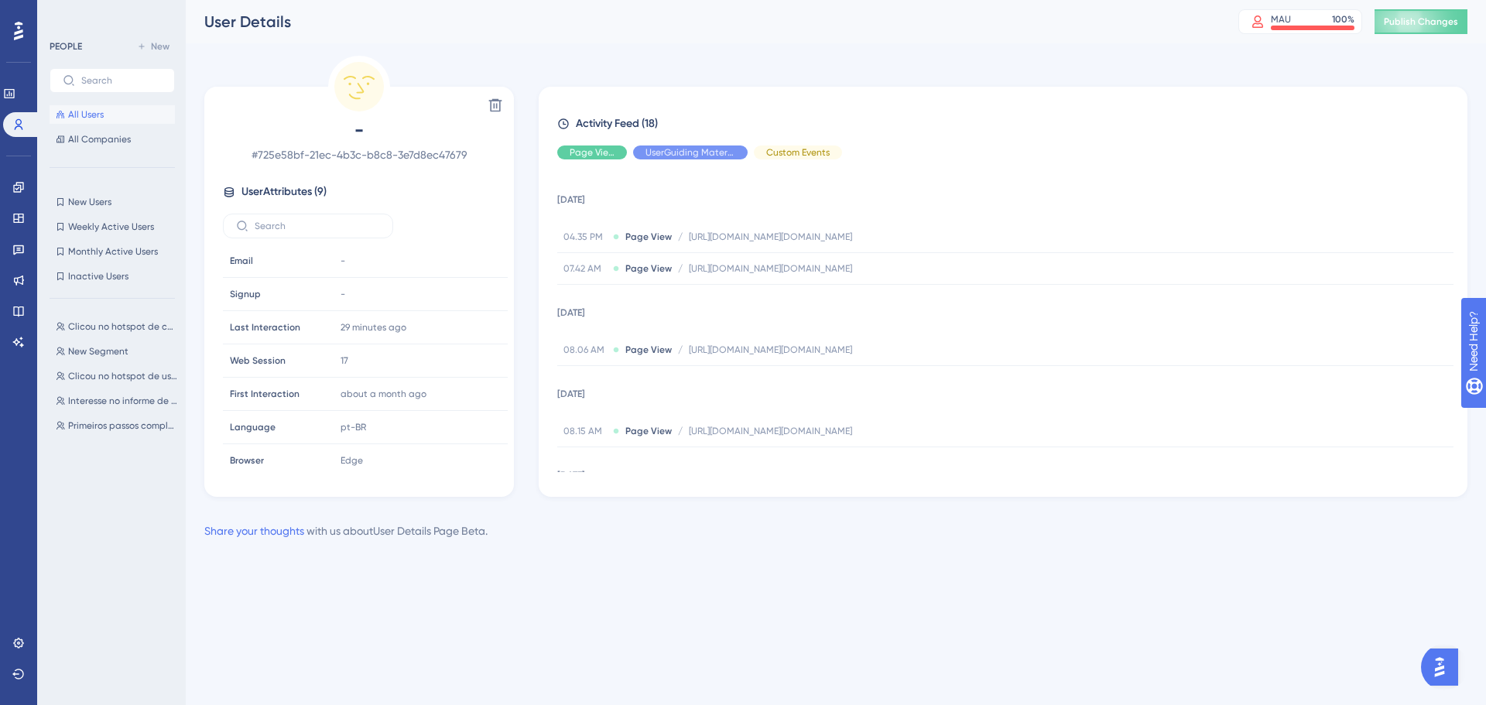
click at [114, 118] on button "All Users" at bounding box center [112, 114] width 125 height 19
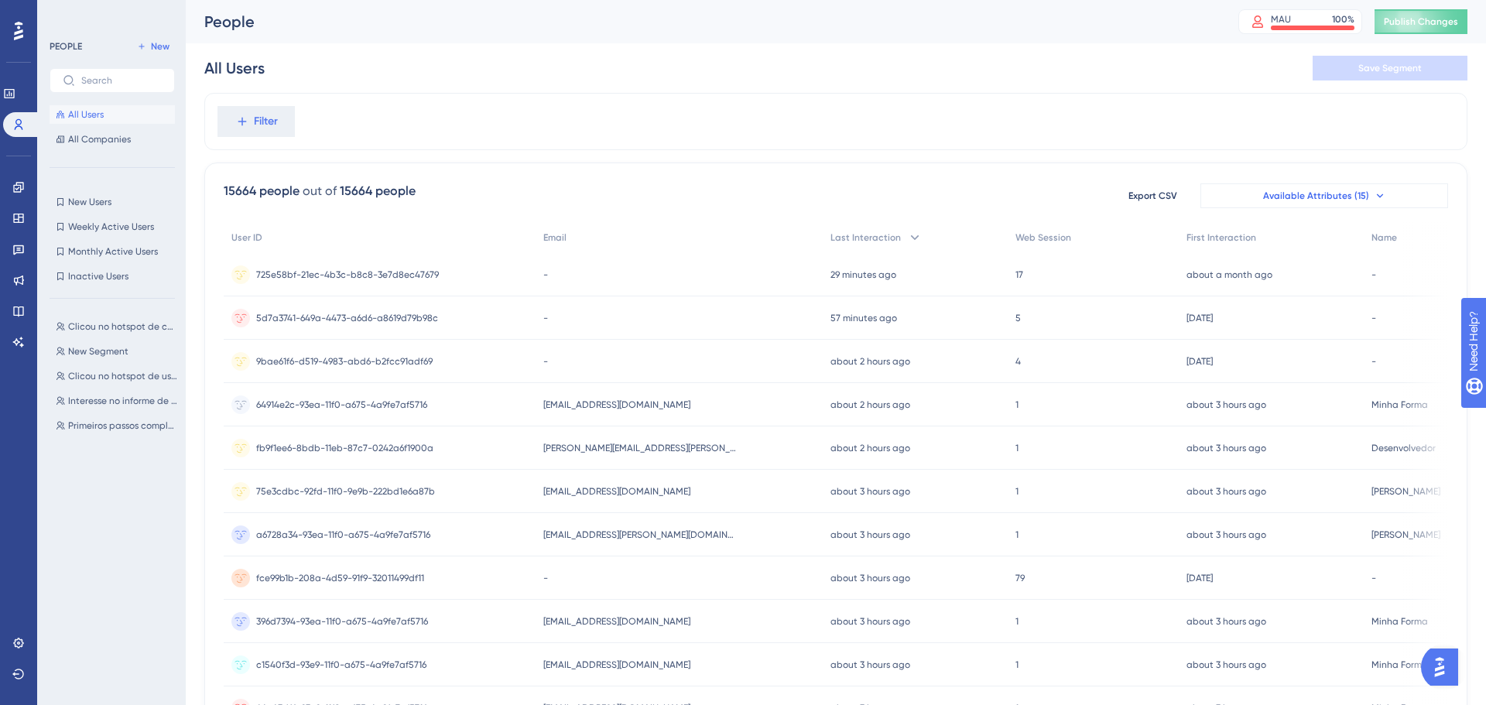
click at [1368, 198] on button "Available Attributes (15)" at bounding box center [1324, 195] width 248 height 25
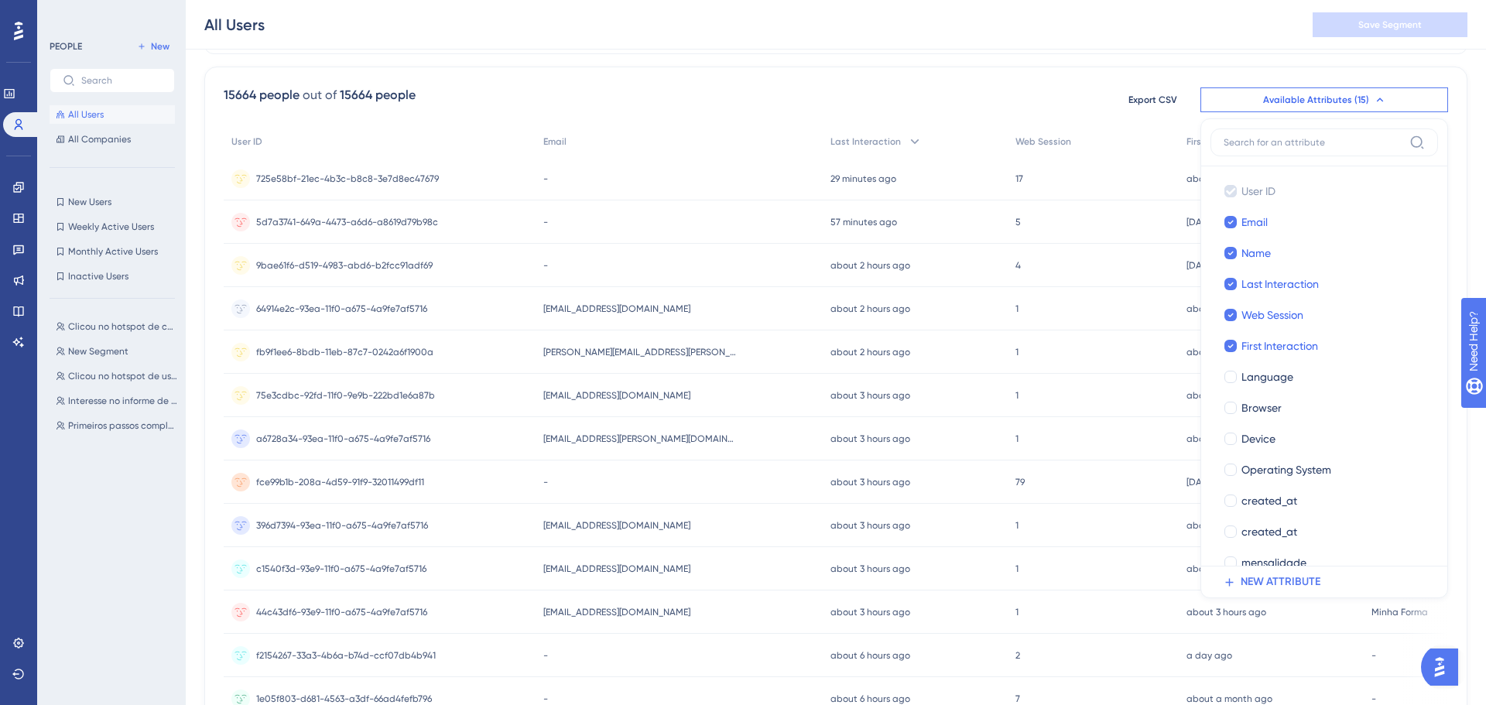
click at [1234, 15] on div "All Users Save Segment" at bounding box center [836, 25] width 1300 height 50
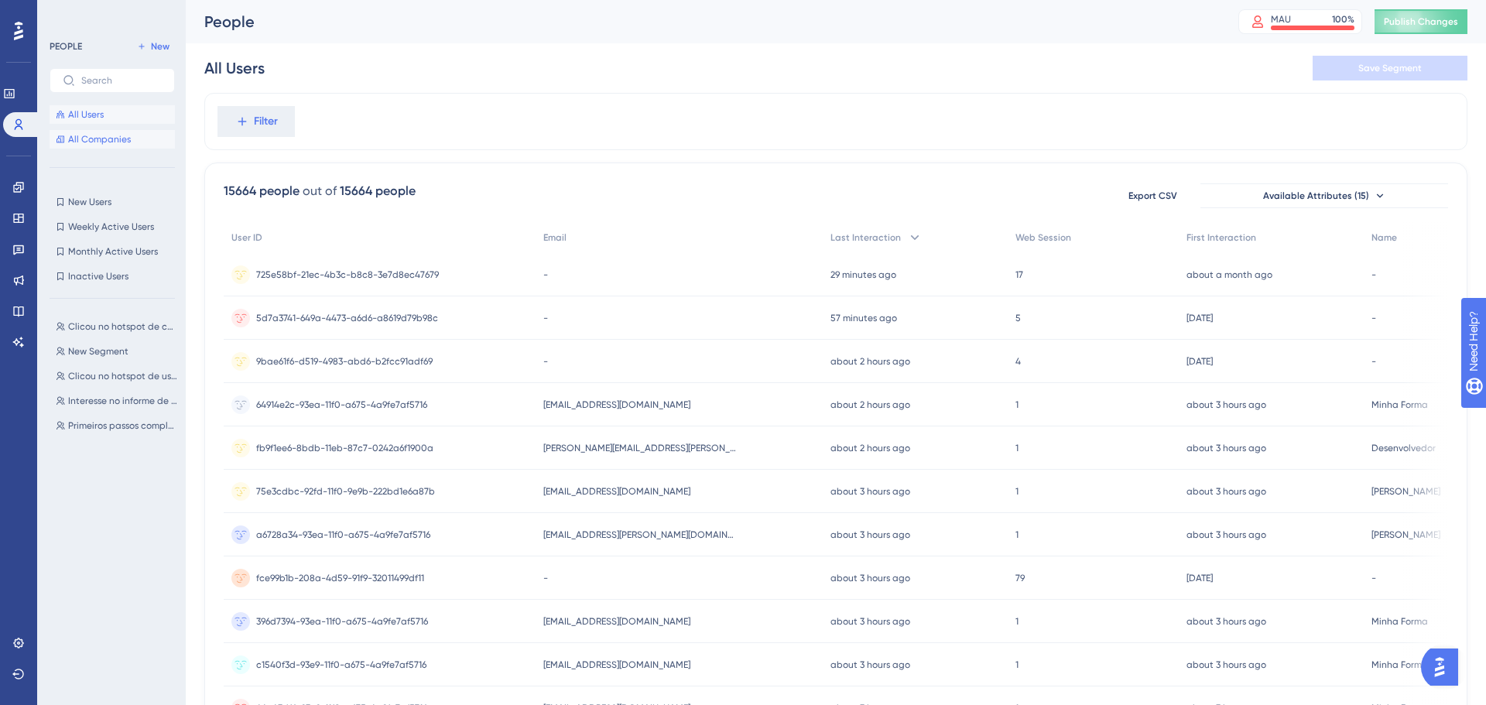
click at [83, 133] on span "All Companies" at bounding box center [99, 139] width 63 height 12
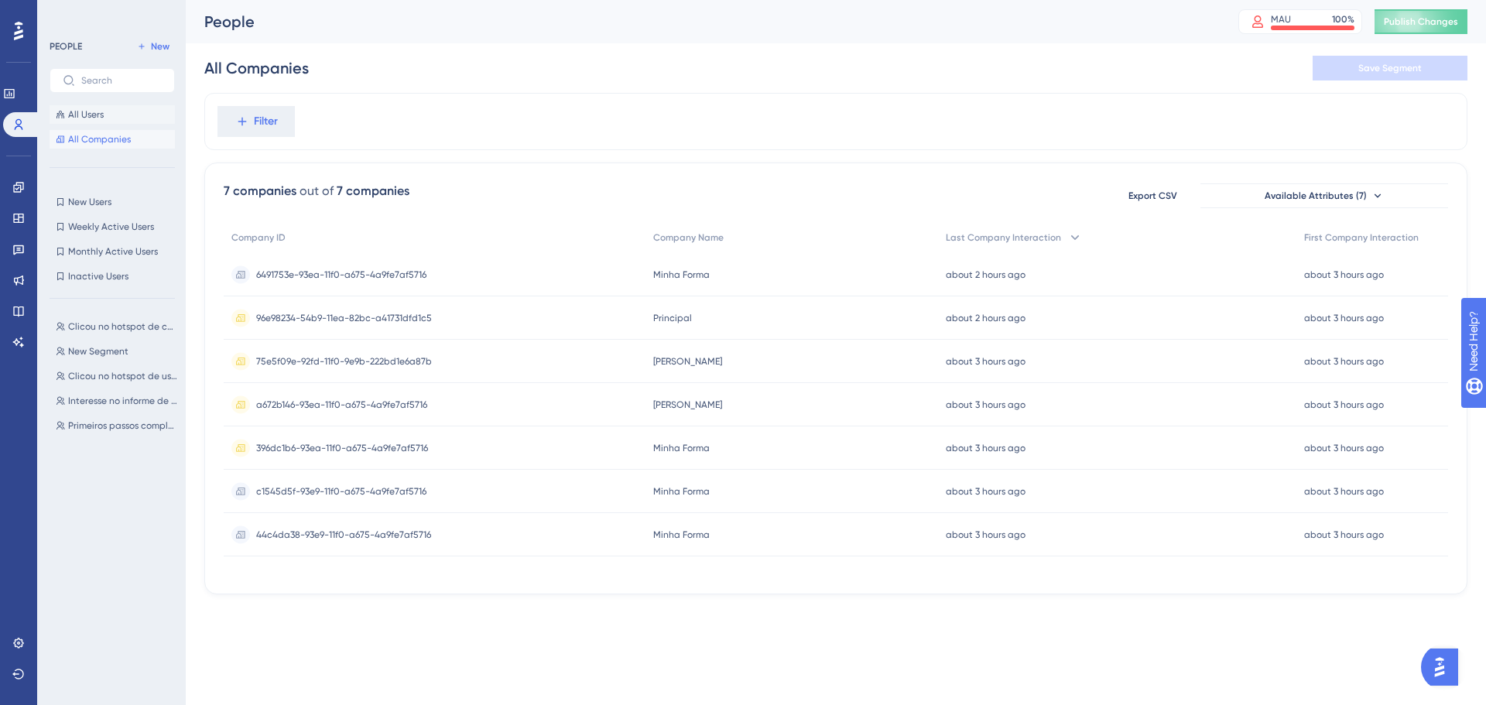
click at [86, 115] on span "All Users" at bounding box center [86, 114] width 36 height 12
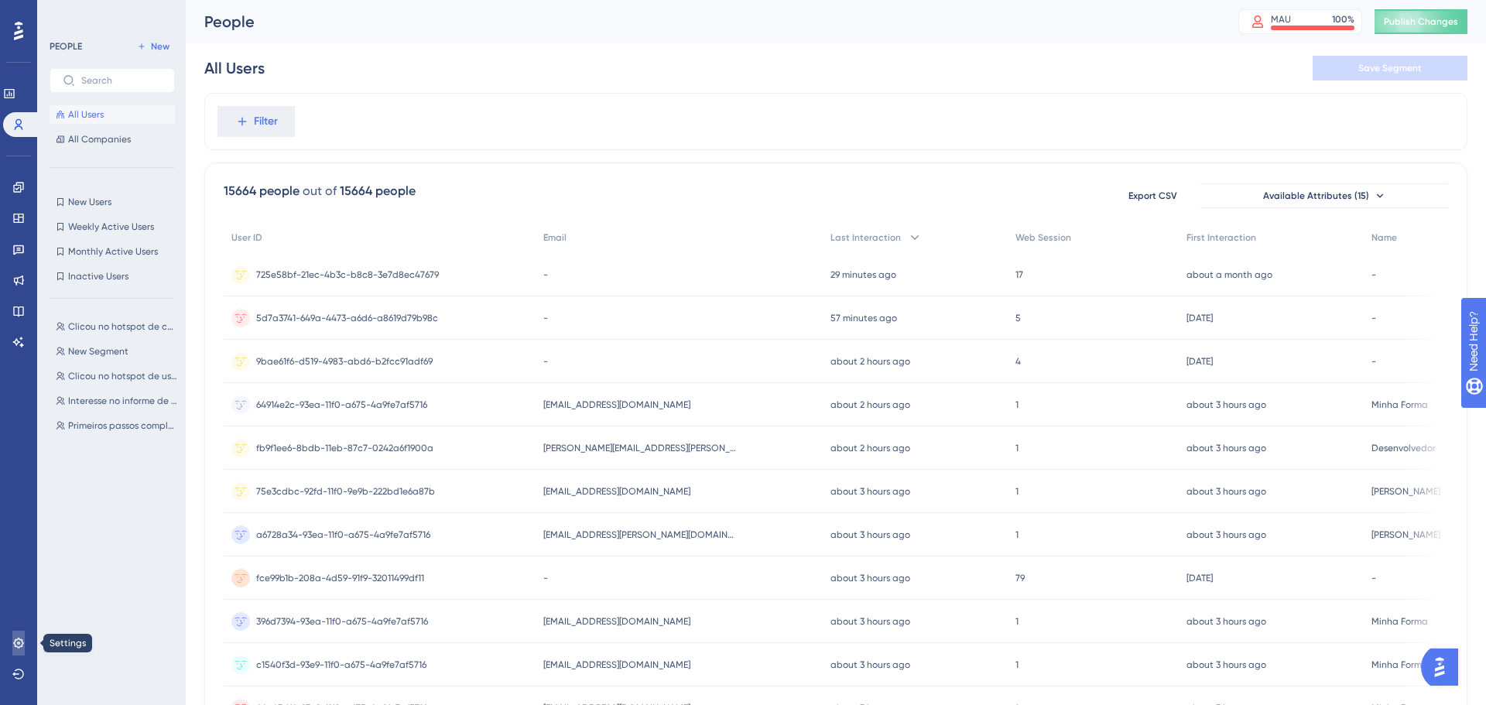
click at [12, 644] on link at bounding box center [18, 643] width 12 height 25
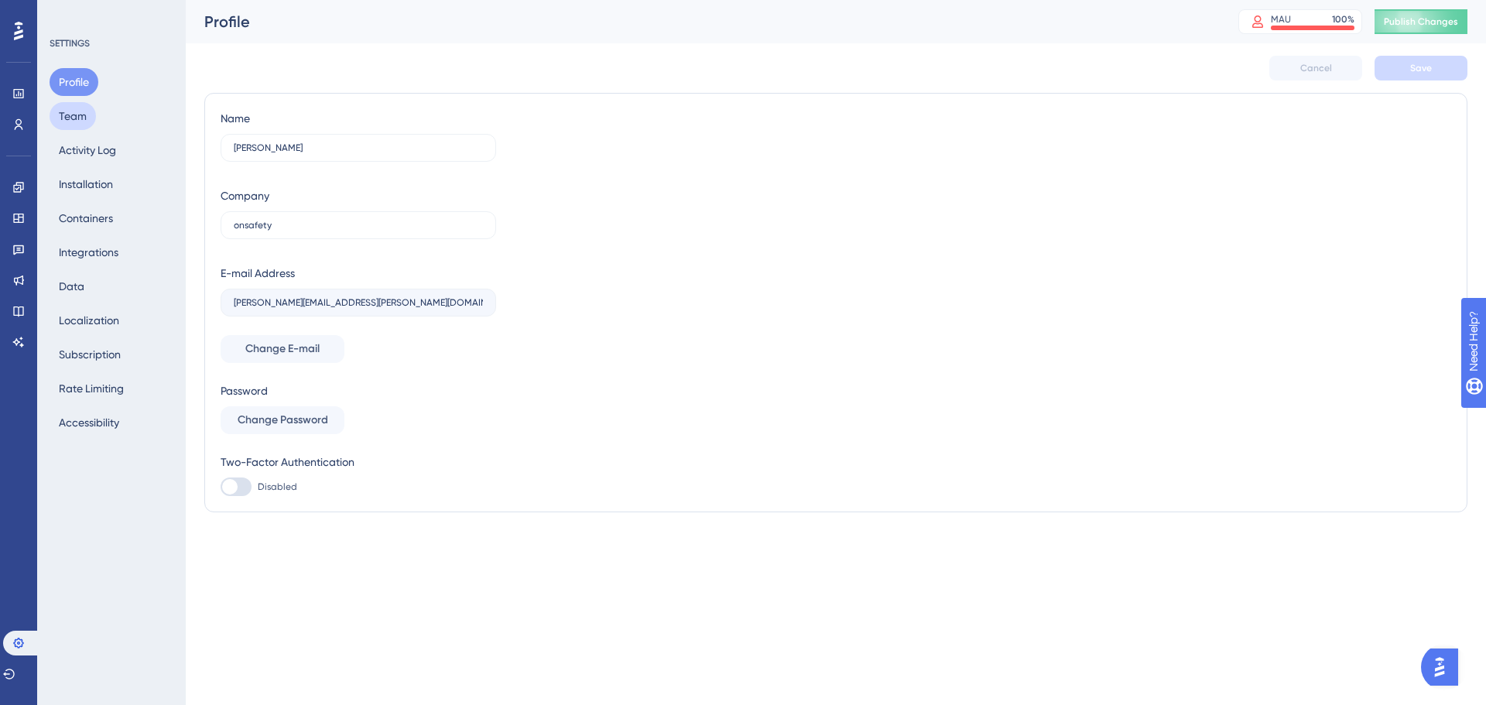
click at [84, 115] on button "Team" at bounding box center [73, 116] width 46 height 28
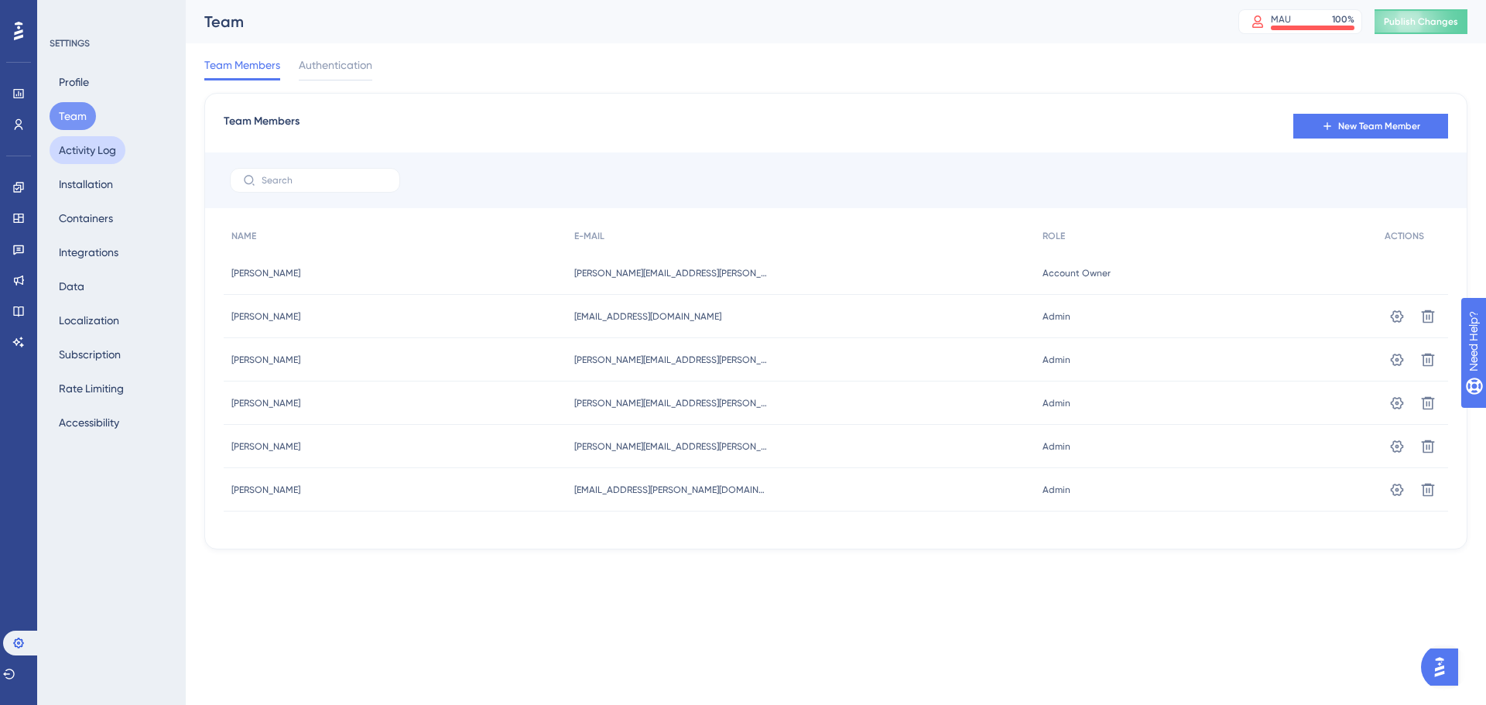
click at [85, 162] on button "Activity Log" at bounding box center [88, 150] width 76 height 28
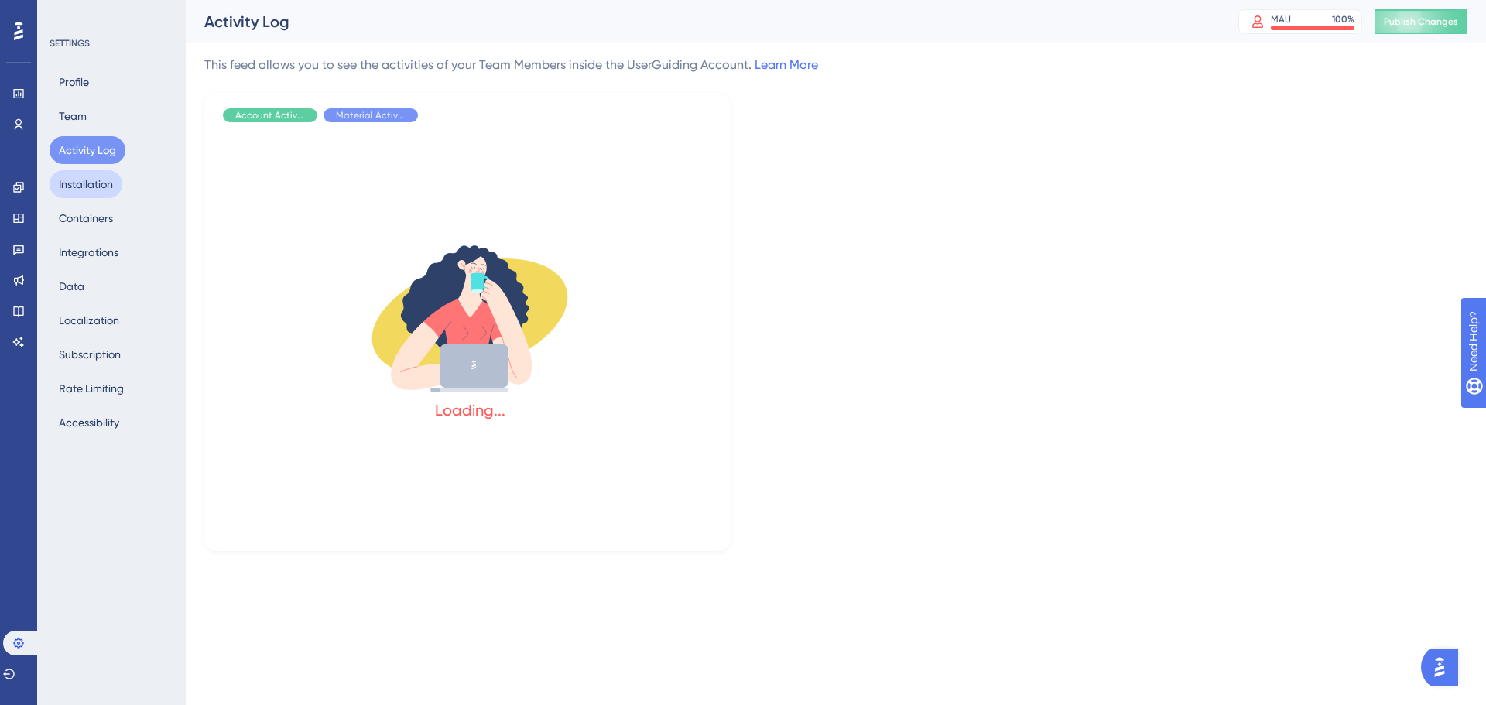
click at [85, 190] on button "Installation" at bounding box center [86, 184] width 73 height 28
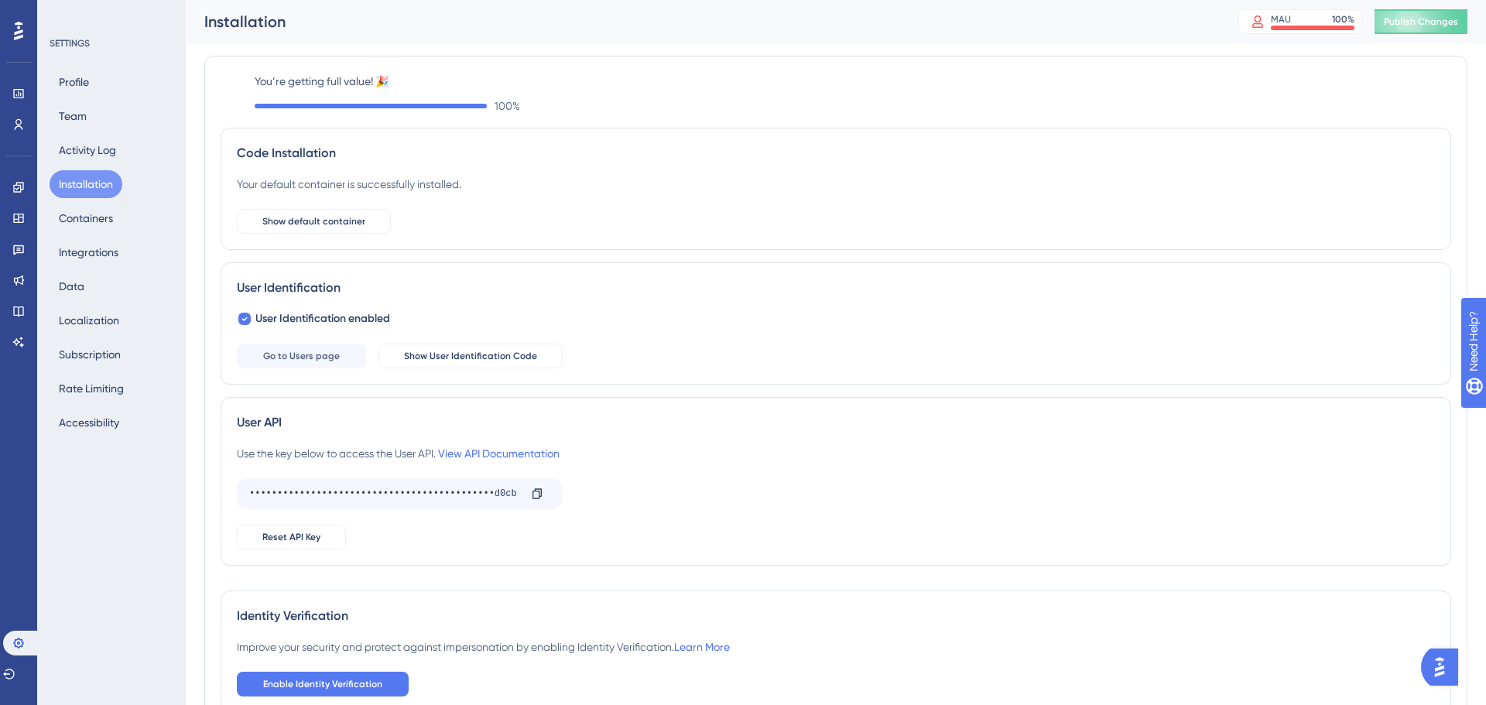
click at [91, 236] on div "Profile Team Activity Log Installation Containers Integrations Data Localizatio…" at bounding box center [112, 252] width 125 height 368
click at [91, 262] on button "Integrations" at bounding box center [89, 252] width 78 height 28
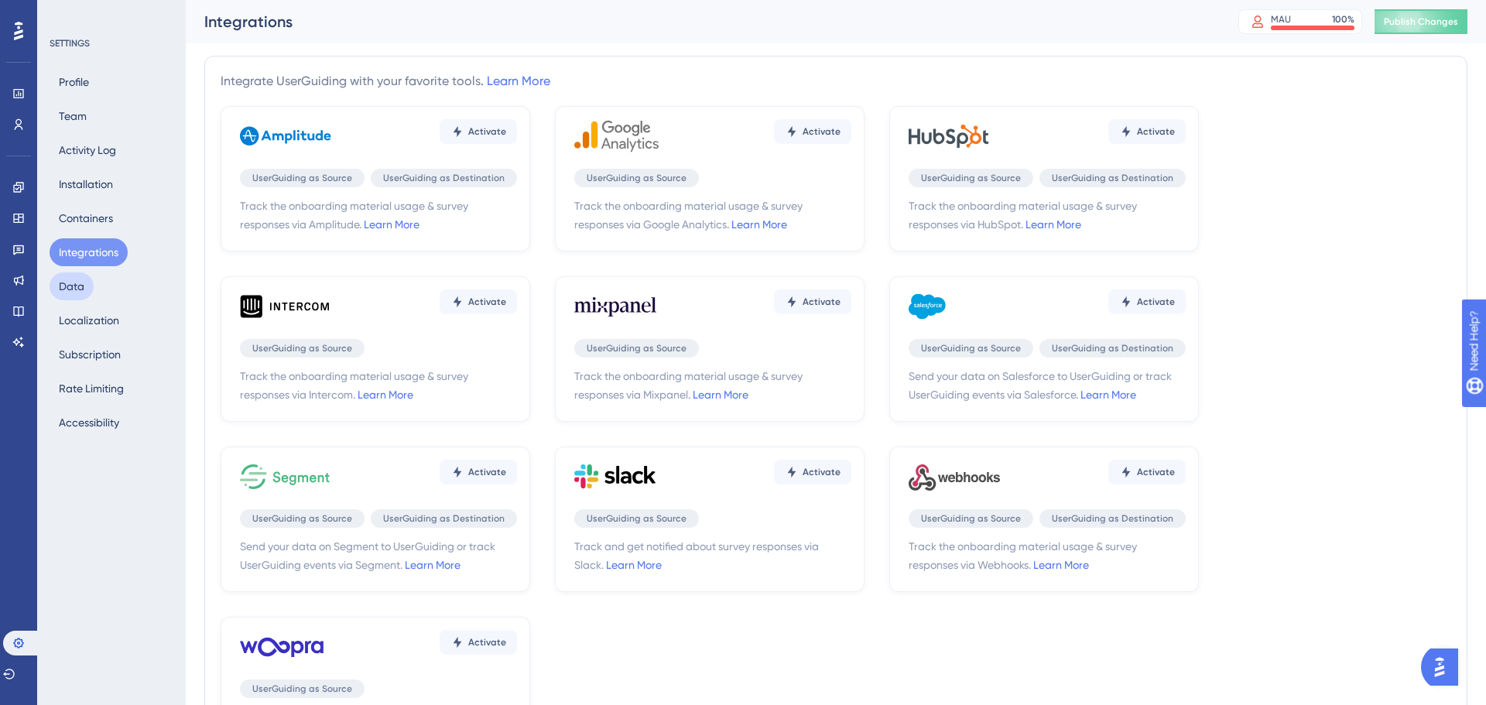
click at [80, 289] on button "Data" at bounding box center [72, 286] width 44 height 28
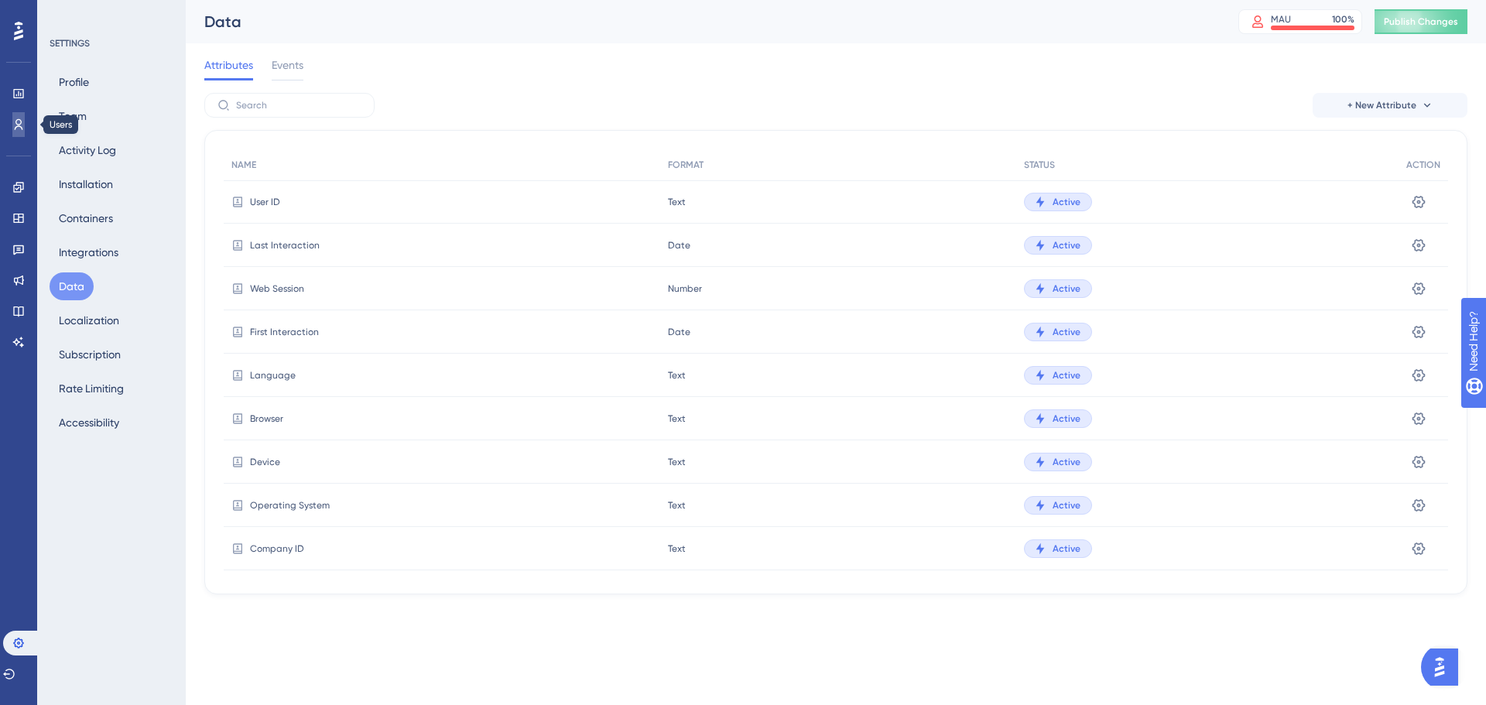
click at [12, 123] on link at bounding box center [18, 124] width 12 height 25
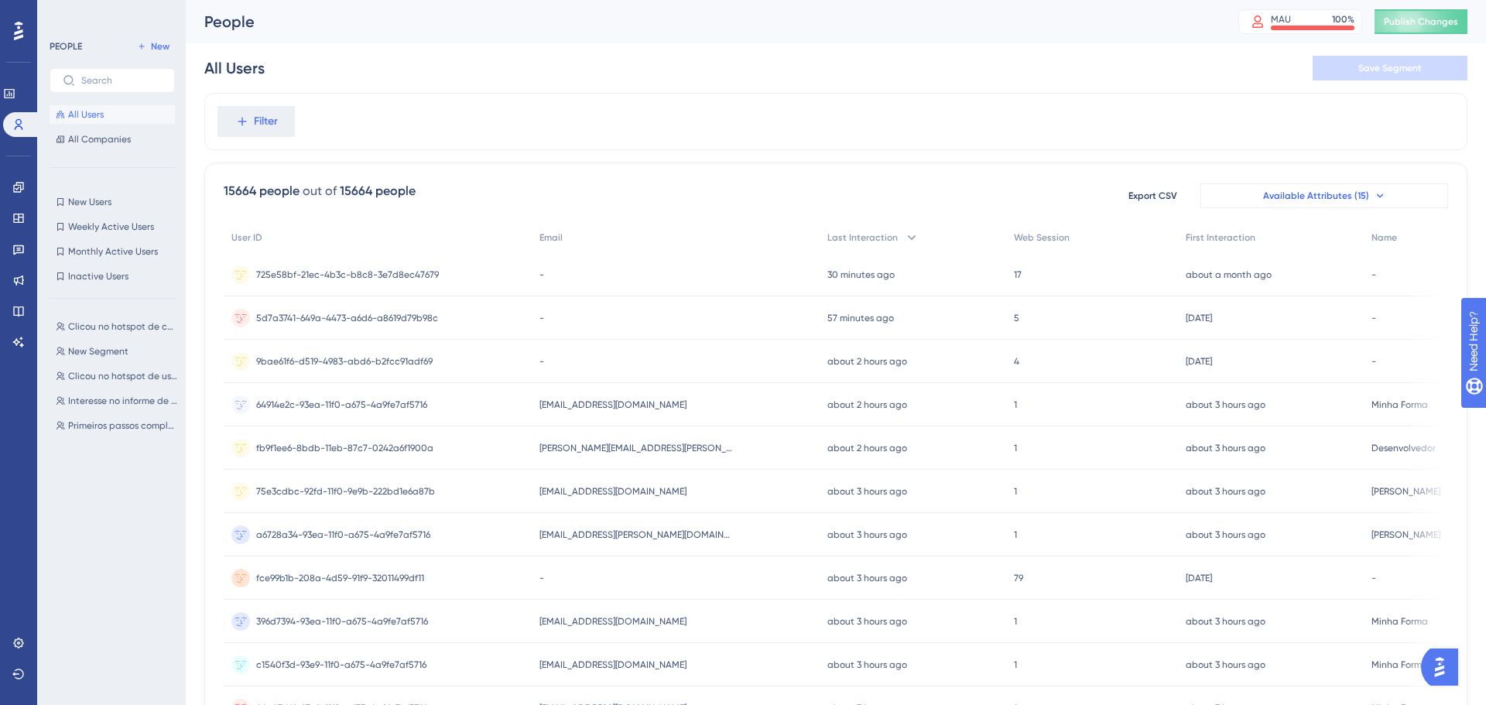
click at [1366, 195] on button "Available Attributes (15)" at bounding box center [1324, 195] width 248 height 25
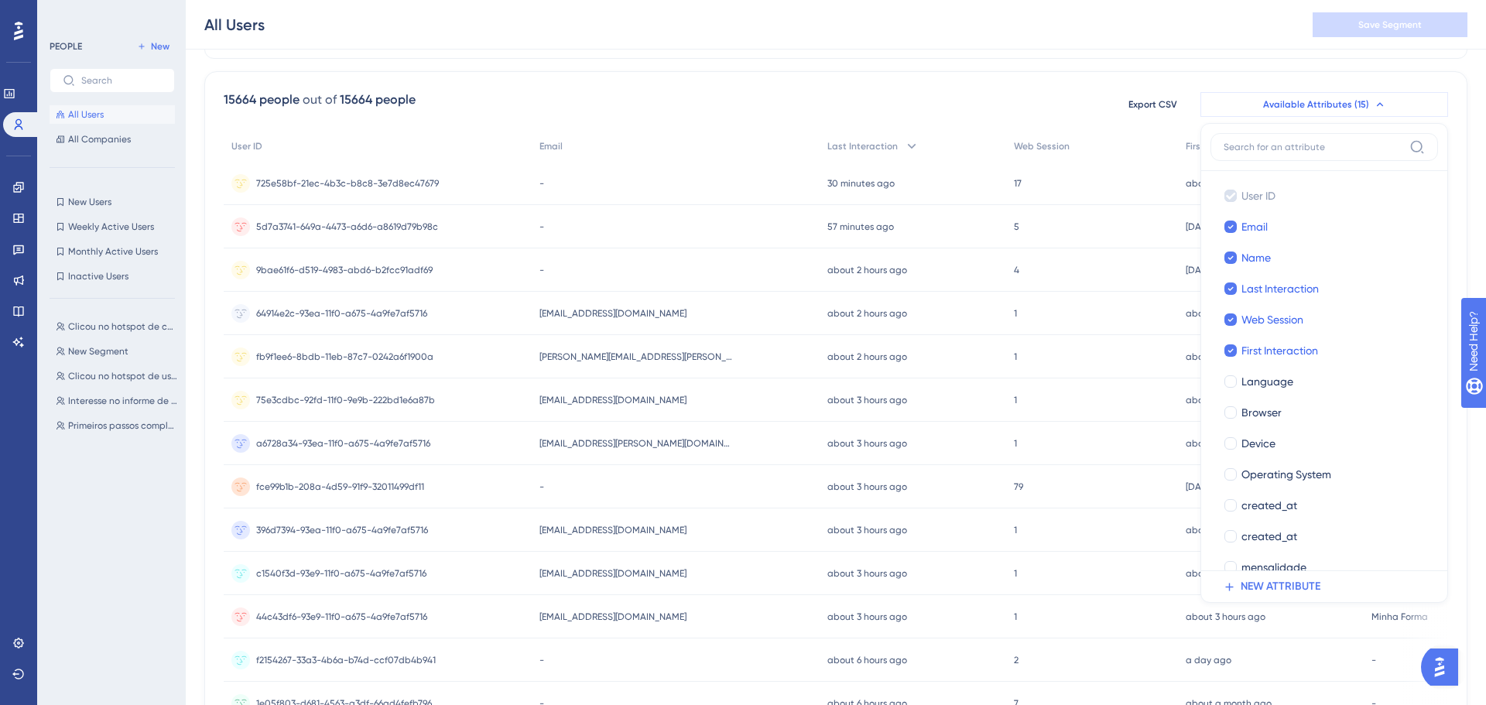
click at [1367, 111] on button "Available Attributes (15)" at bounding box center [1324, 104] width 248 height 25
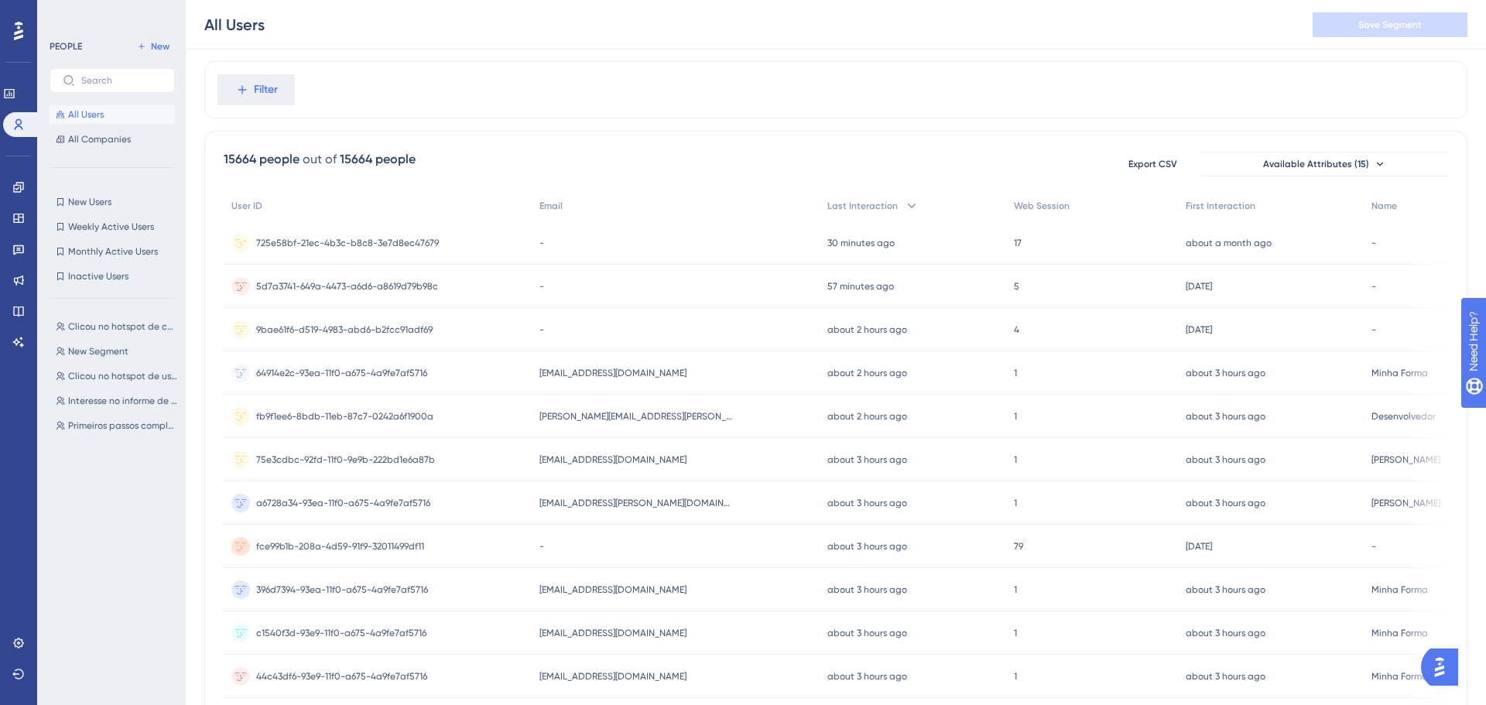
scroll to position [0, 0]
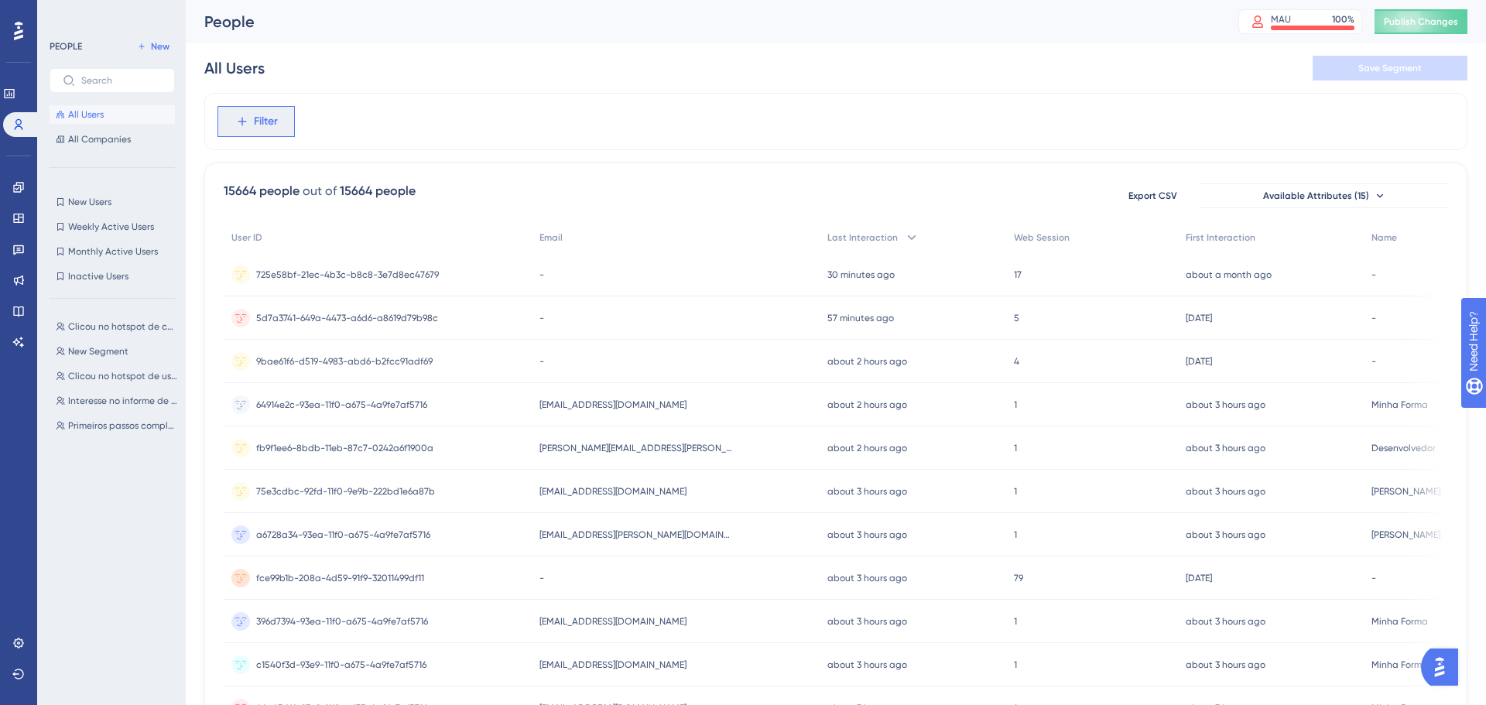
click at [258, 115] on span "Filter" at bounding box center [266, 121] width 24 height 19
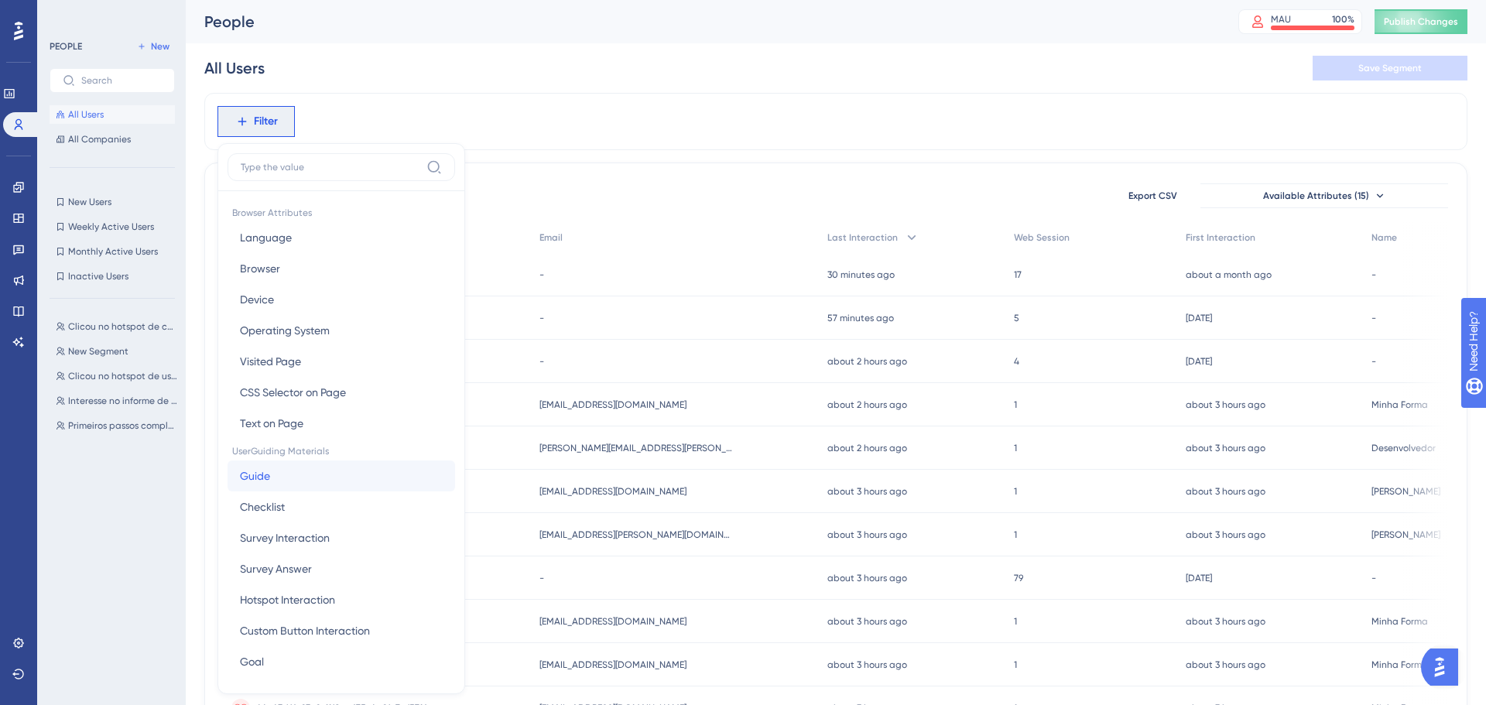
click at [299, 477] on button "Guide Guide" at bounding box center [342, 475] width 228 height 31
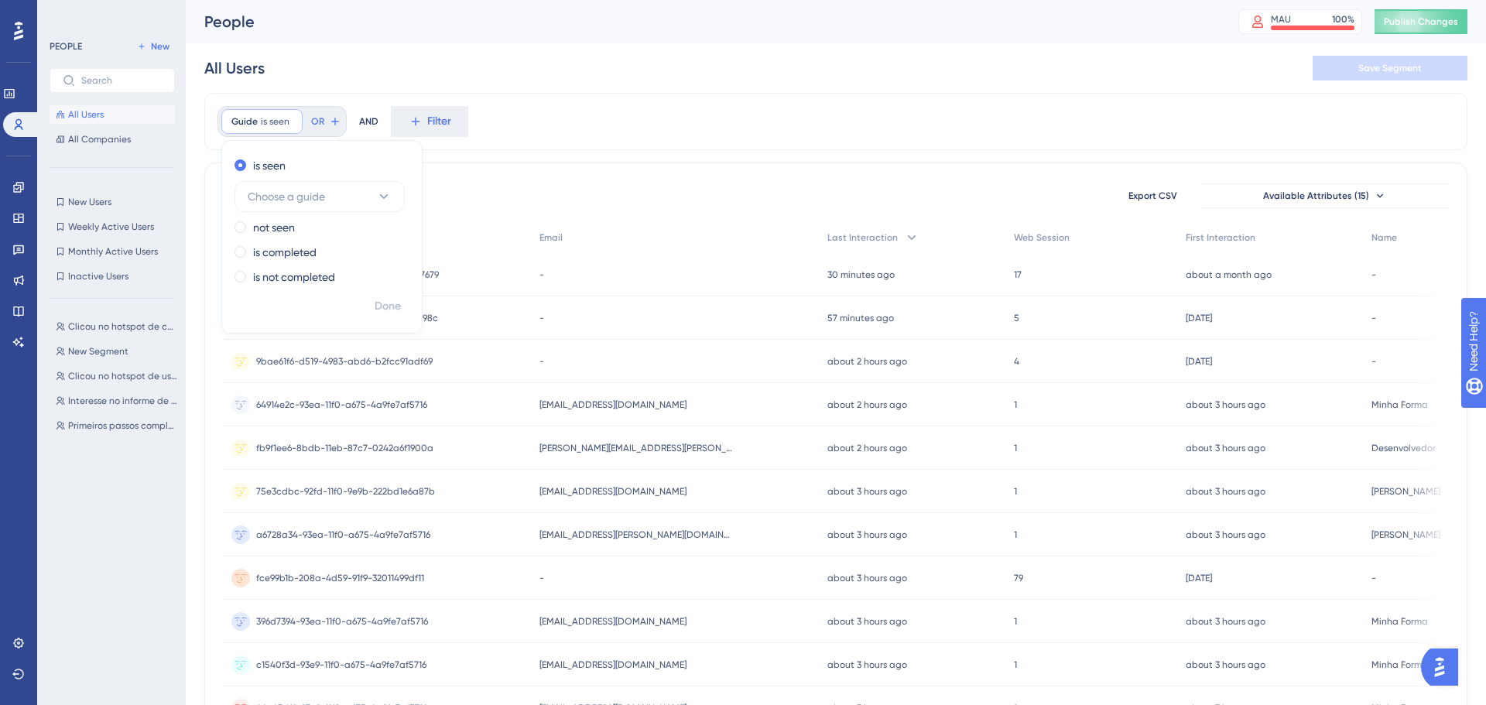
click at [480, 148] on div "Guide is seen Remove is seen Choose a guide not seen is completed is not comple…" at bounding box center [835, 121] width 1263 height 57
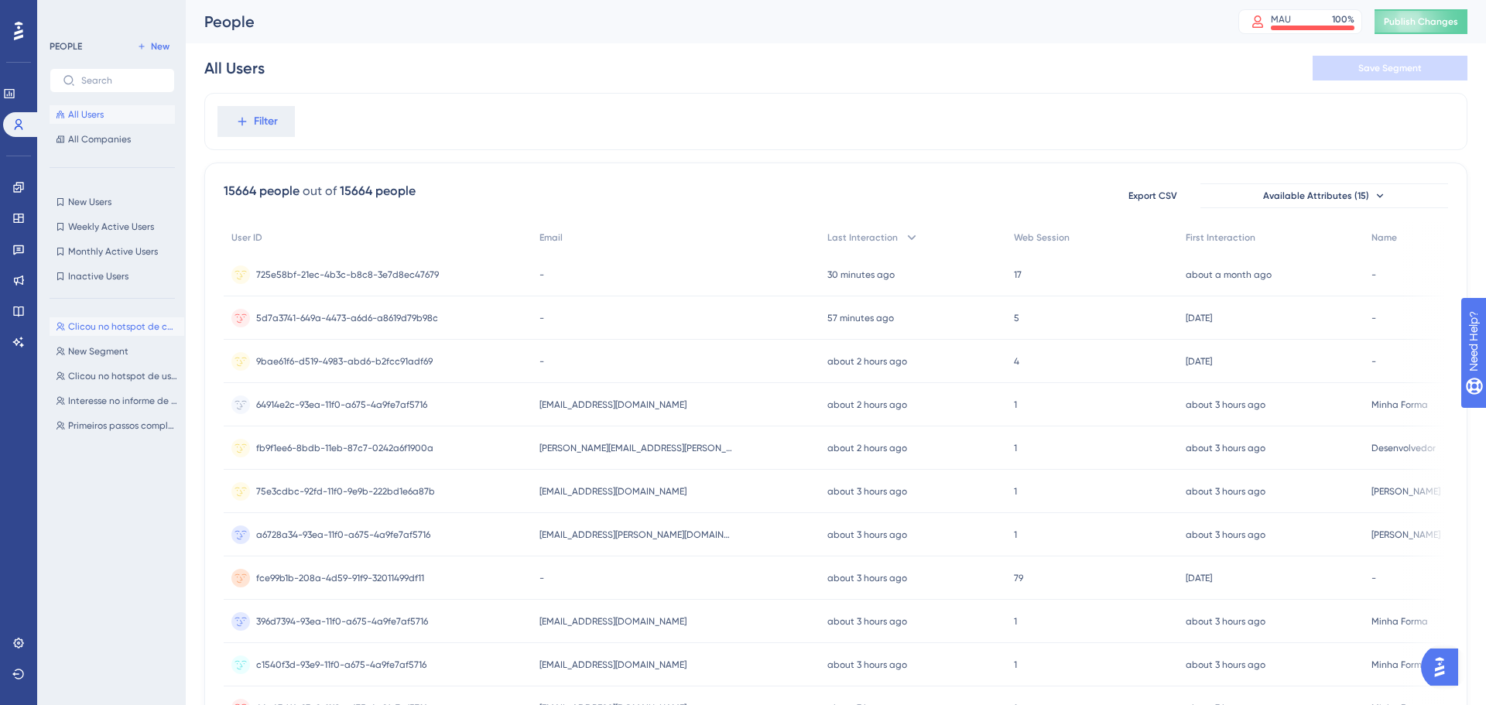
click at [69, 320] on span "Clicou no hotspot de checklist personalizado" at bounding box center [123, 326] width 110 height 12
